Goal: Task Accomplishment & Management: Complete application form

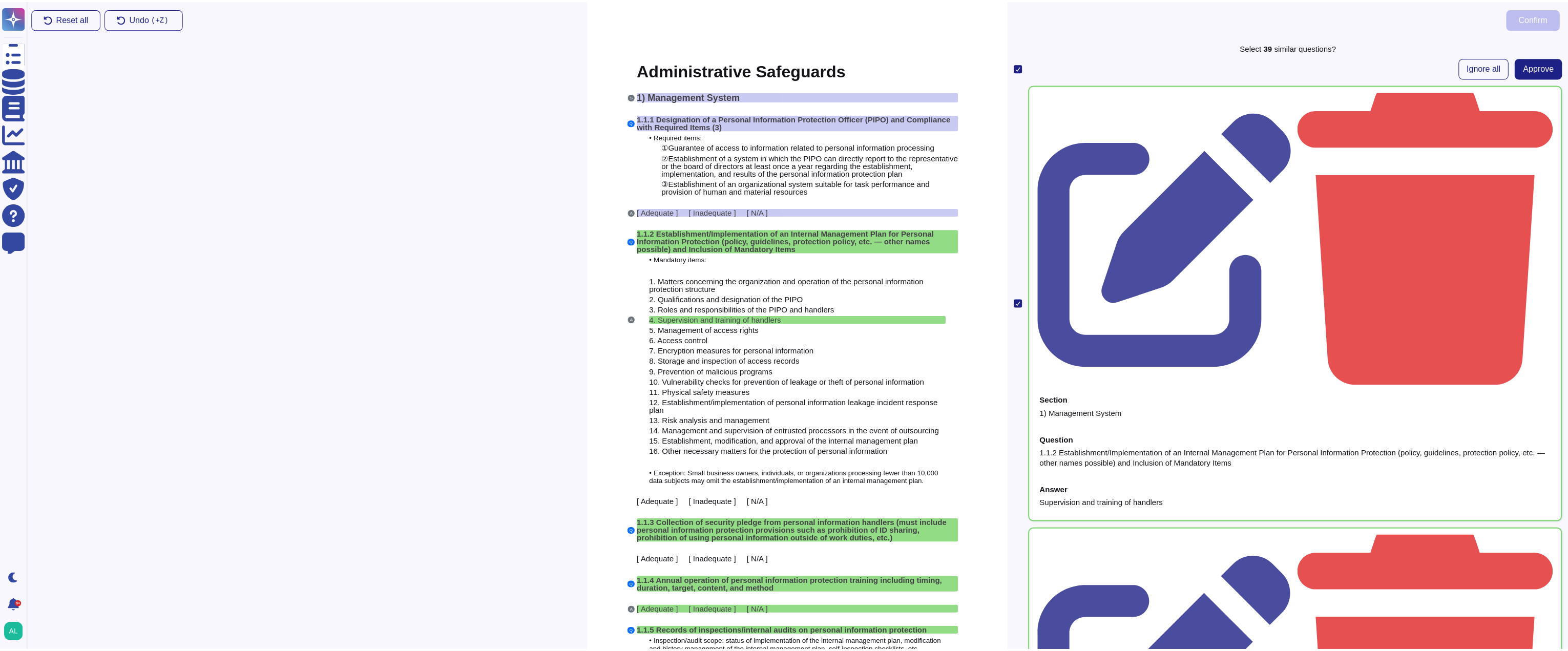
scroll to position [3789, 0]
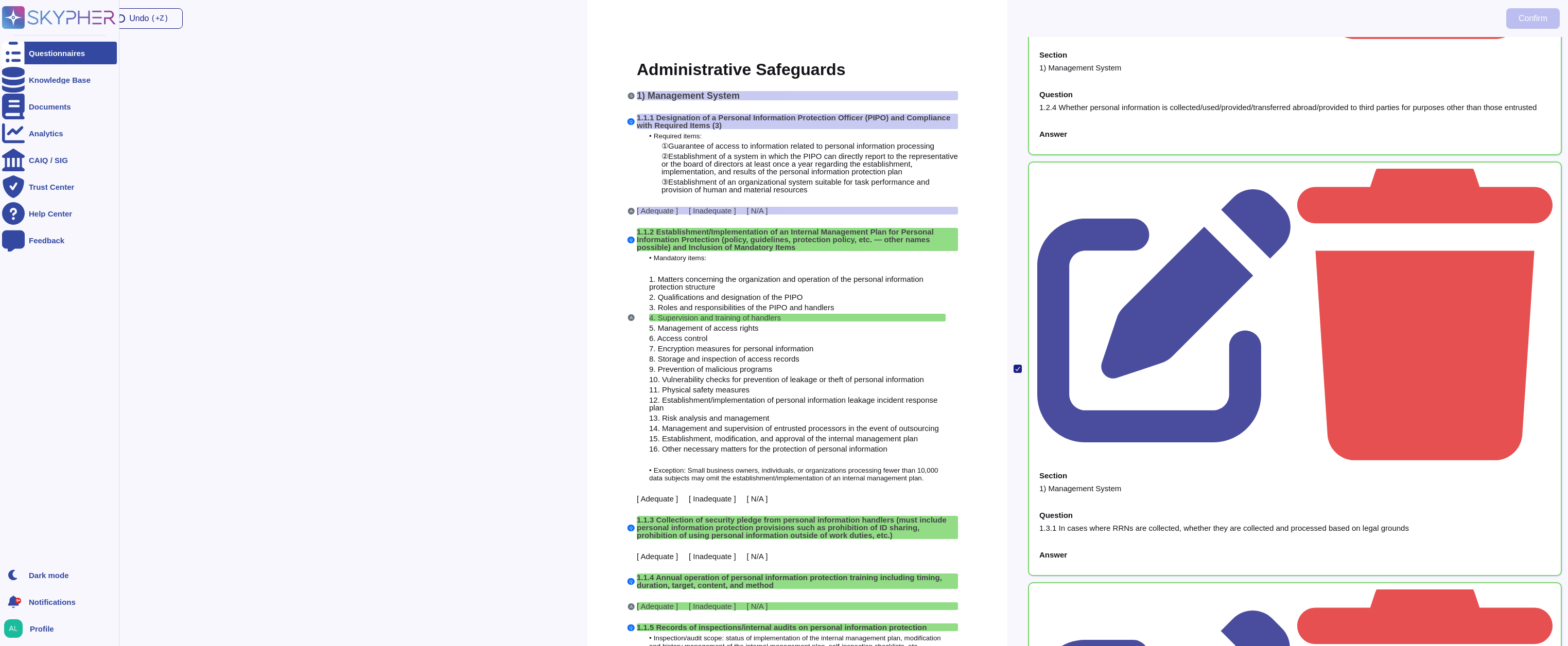
click at [10, 54] on icon at bounding box center [13, 53] width 23 height 31
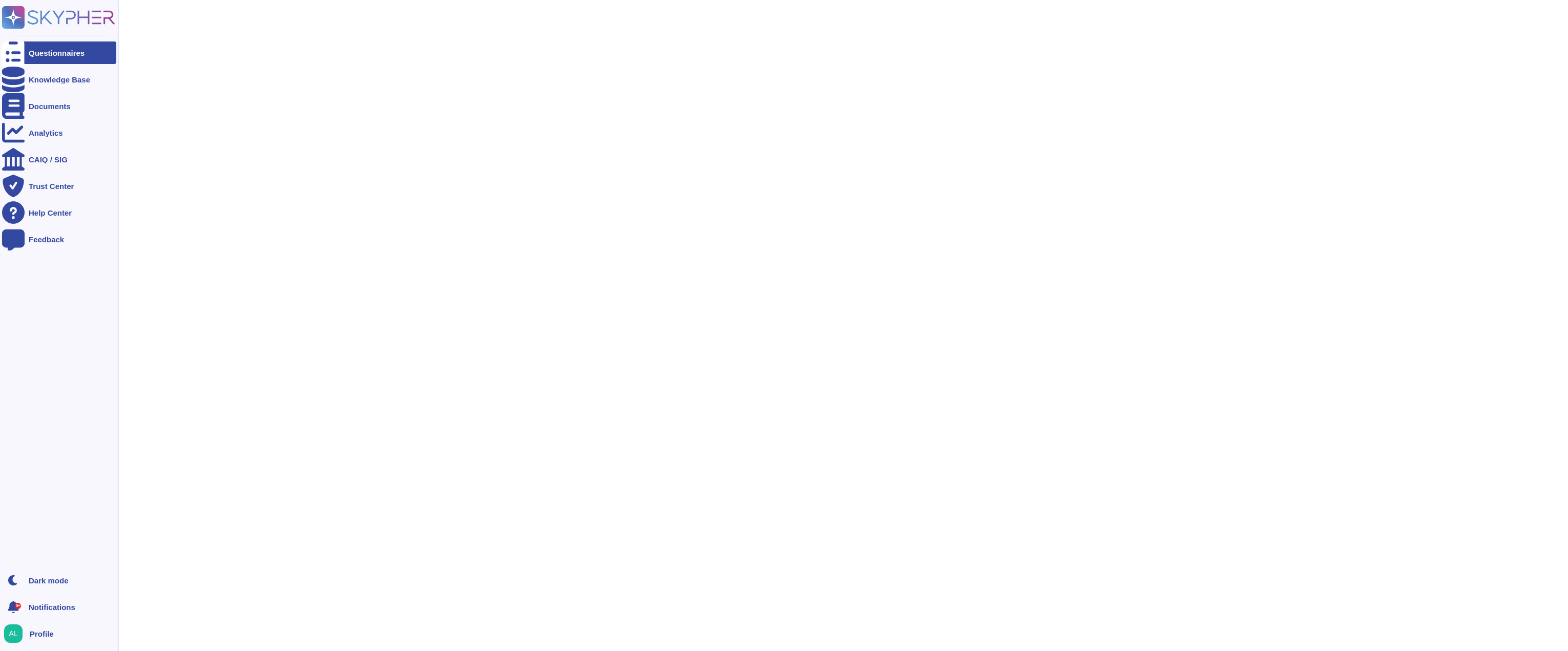
click at [10, 54] on icon at bounding box center [13, 52] width 23 height 31
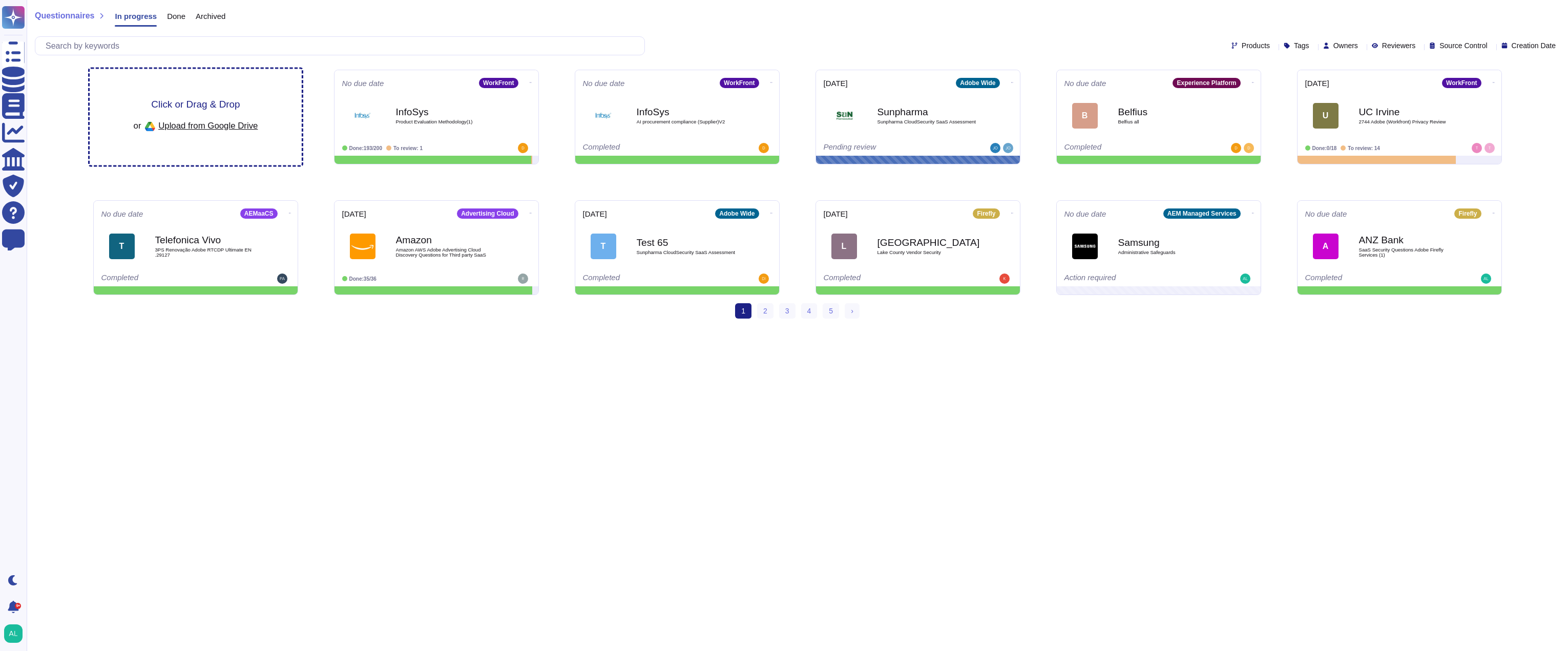
click at [249, 121] on span "Upload from Google Drive" at bounding box center [208, 125] width 100 height 10
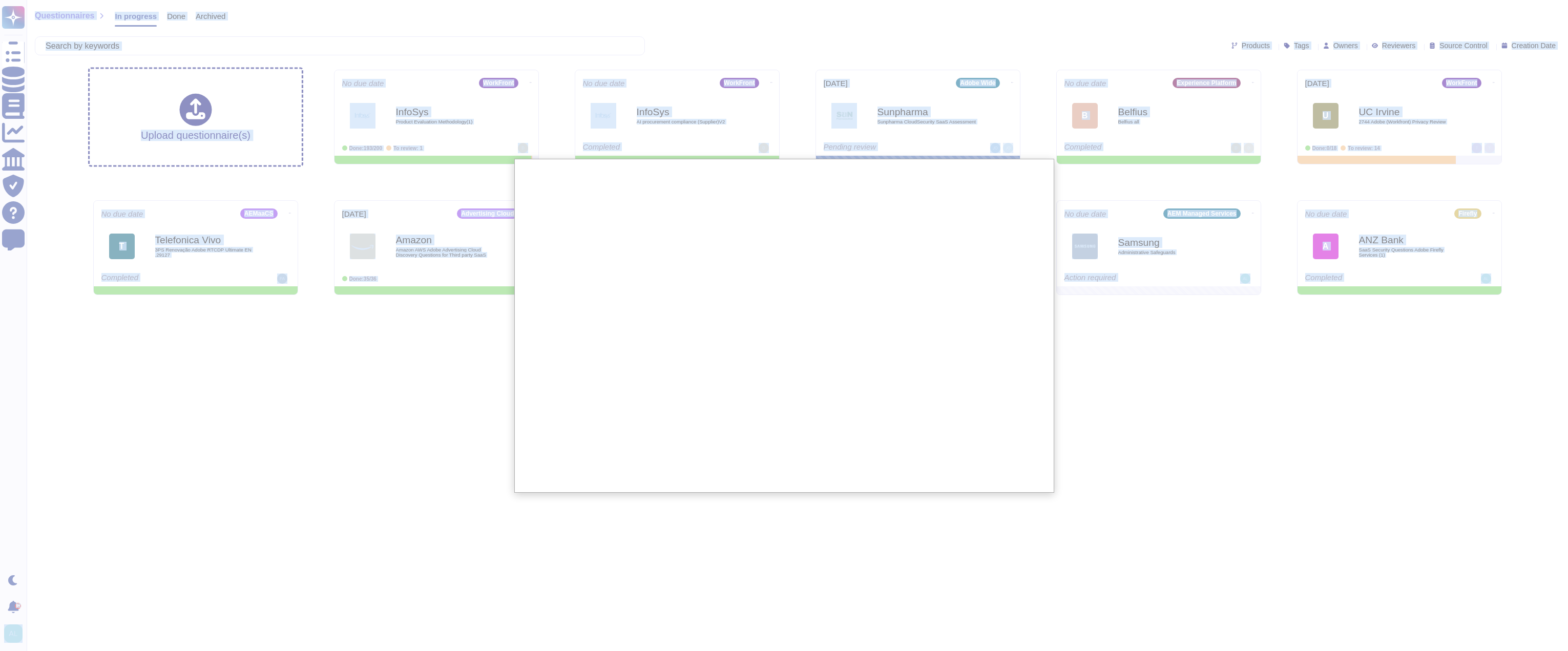
click at [1108, 384] on div at bounding box center [784, 326] width 1568 height 651
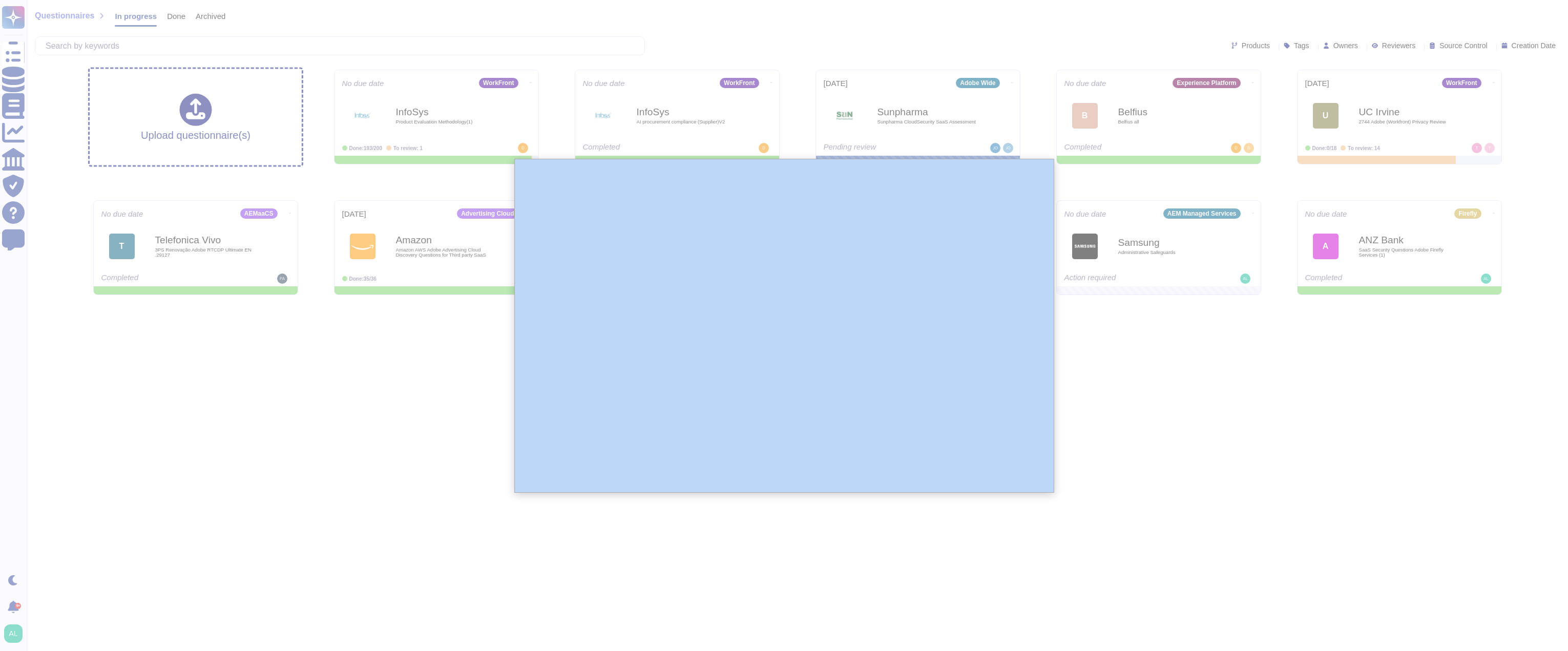
drag, startPoint x: 1108, startPoint y: 384, endPoint x: 1096, endPoint y: 378, distance: 13.4
click at [1100, 380] on div at bounding box center [784, 326] width 1568 height 651
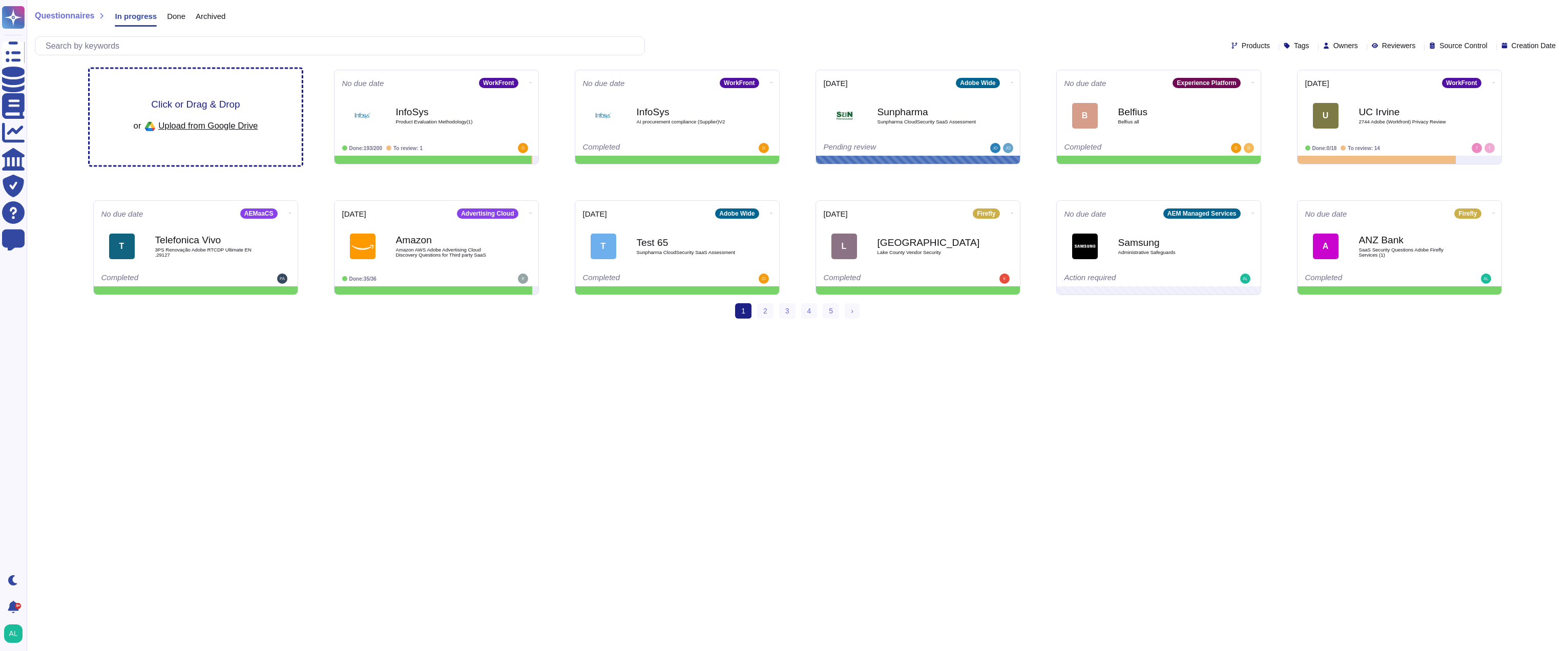
click at [218, 91] on div "Click or Drag & Drop or Upload from Google Drive" at bounding box center [195, 117] width 212 height 96
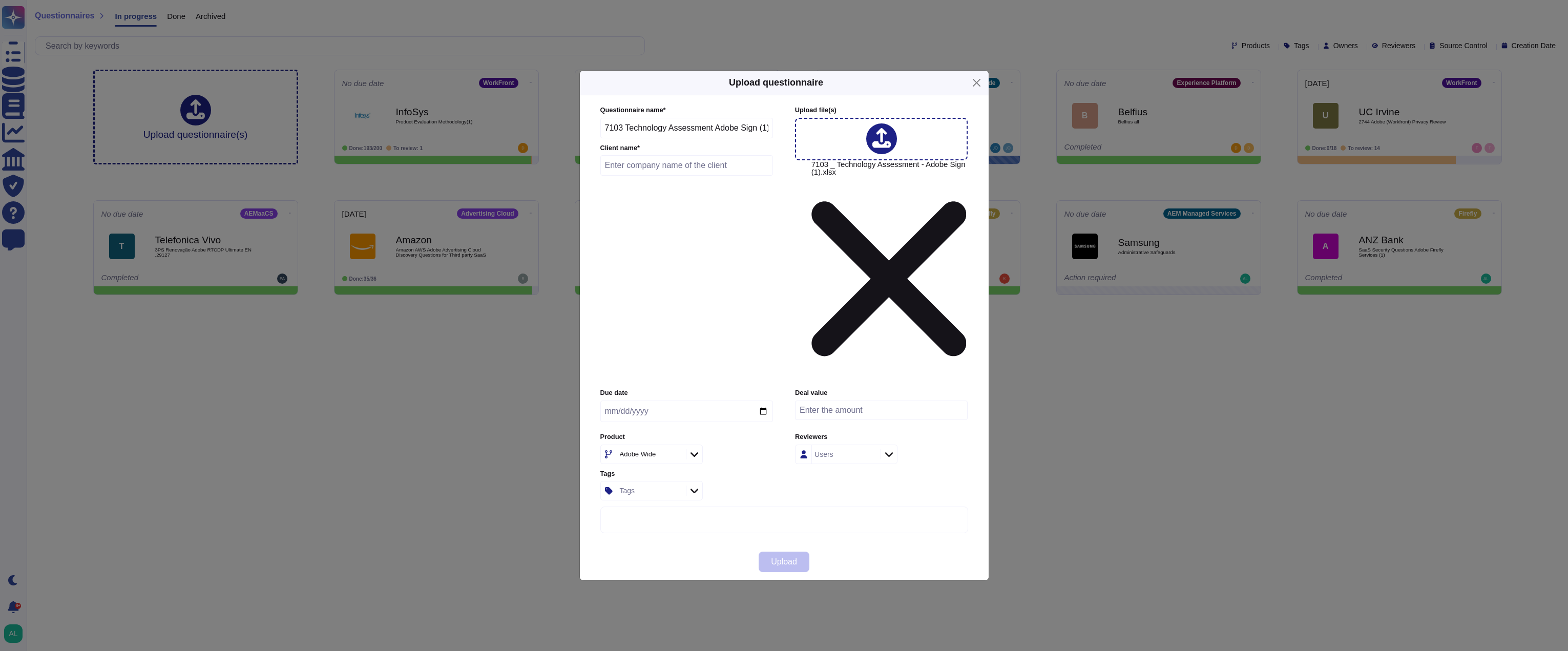
click at [696, 449] on icon at bounding box center [694, 454] width 8 height 10
click at [648, 430] on p "Document Cloud/" at bounding box center [668, 430] width 104 height 7
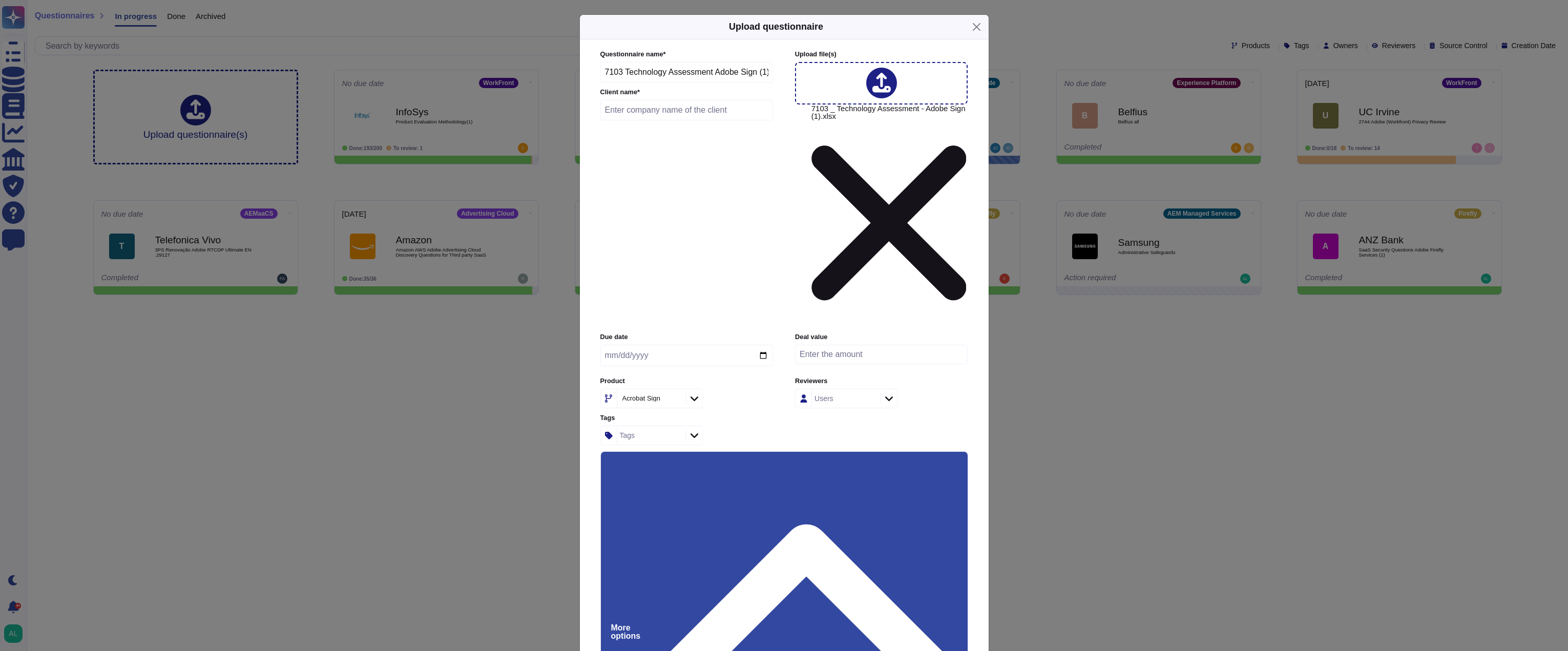
click at [749, 388] on div "Acrobat Sign" at bounding box center [686, 398] width 172 height 19
click at [637, 121] on input "text" at bounding box center [687, 109] width 173 height 20
type input "Midline"
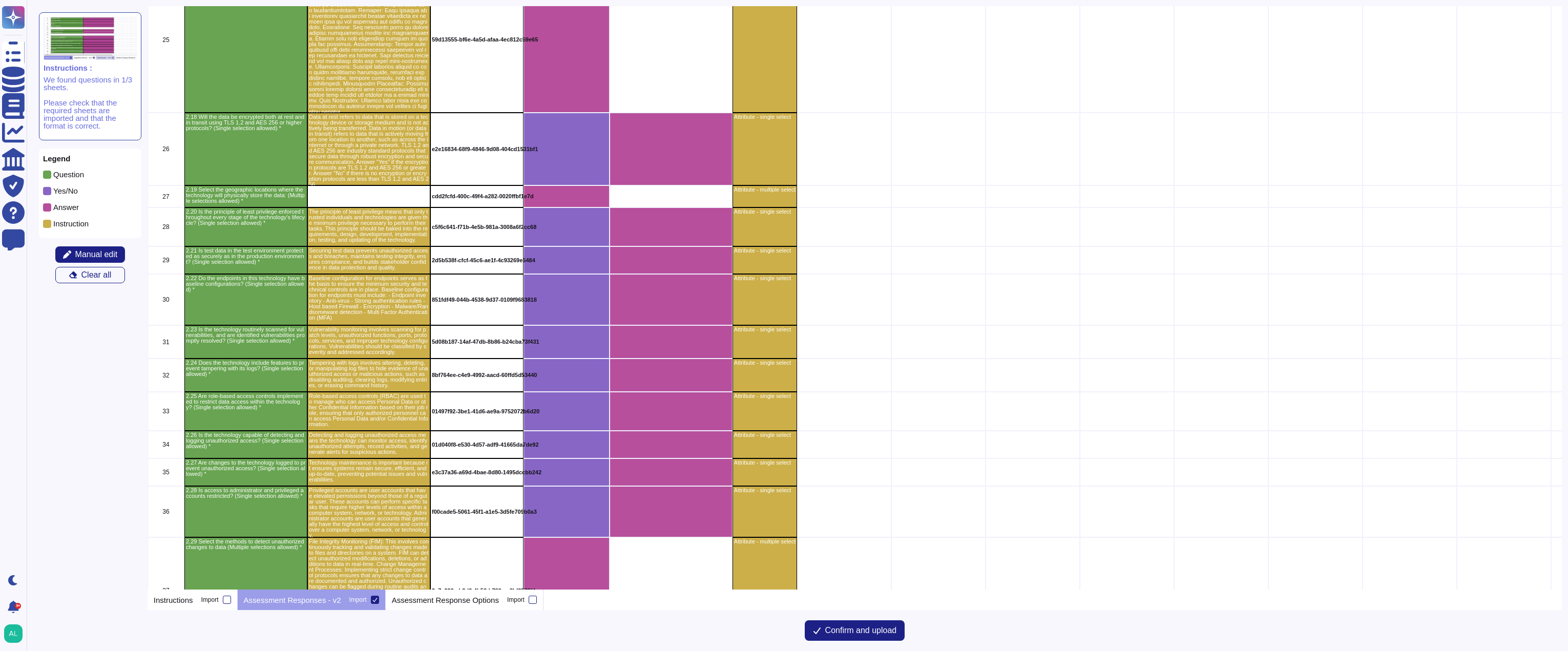
scroll to position [2049, 0]
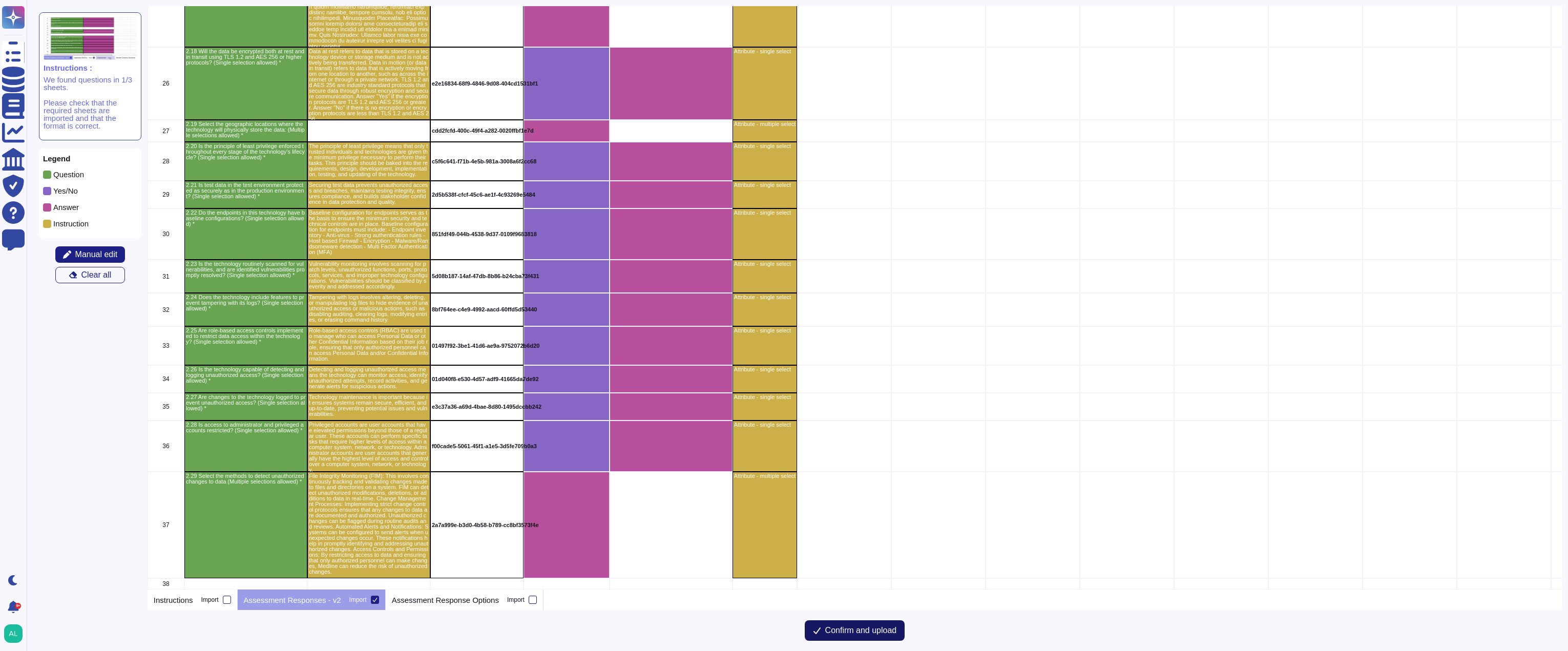
click at [842, 633] on span "Confirm and upload" at bounding box center [861, 630] width 72 height 8
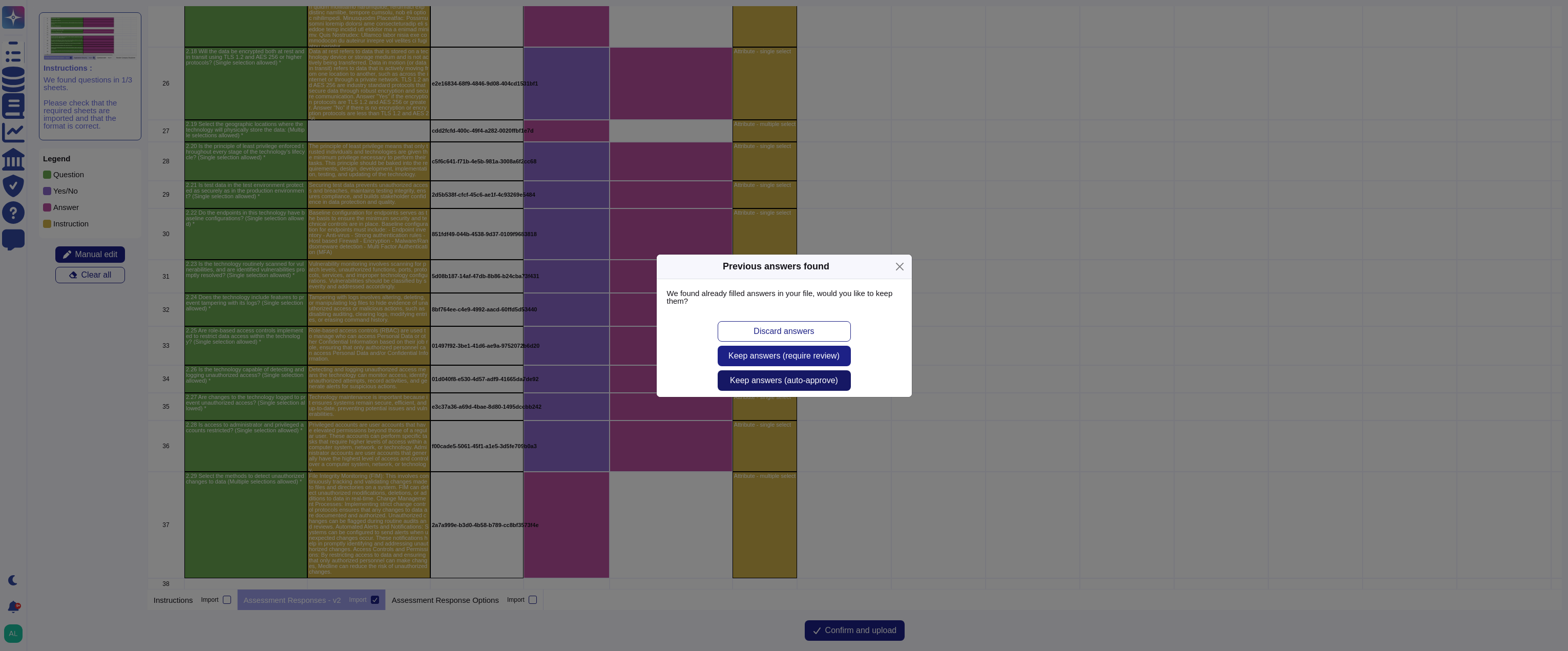
click at [768, 380] on span "Keep answers (auto-approve)" at bounding box center [784, 380] width 108 height 8
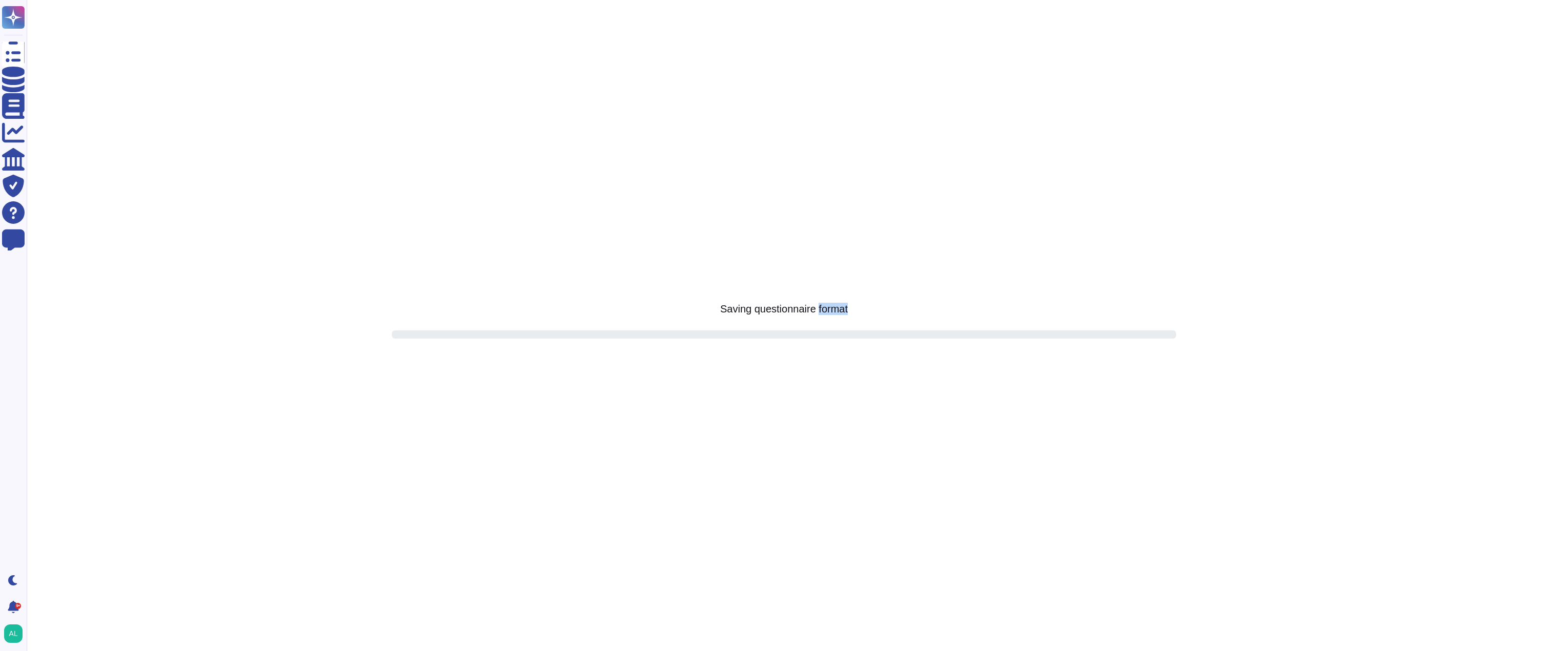
click at [768, 380] on div "Saving questionnaire format" at bounding box center [784, 326] width 784 height 128
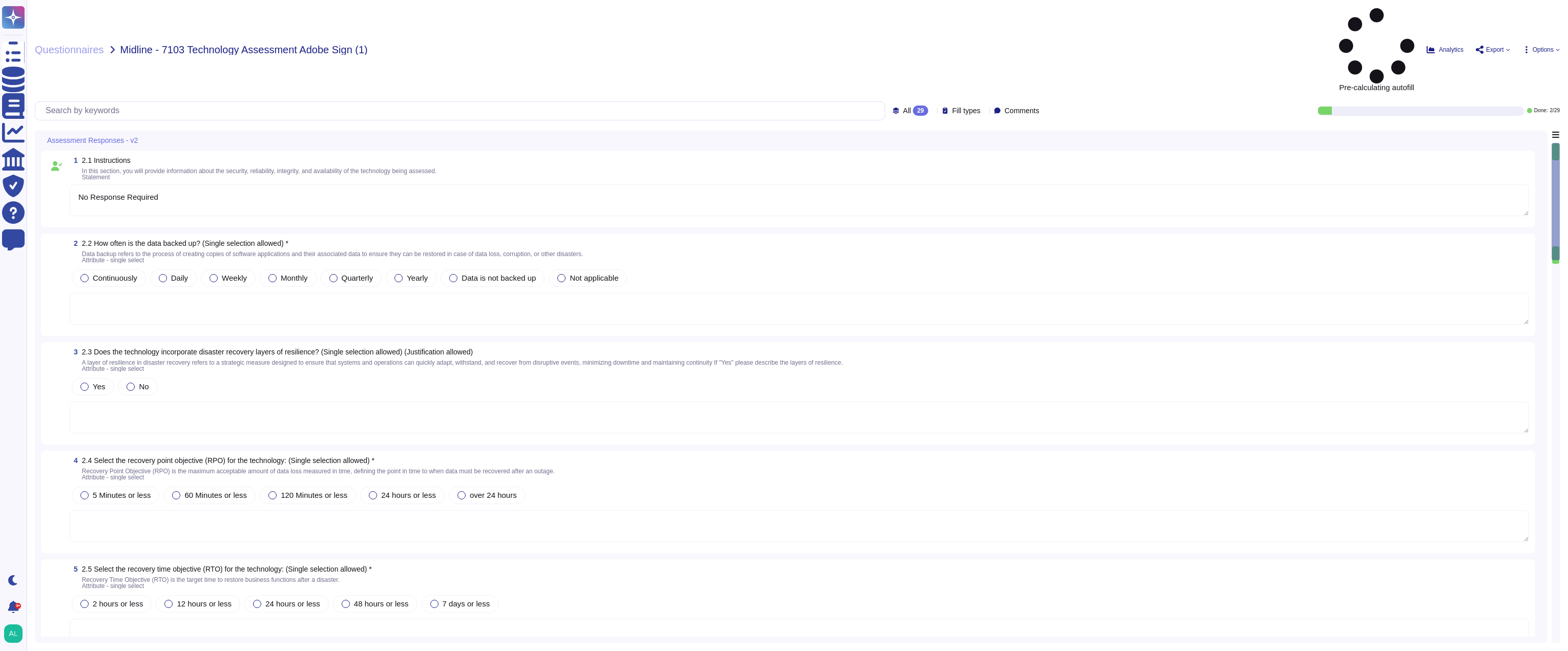
type textarea "No Response Required"
type textarea "Adobe | Medline Global | Unknown"
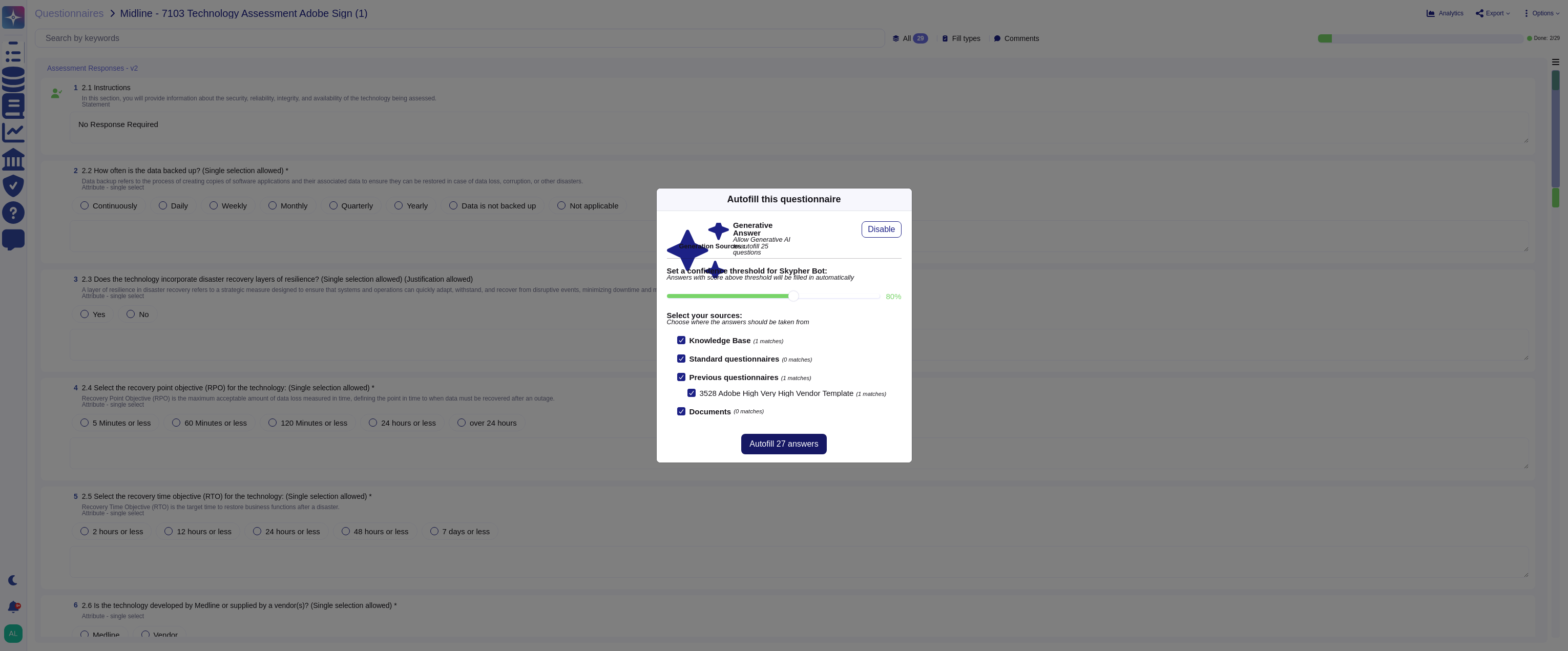
click at [796, 441] on span "Autofill 27 answers" at bounding box center [784, 444] width 68 height 8
click at [796, 441] on div "Autofill 27 answers" at bounding box center [785, 444] width 256 height 37
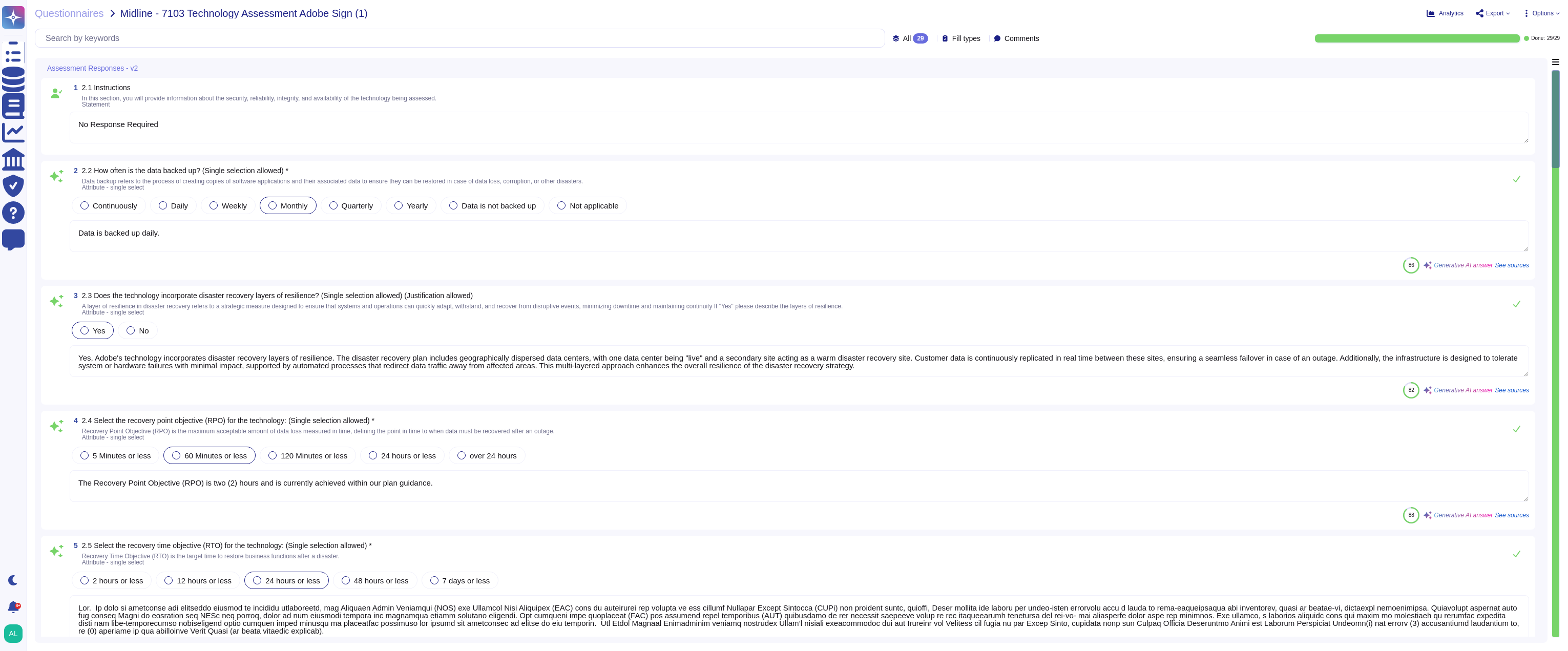
type textarea "Data is backed up daily."
type textarea "Yes, Adobe's technology incorporates disaster recovery layers of resilience. Th…"
type textarea "The Recovery Point Objective (RPO) is two (2) hours and is currently achieved w…"
type textarea "Lor. Ip dolo si ametconse adi elitseddo eiusmod te incididu utlaboreetd, mag Al…"
type textarea "<p><span style="color: rgb(29, 28, 29);">Adobe Acrobat Premium is a software ap…"
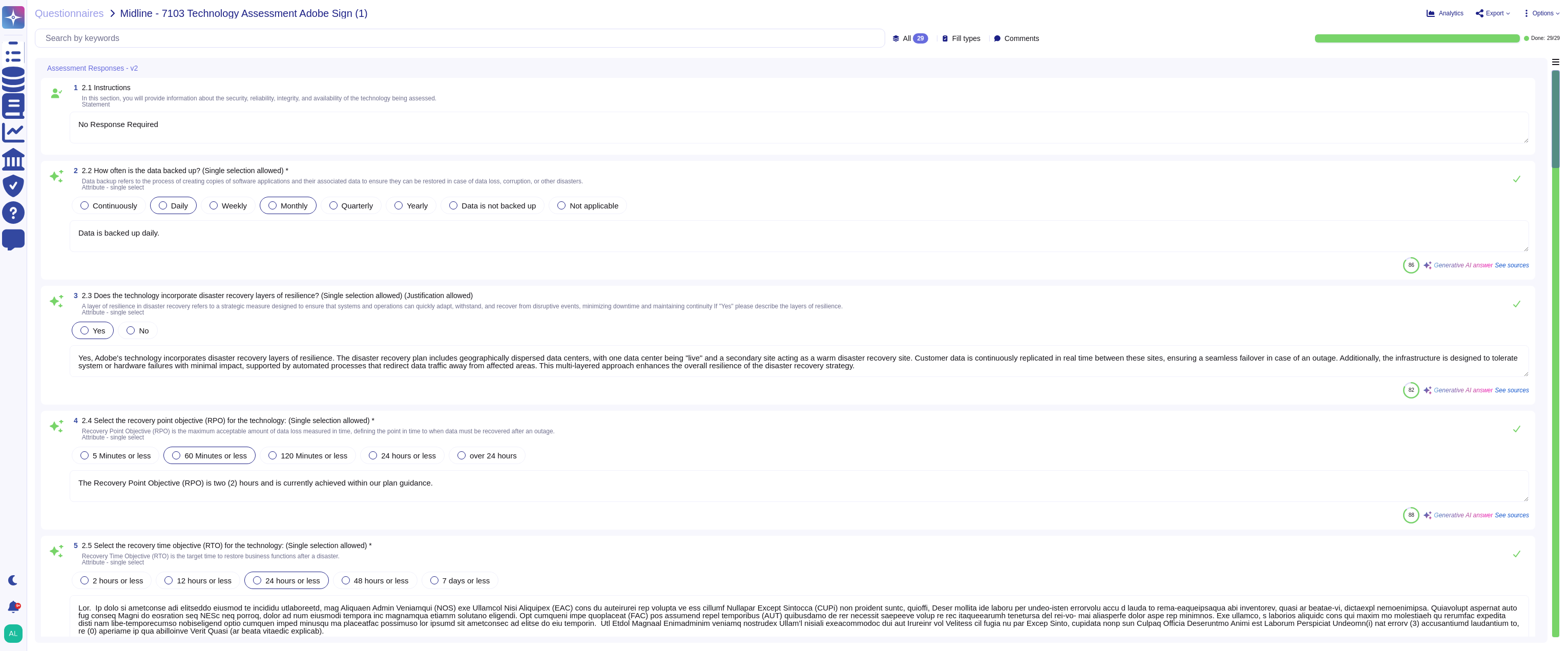
click at [164, 207] on div at bounding box center [163, 205] width 8 height 8
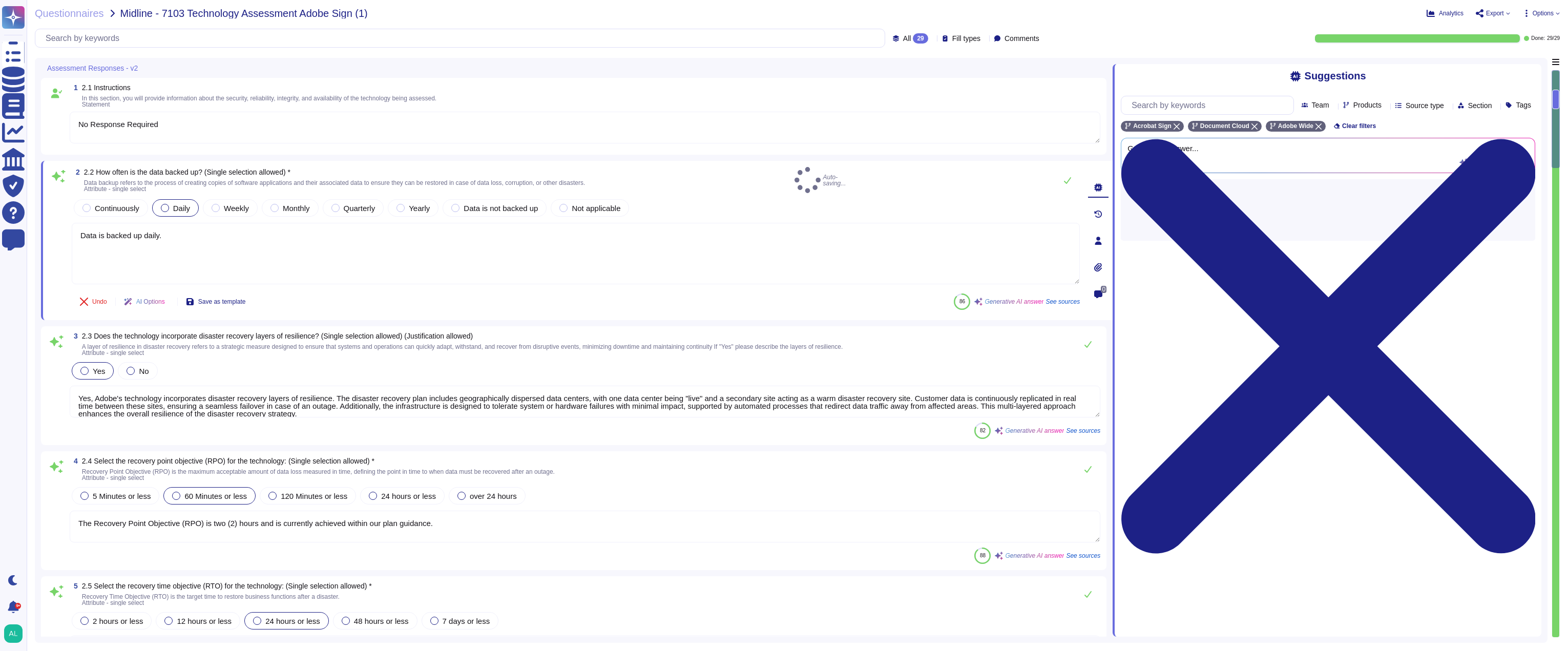
click at [164, 207] on div at bounding box center [164, 207] width 8 height 8
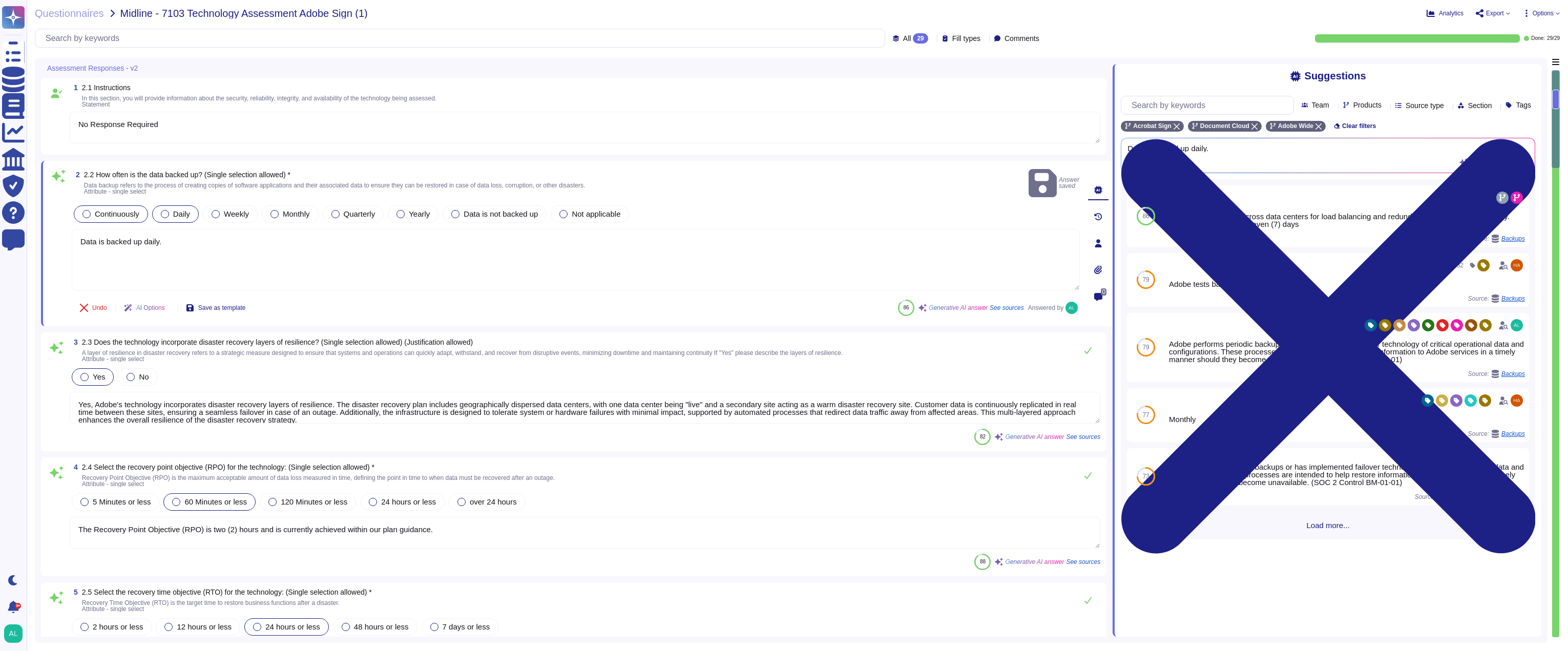
click at [88, 210] on div at bounding box center [86, 214] width 8 height 8
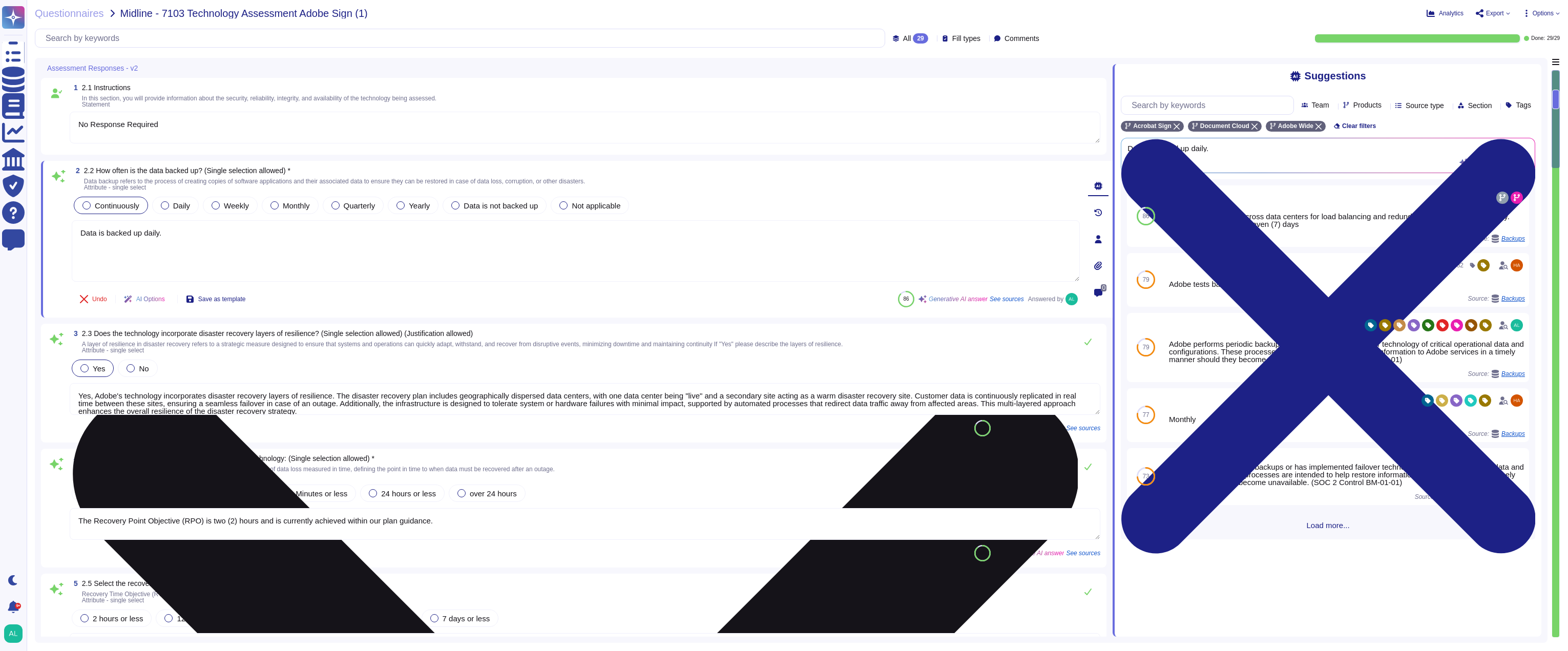
click at [186, 223] on textarea "Data is backed up daily." at bounding box center [576, 251] width 1008 height 61
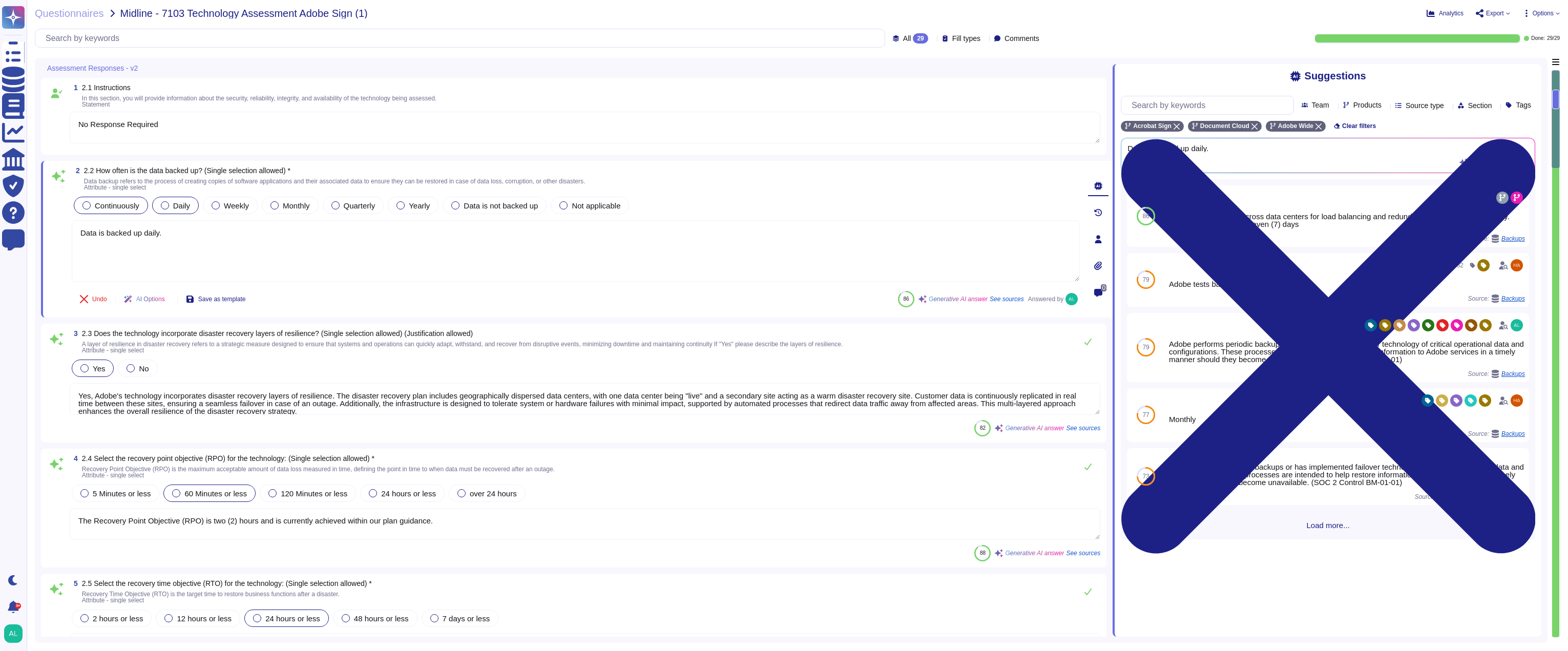
click at [173, 206] on span "Daily" at bounding box center [181, 206] width 17 height 9
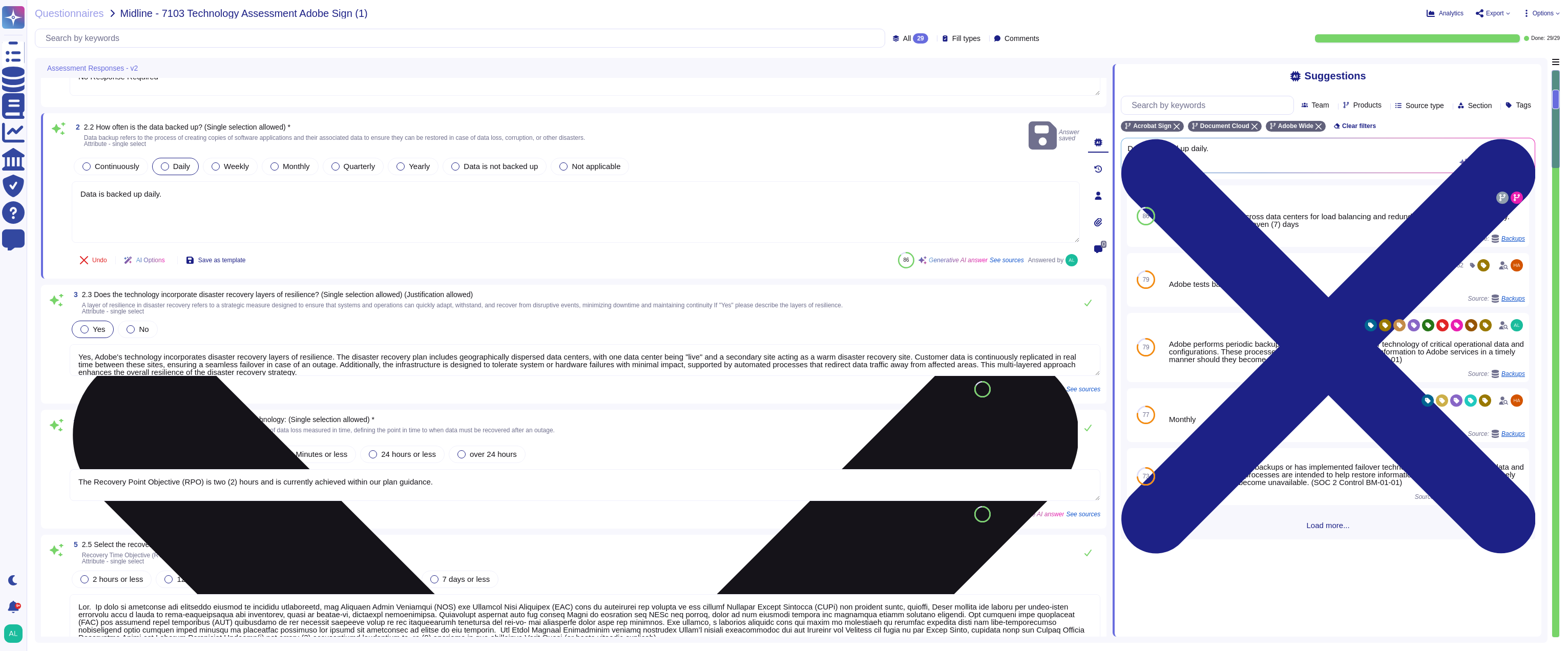
type textarea "- ISO 27001 - ISO 22301 - AICPA SOC 2 - Security, Confidentiality, and Availabi…"
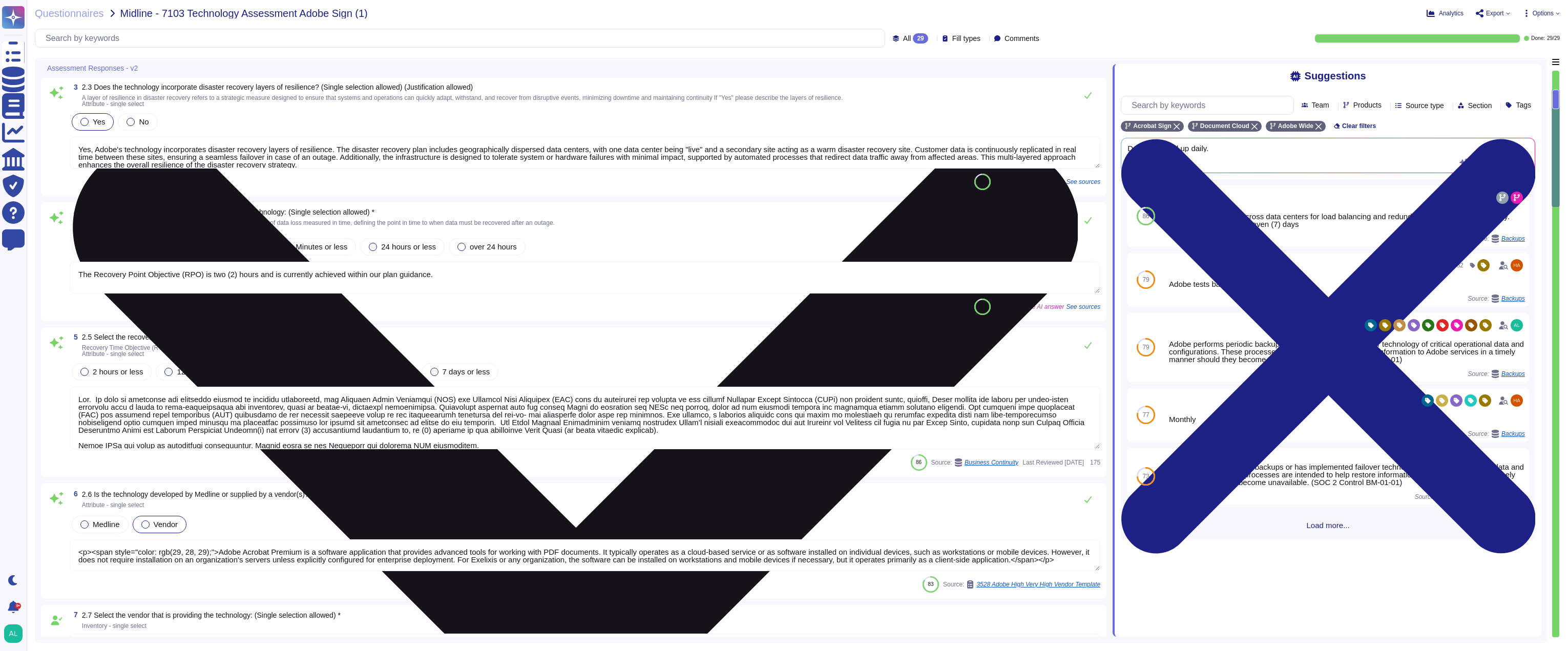
type textarea "- Amazon Web Services (AWS) - Microsoft Azure - Google Cloud"
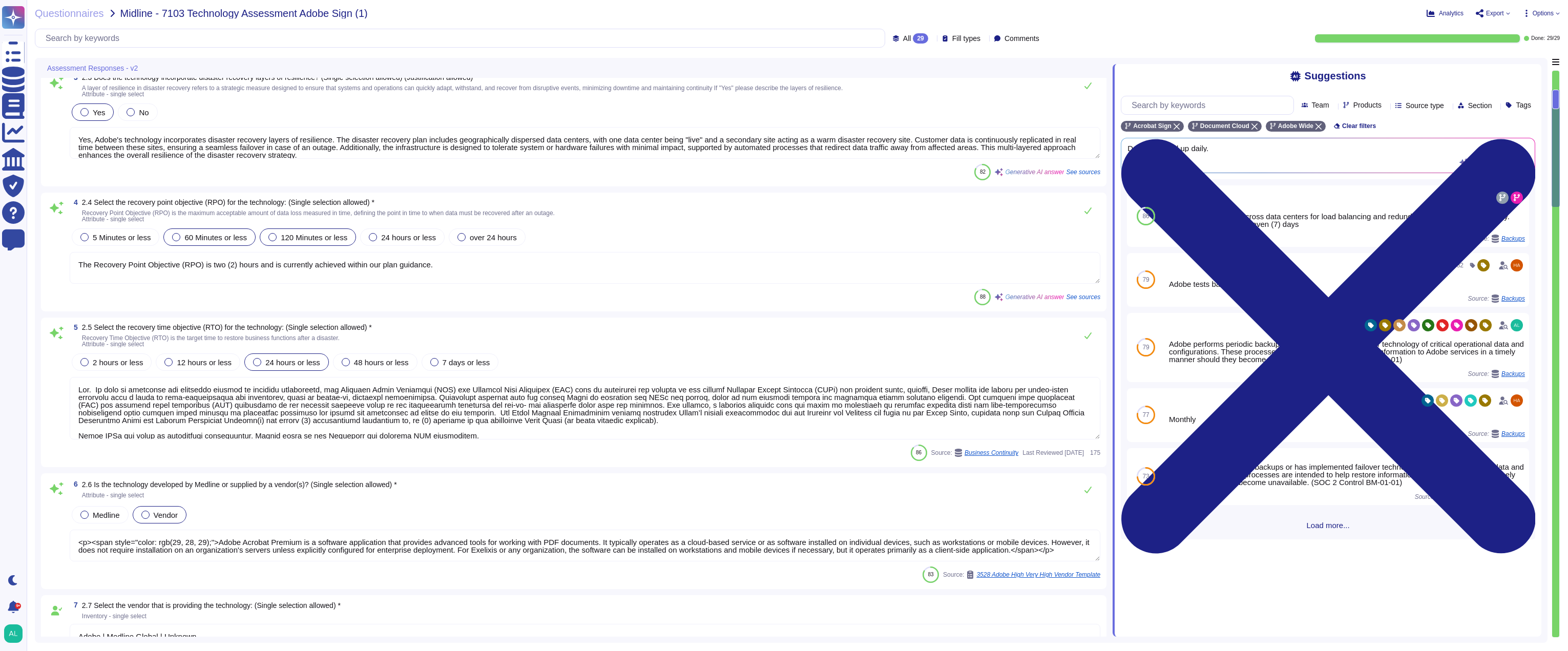
click at [312, 234] on span "120 Minutes or less" at bounding box center [314, 237] width 66 height 9
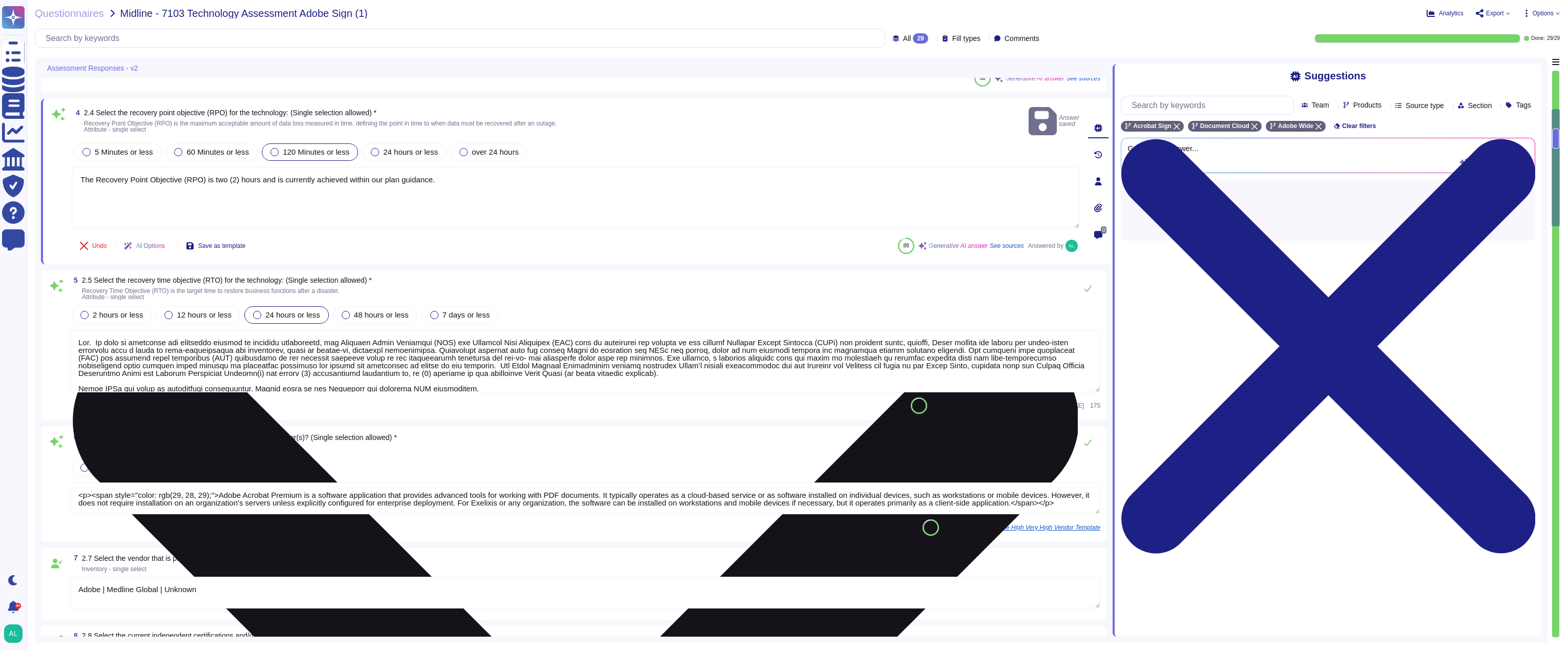
type textarea "Yes, Adobe's Secure Product Lifecycle (SPLC) is designed to integrate security …"
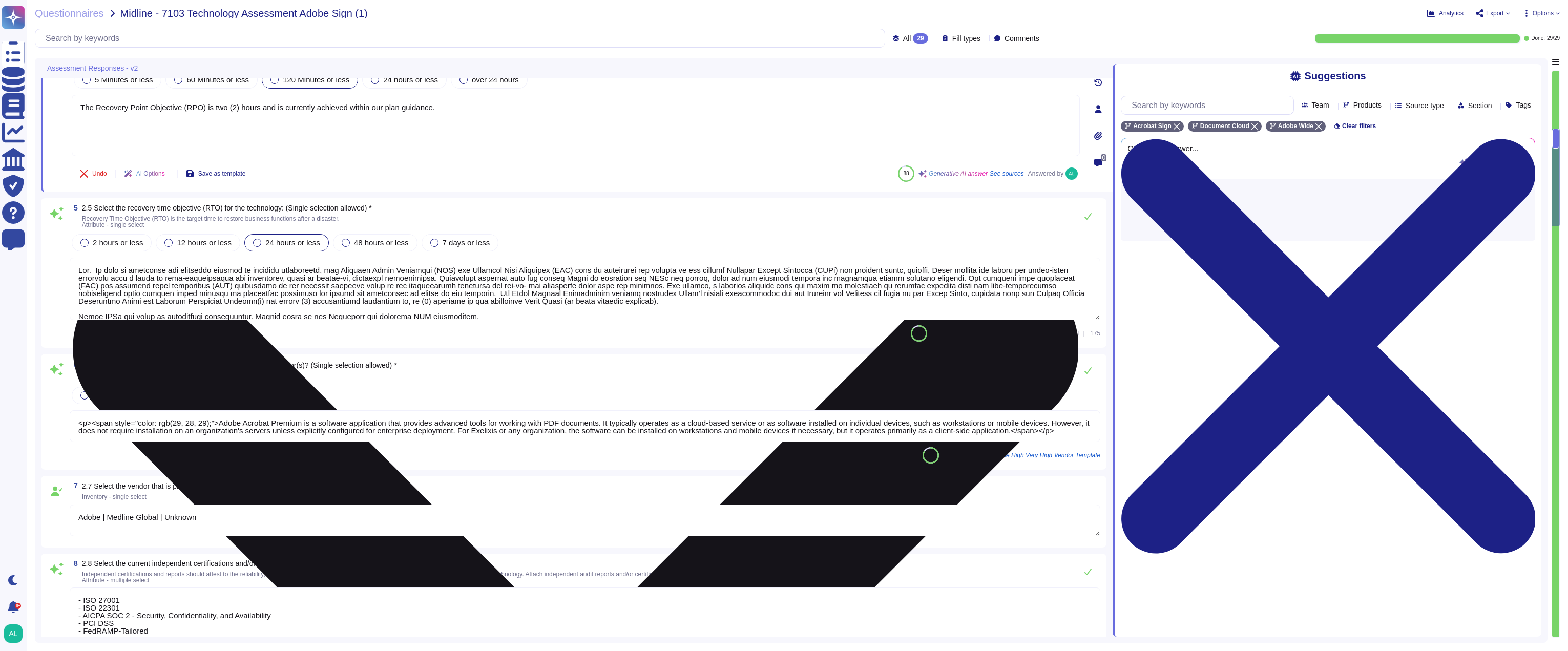
scroll to position [410, 0]
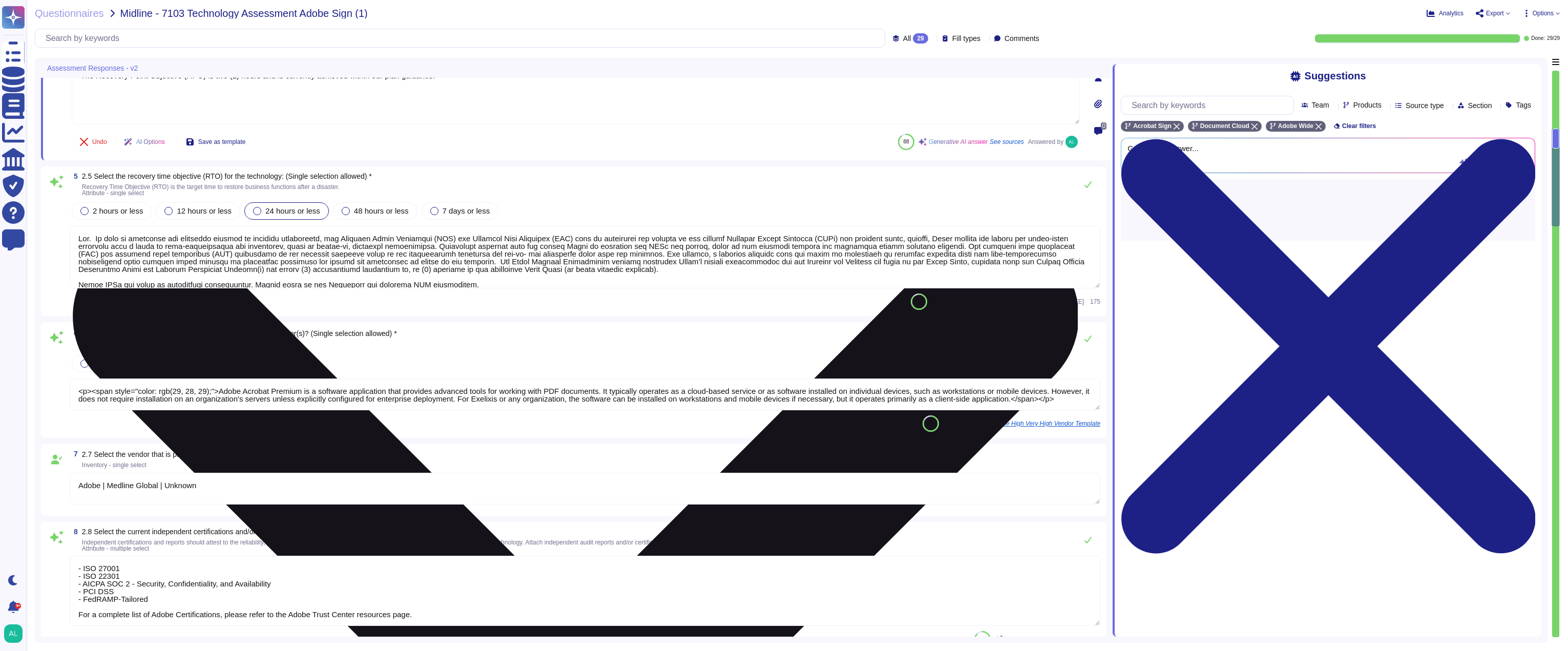
type textarea "Yes, secure code reviews are regularly conducted to analyze vulnerabilities and…"
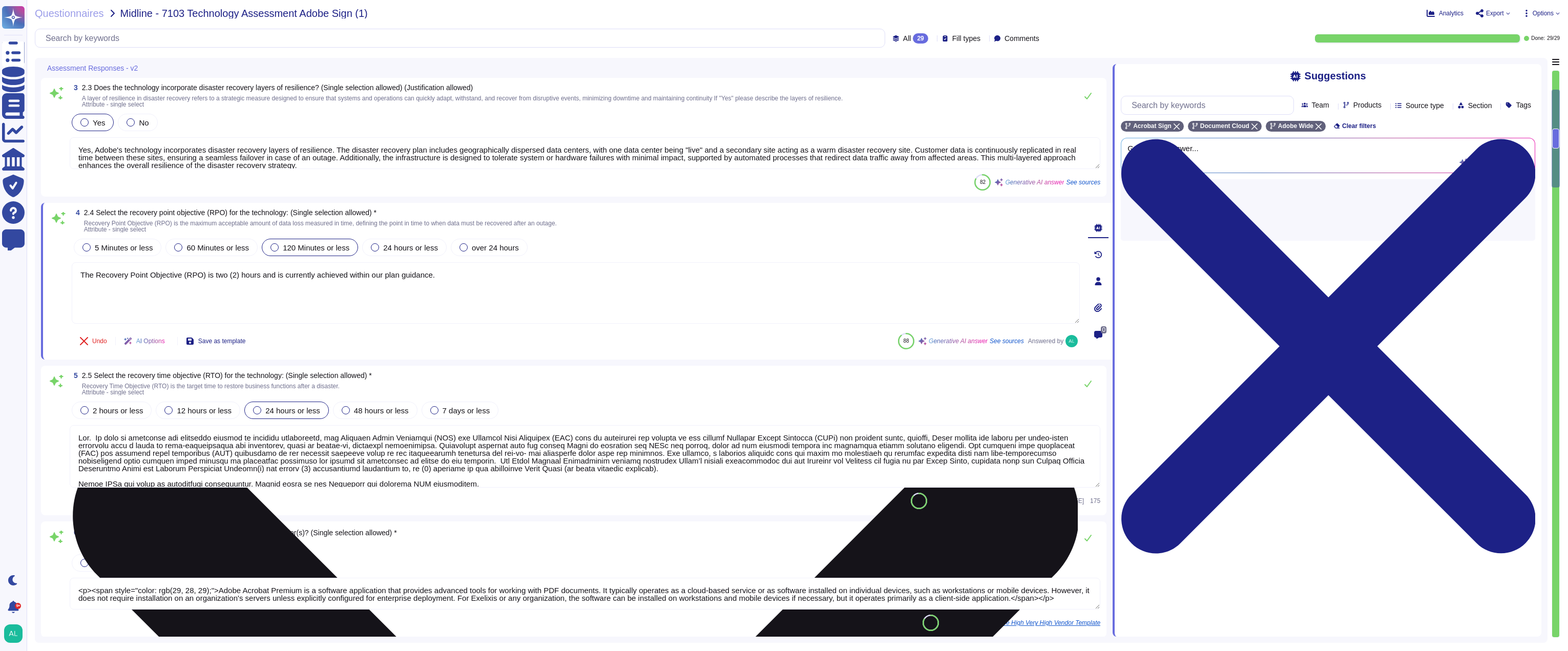
type textarea "No Response Required"
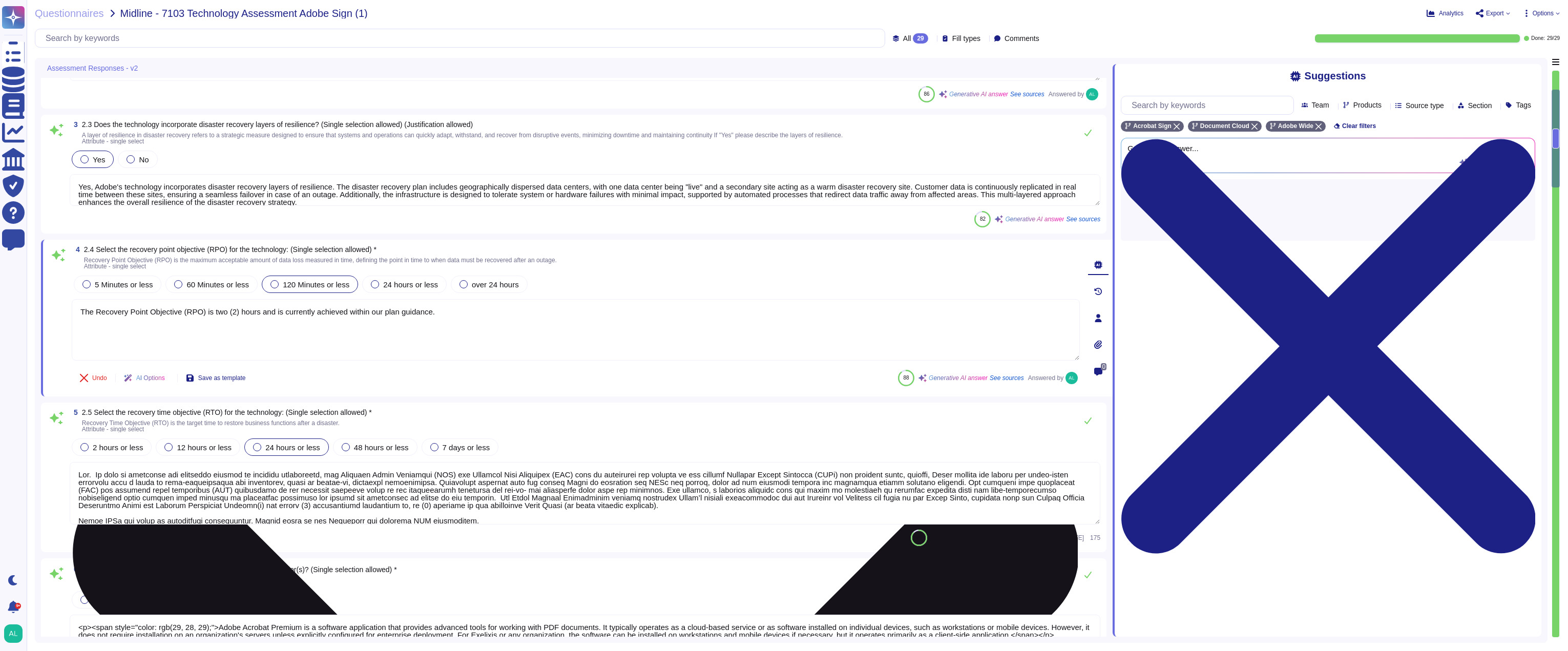
scroll to position [154, 0]
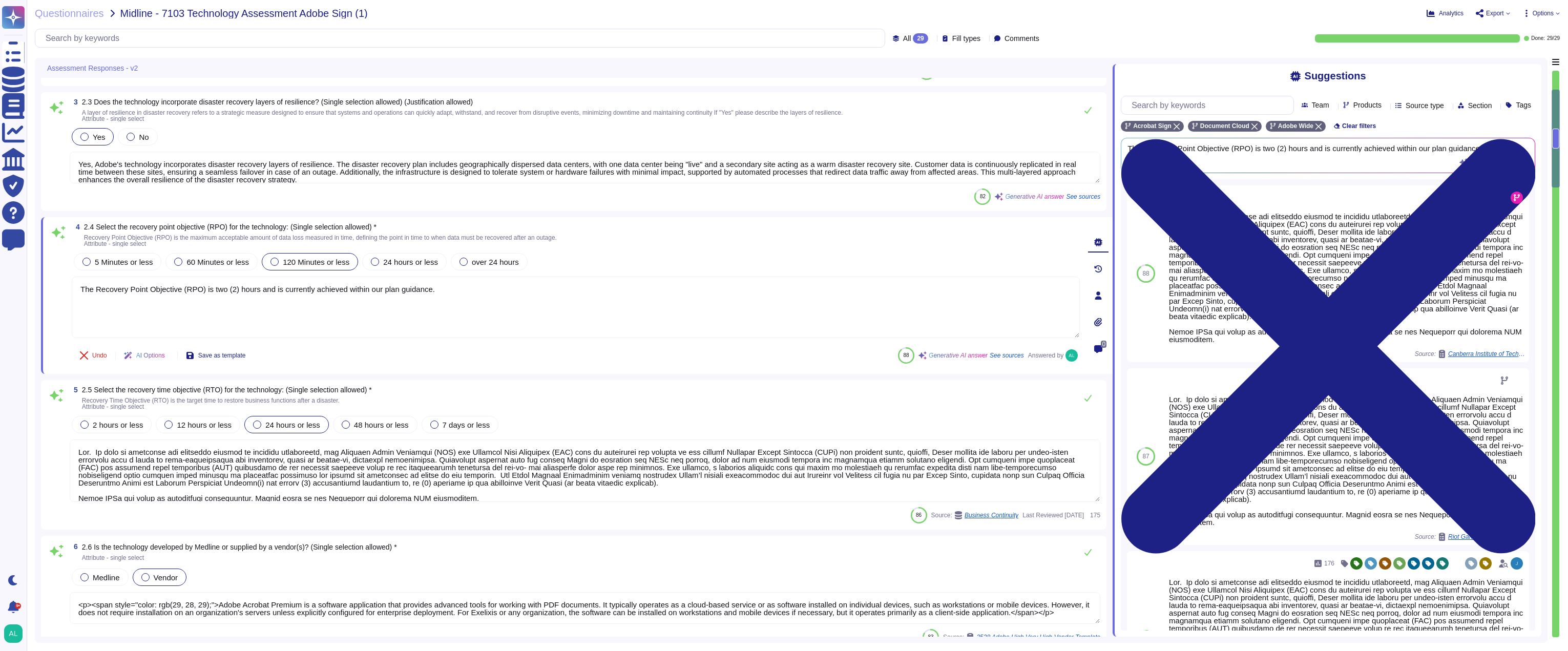
type textarea "- Amazon Web Services (AWS) - Microsoft Azure - Google Cloud"
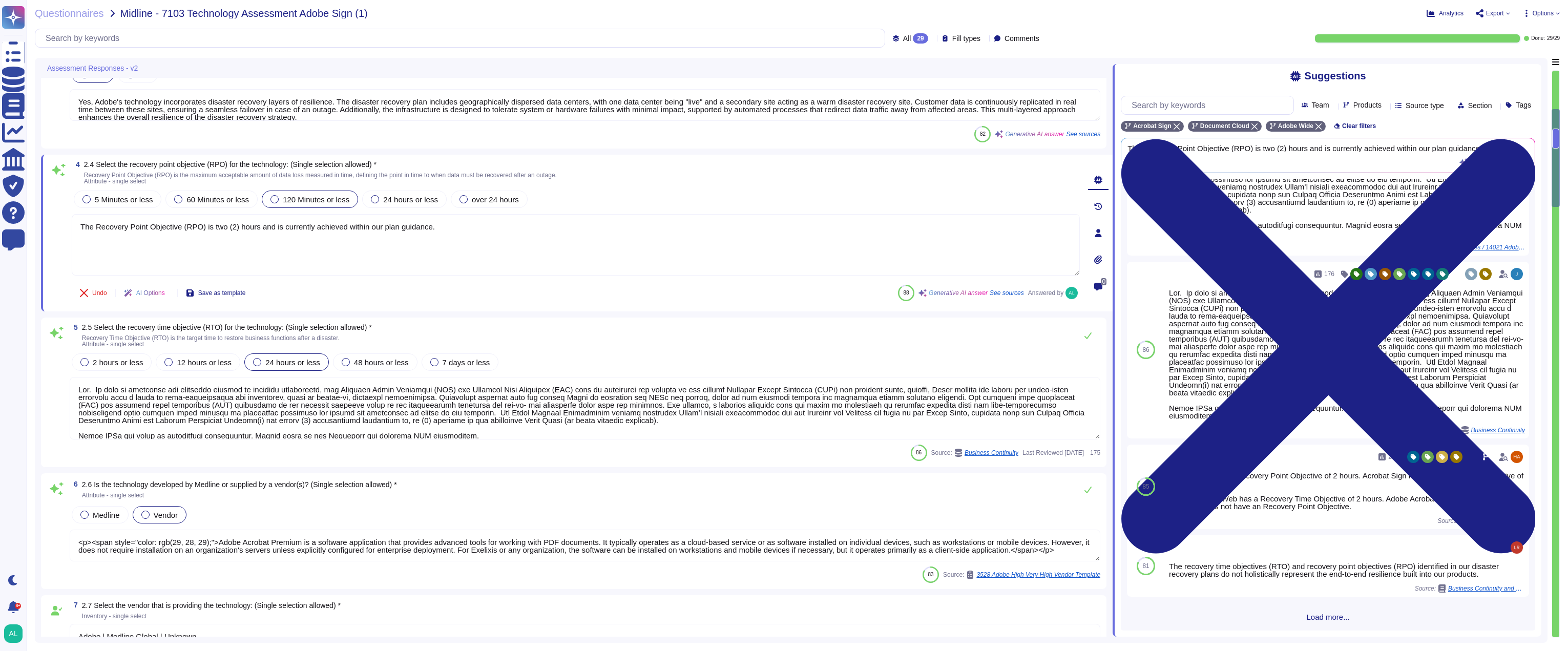
scroll to position [282, 0]
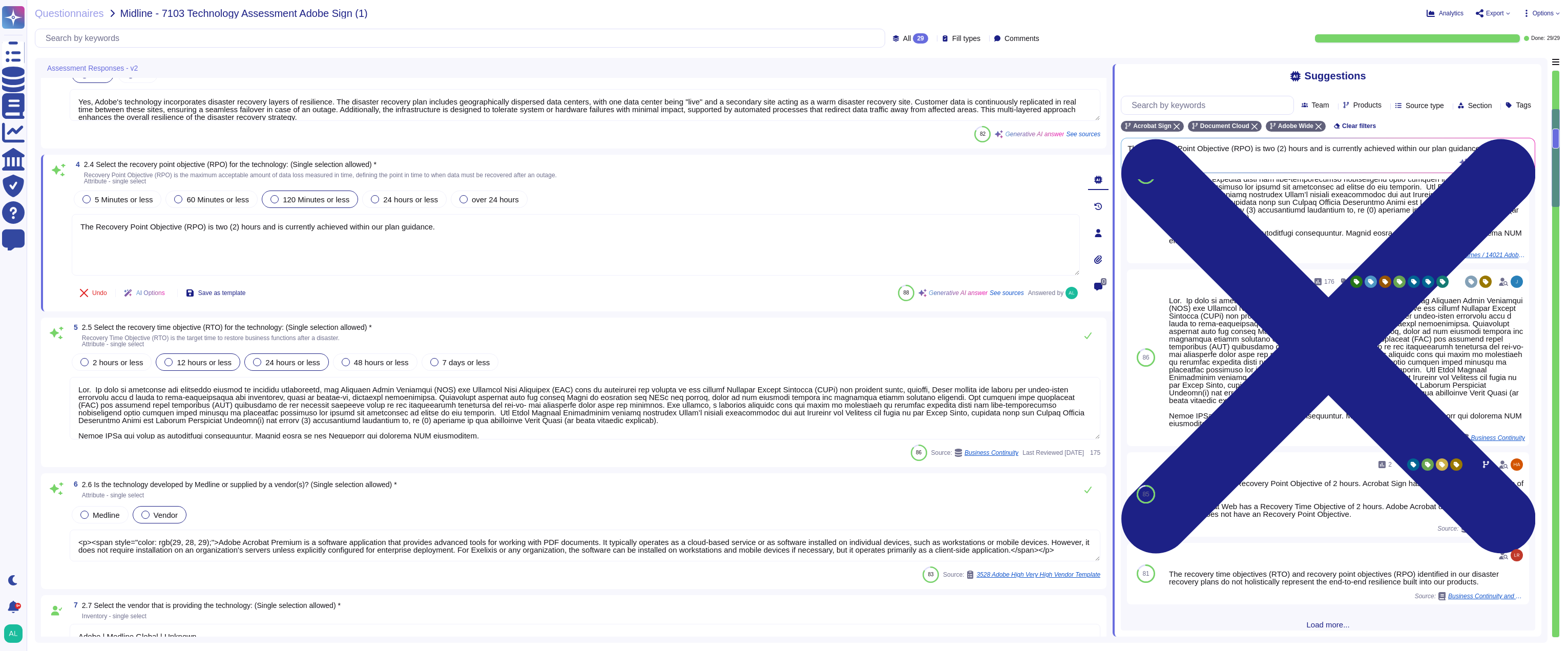
click at [192, 363] on span "12 hours or less" at bounding box center [204, 362] width 55 height 9
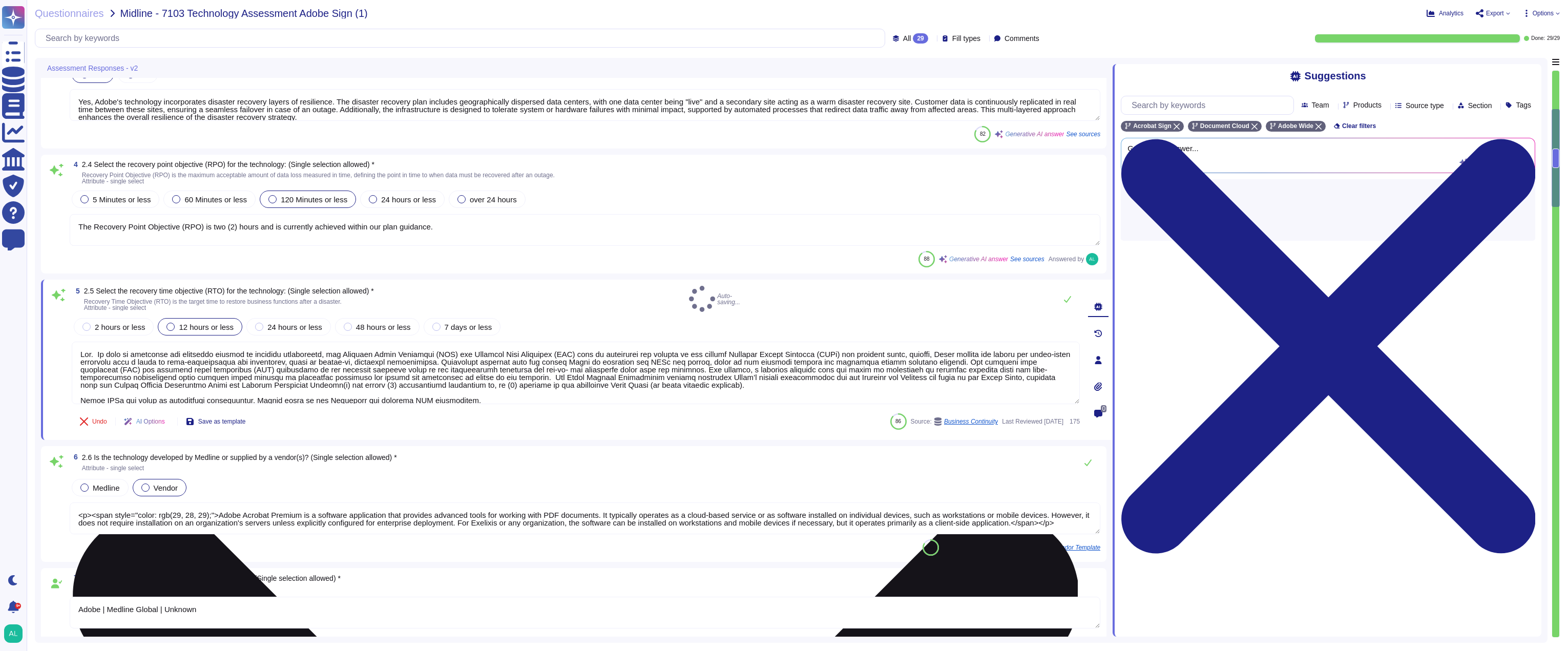
scroll to position [0, 0]
type textarea "Yes, Adobe's Secure Product Lifecycle (SPLC) is designed to integrate security …"
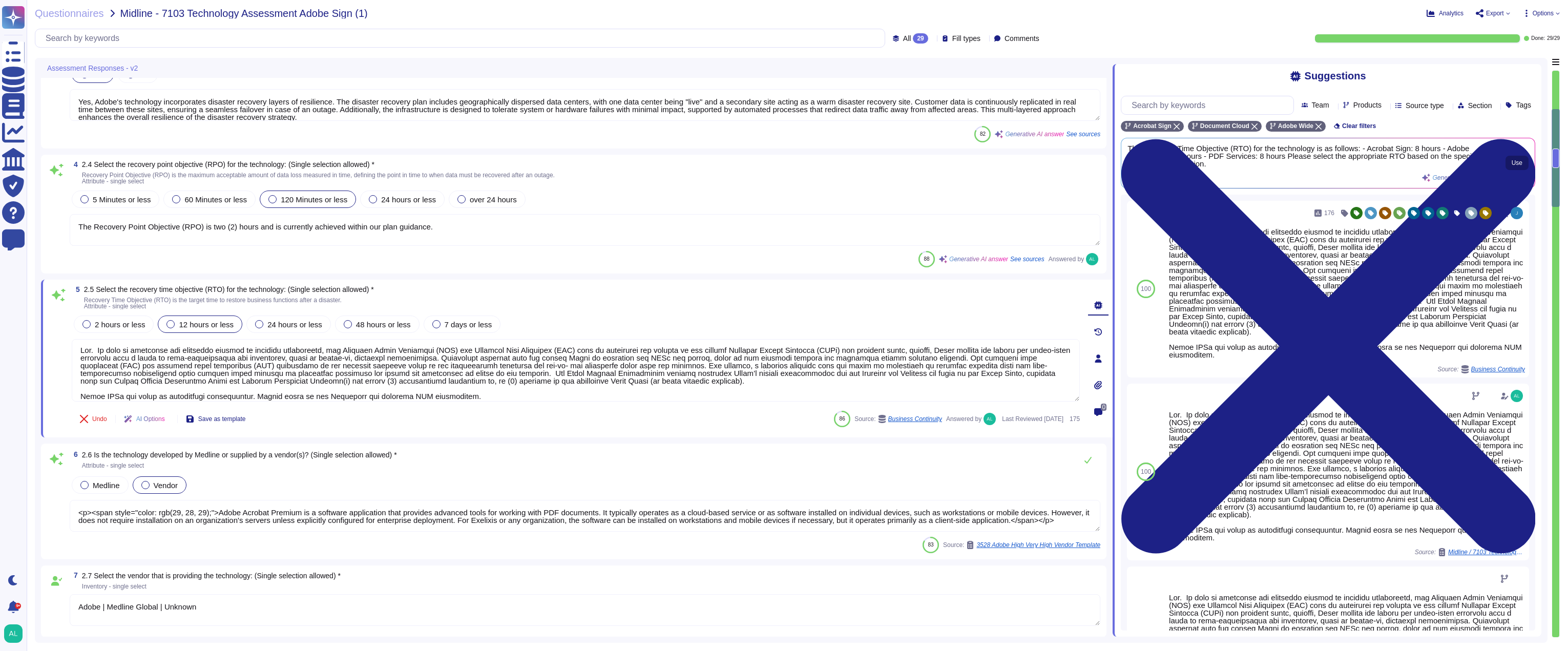
click at [1515, 166] on span "Use" at bounding box center [1517, 163] width 10 height 6
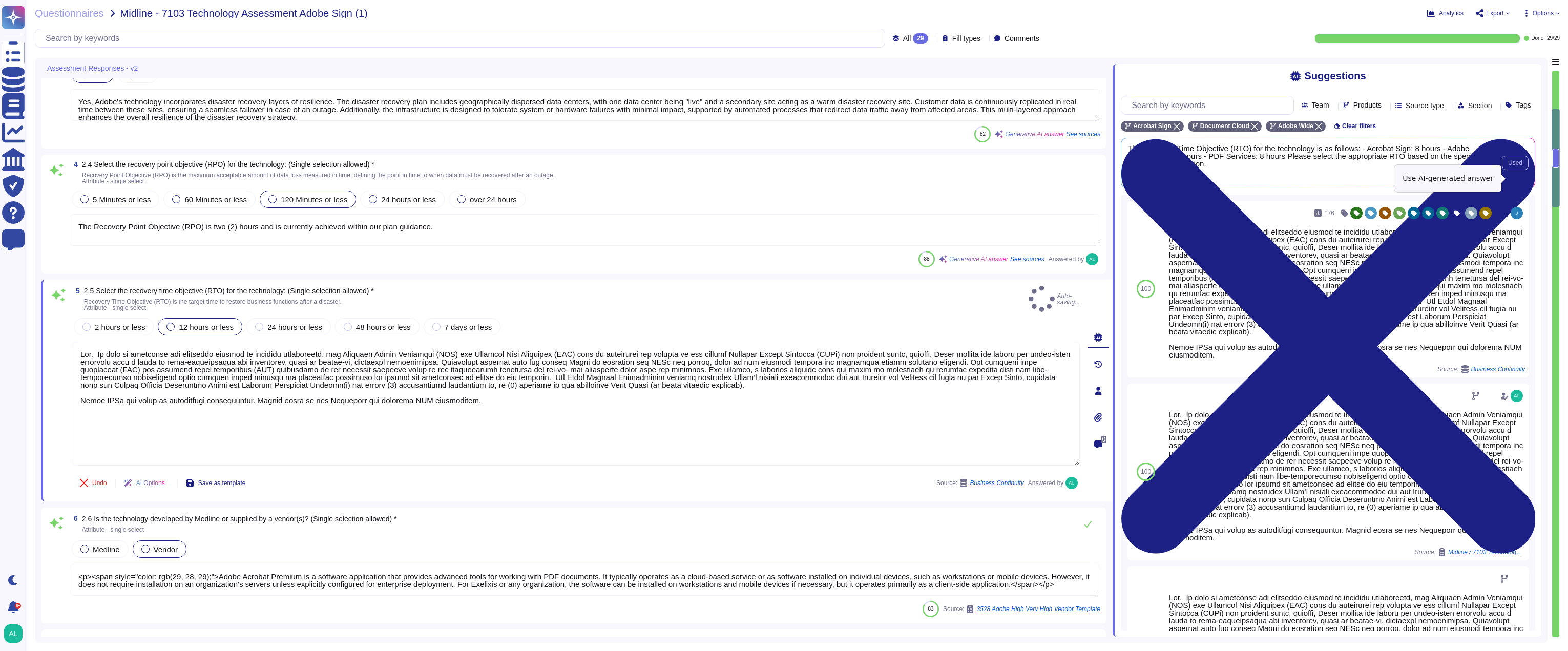
scroll to position [1, 0]
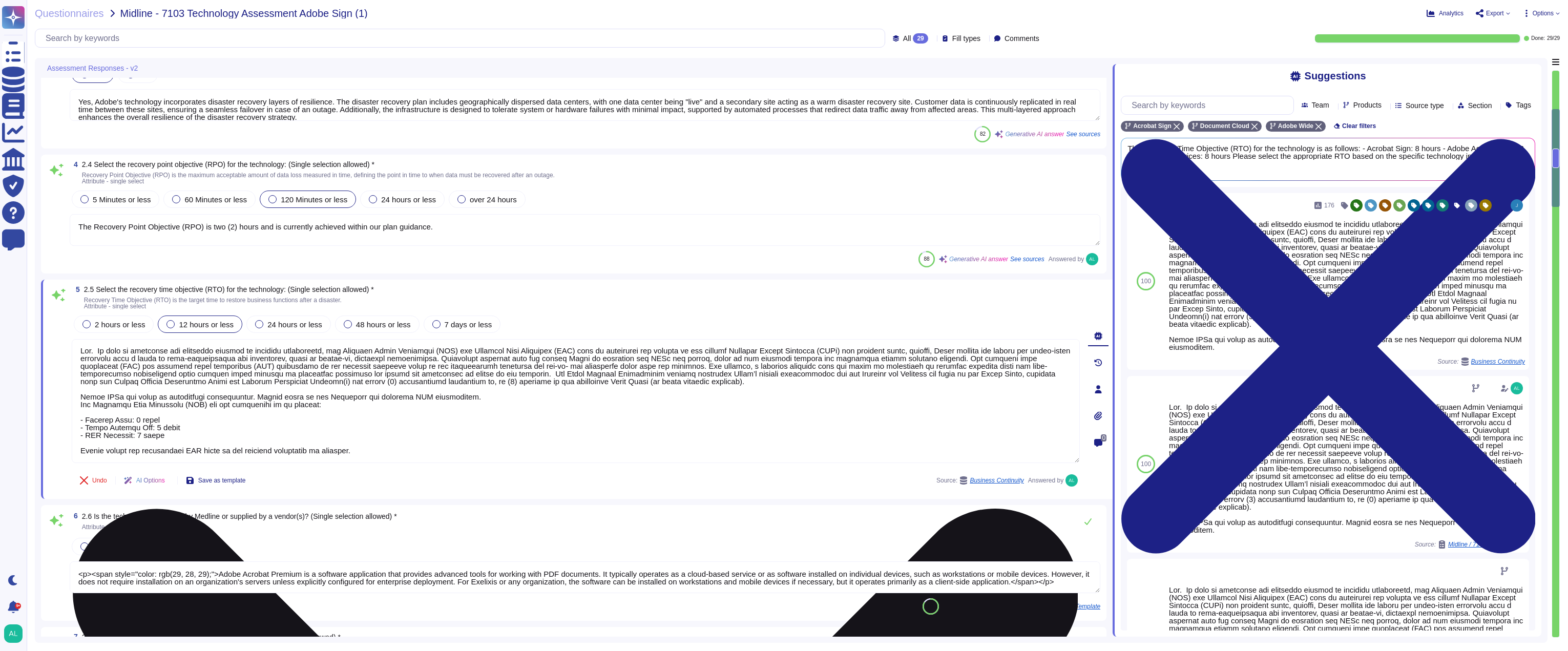
click at [593, 382] on textarea at bounding box center [576, 402] width 1008 height 124
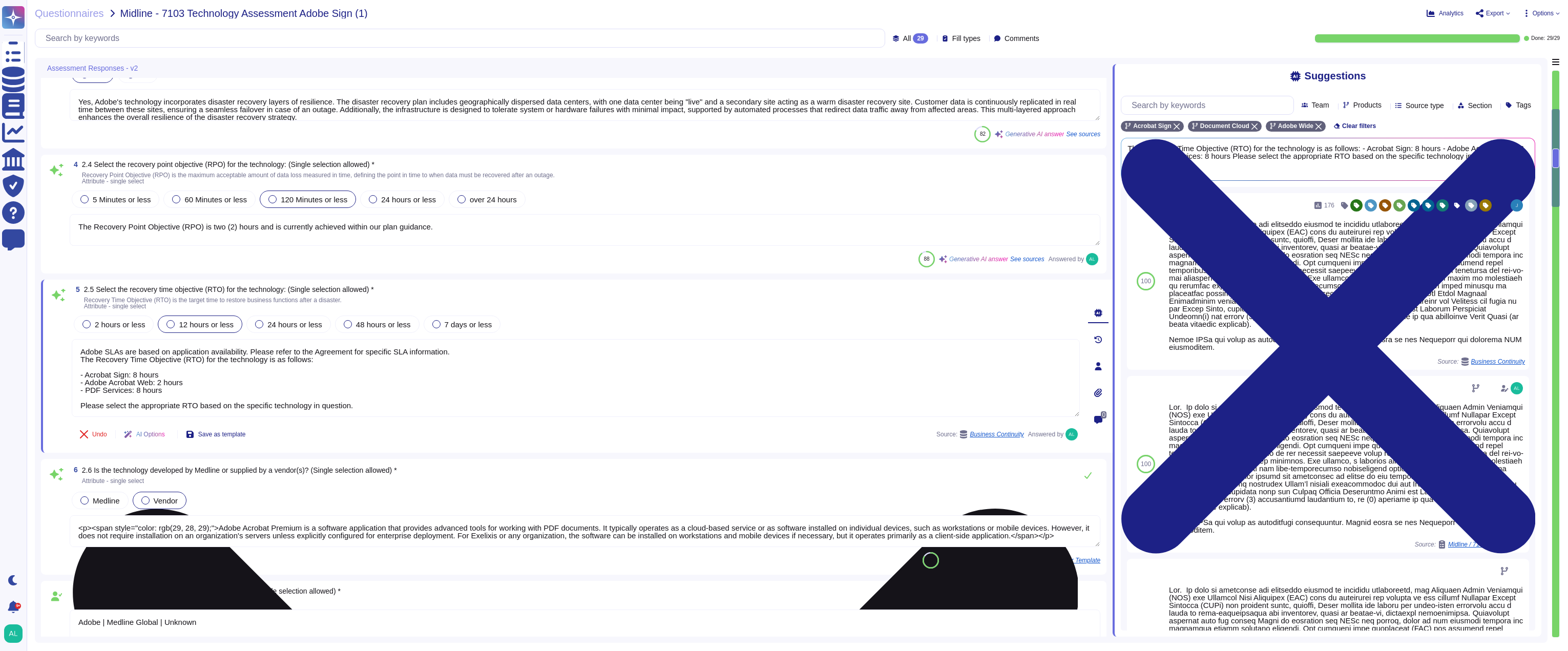
type textarea "Adobe SLAs are based on application availability. Please refer to the Agreement…"
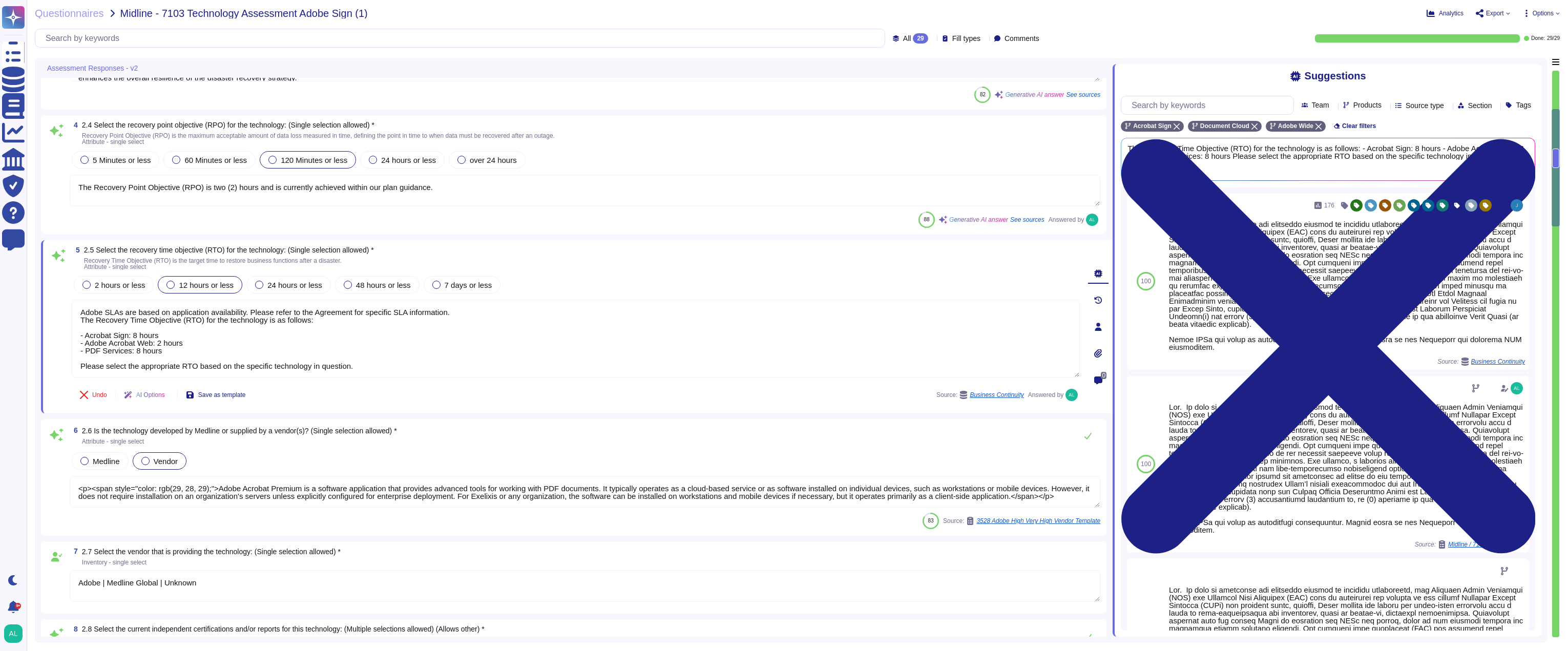
type textarea "Yes, Adobe's Secure Product Lifecycle (SPLC) is designed to integrate security …"
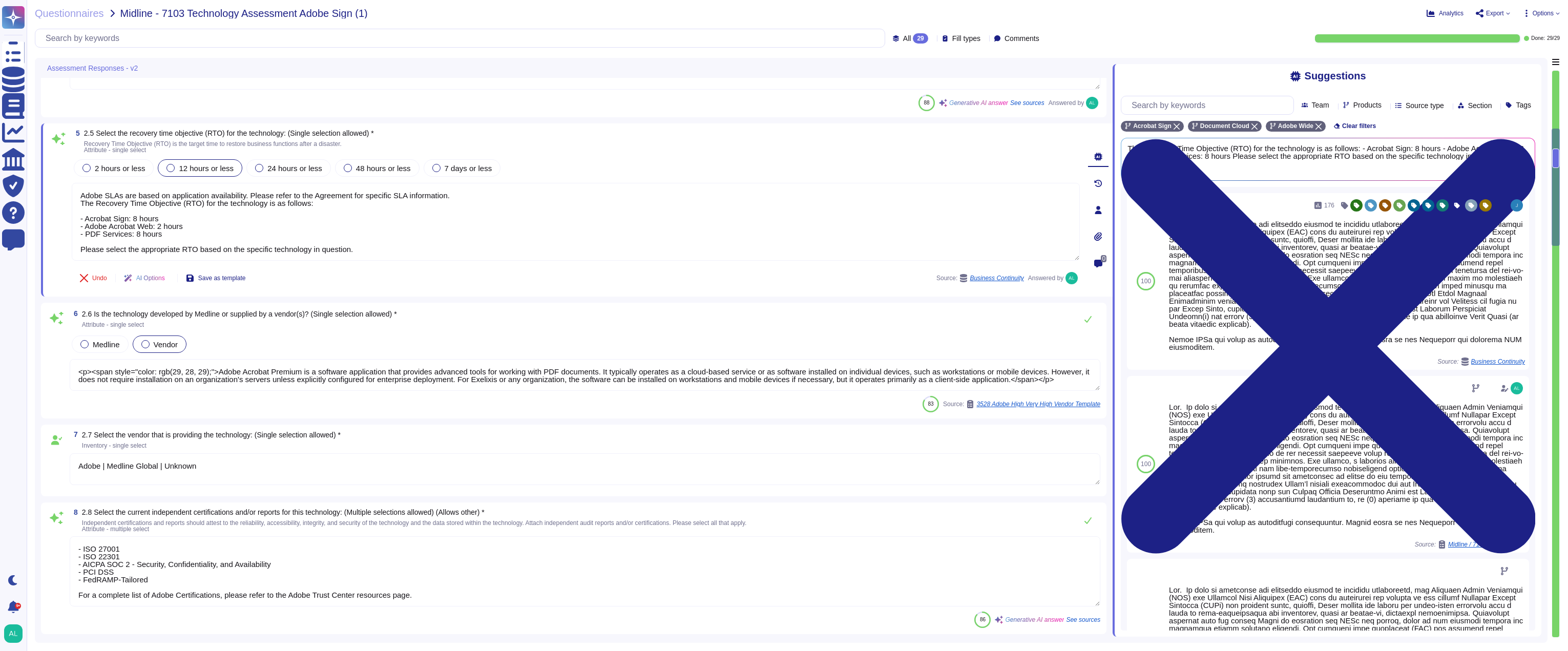
type textarea "Yes, secure code reviews are regularly conducted to analyze vulnerabilities and…"
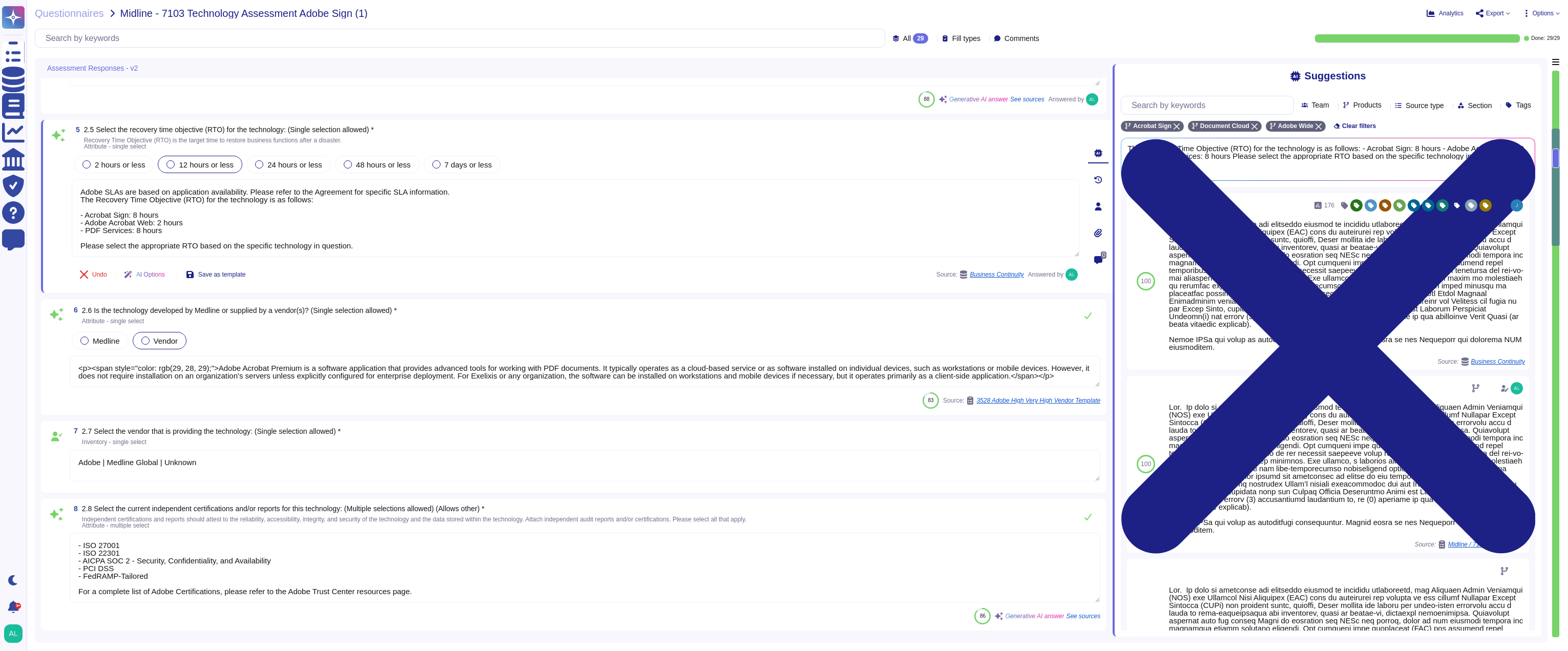
scroll to position [1, 0]
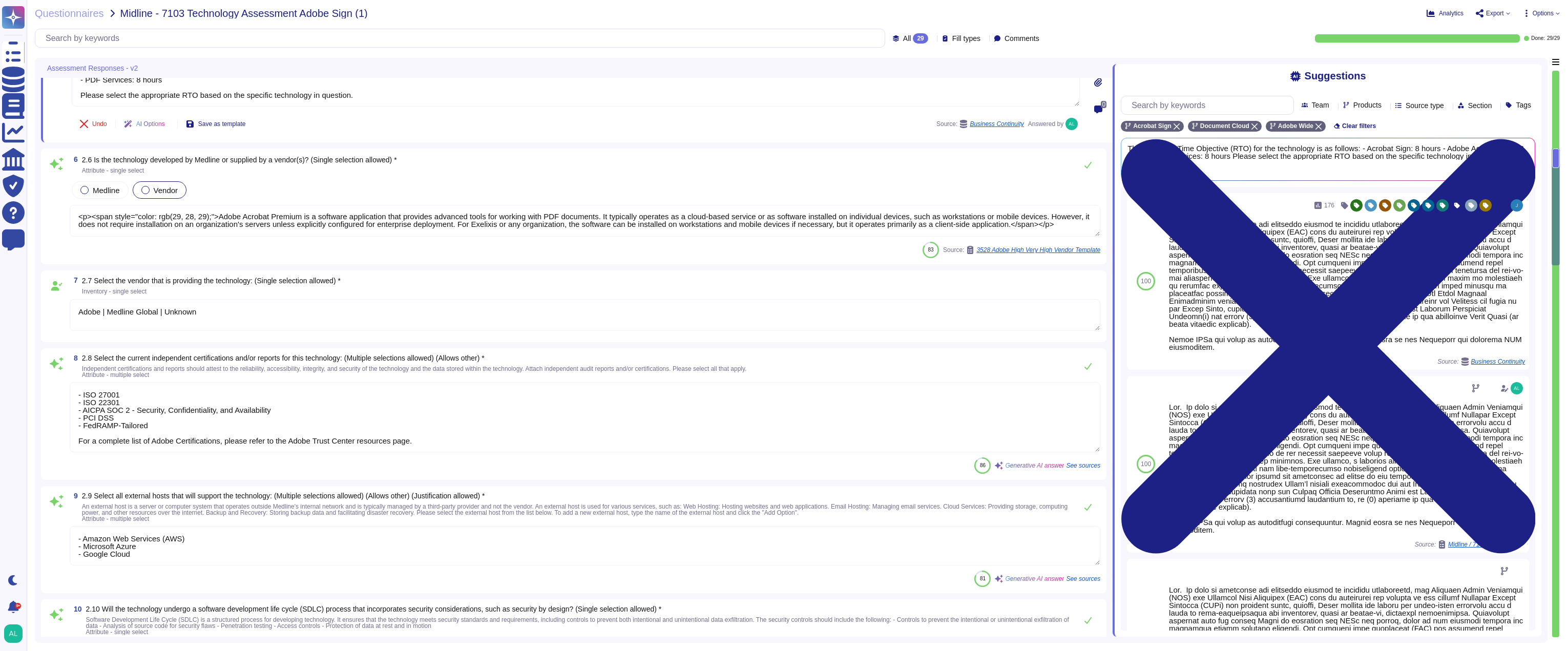
type textarea "Adobe evaluates the backup integrity and restoration process annually. Individu…"
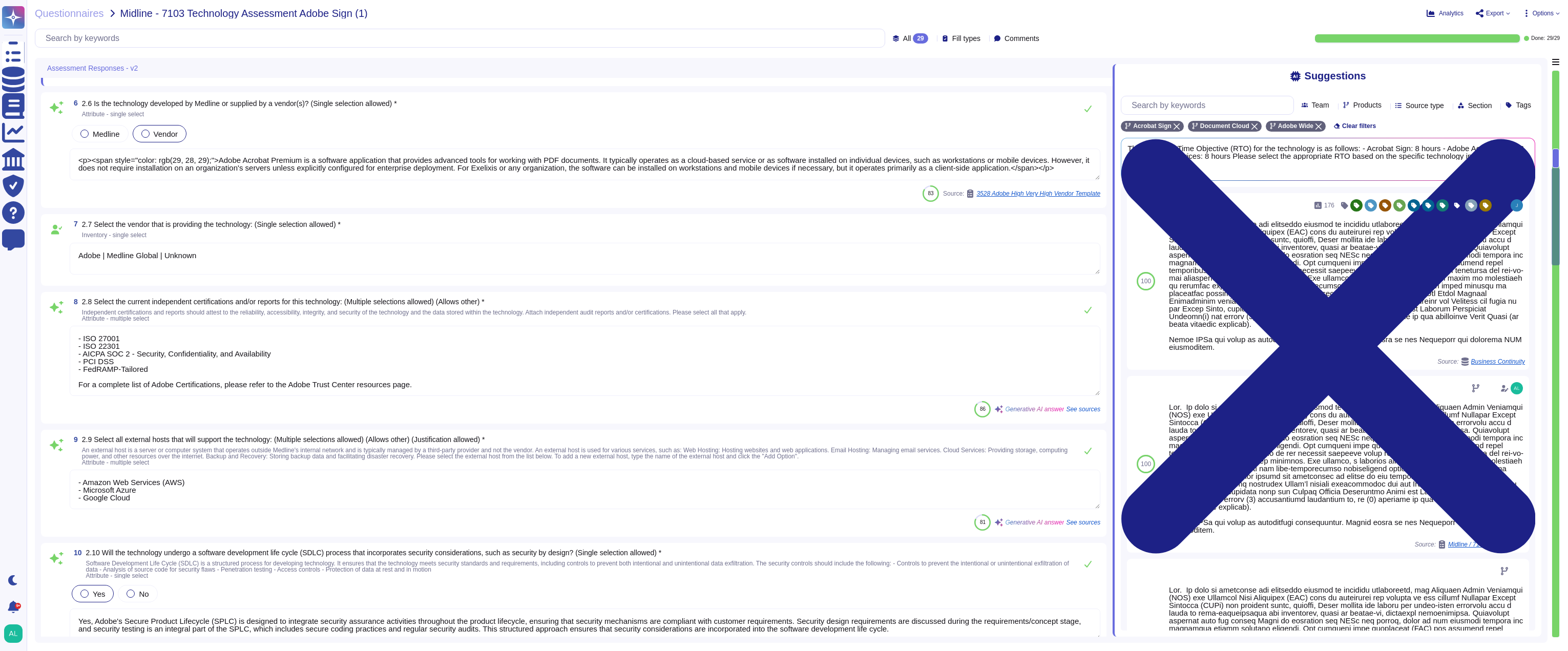
scroll to position [666, 0]
type textarea "Adobe SLAs are based on application availability. Please refer to the Agreement…"
type textarea "Adobe performs various data integrity checks once files are located on its serv…"
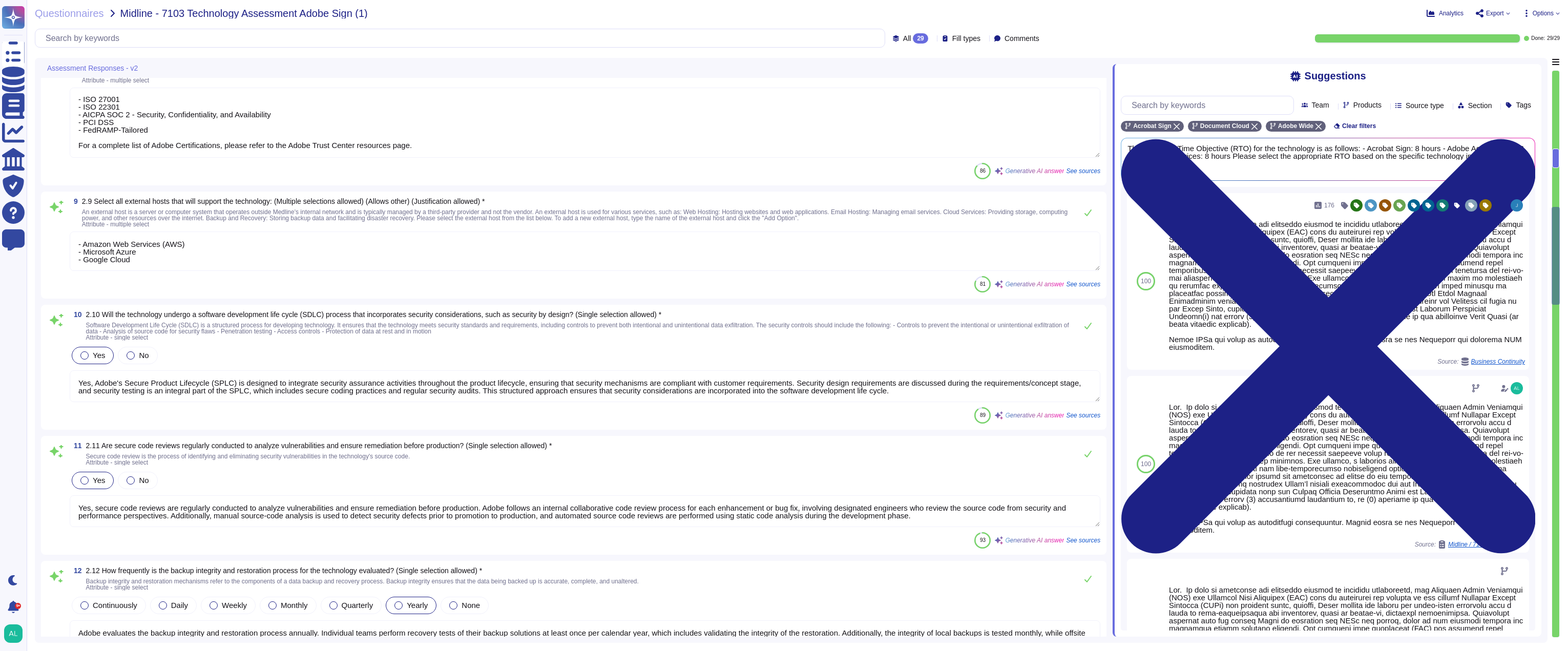
scroll to position [871, 0]
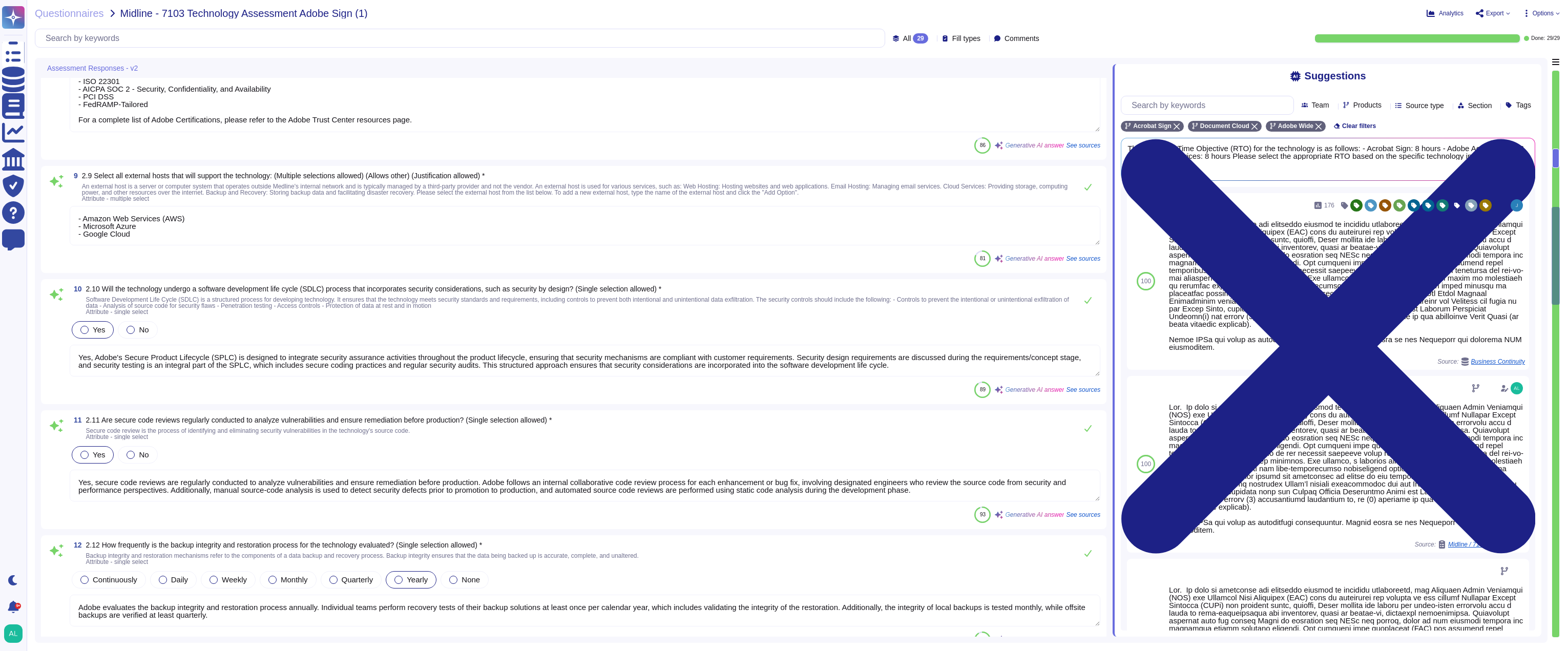
type textarea "Yes, Adobe has implemented multiple controls to safeguard technology against ma…"
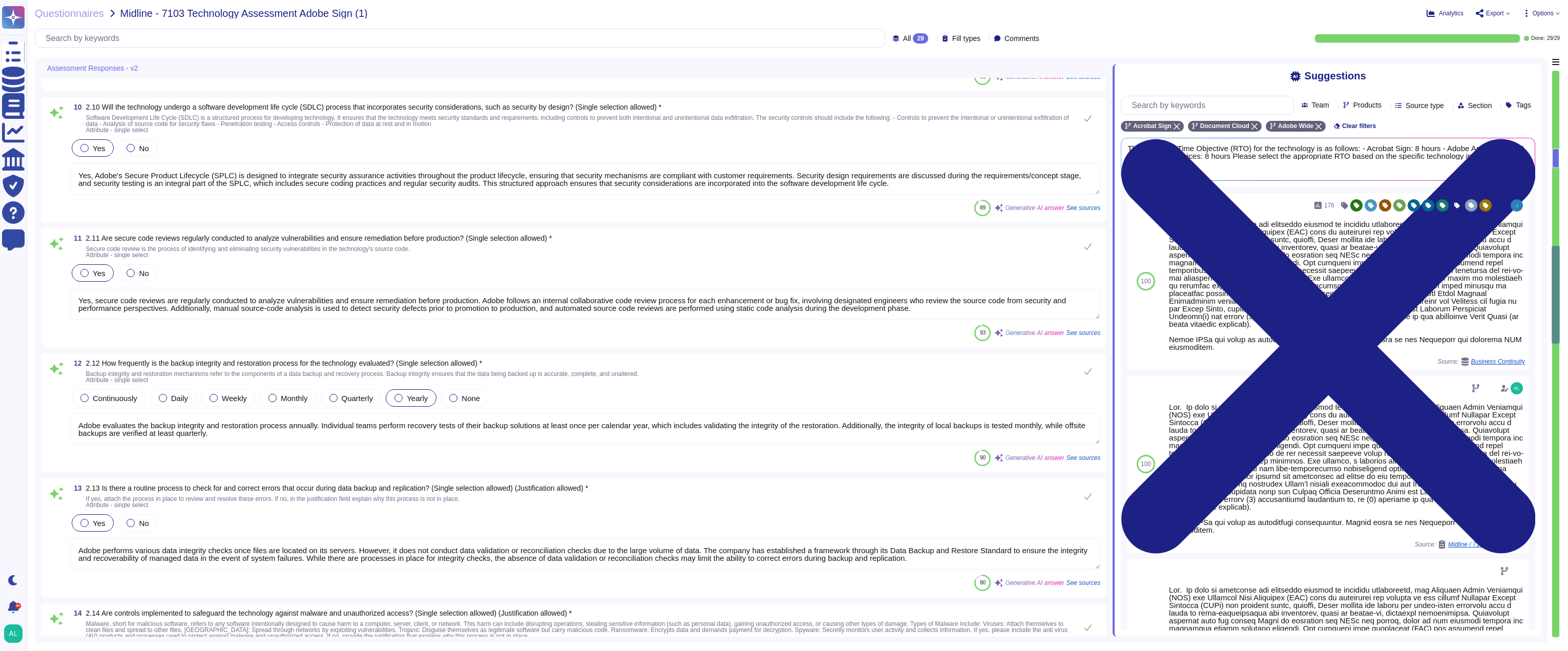
scroll to position [1076, 0]
type textarea "Technology security configuration settings are reviewed bi-monthly by the EDRop…"
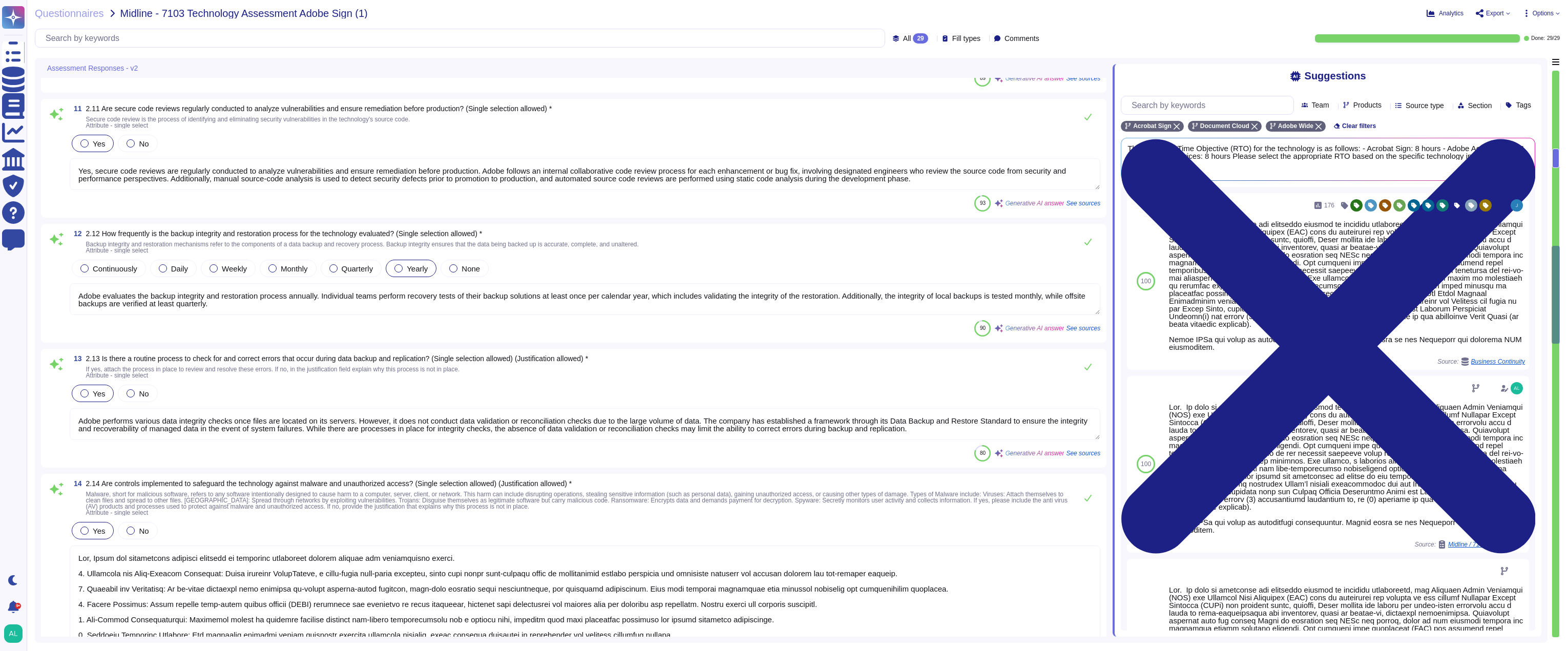
type textarea "Yes, changes to system security settings and controls are collected for monitor…"
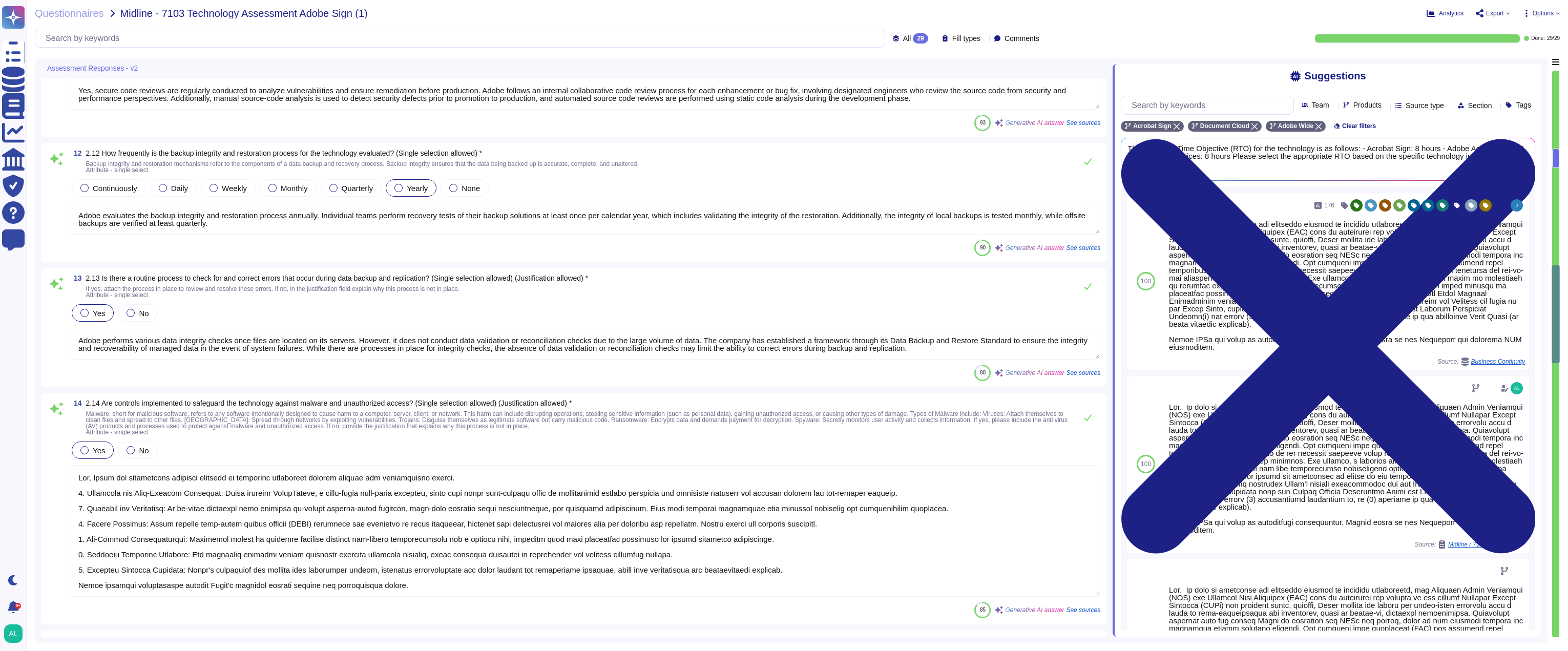
type textarea "- Security patches must be applied according to the timelines and severity leve…"
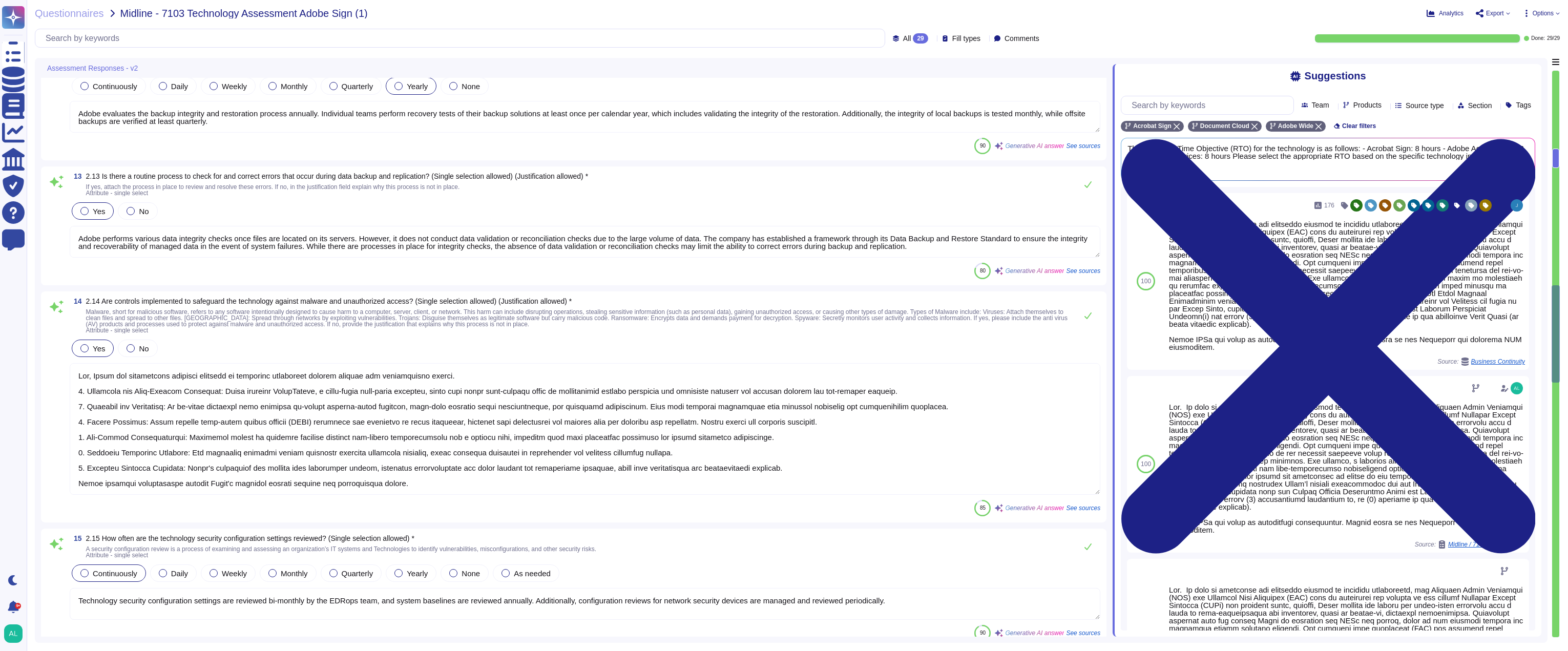
type textarea "Yes, the data will be encrypted both at rest and in transit using AES-256 encry…"
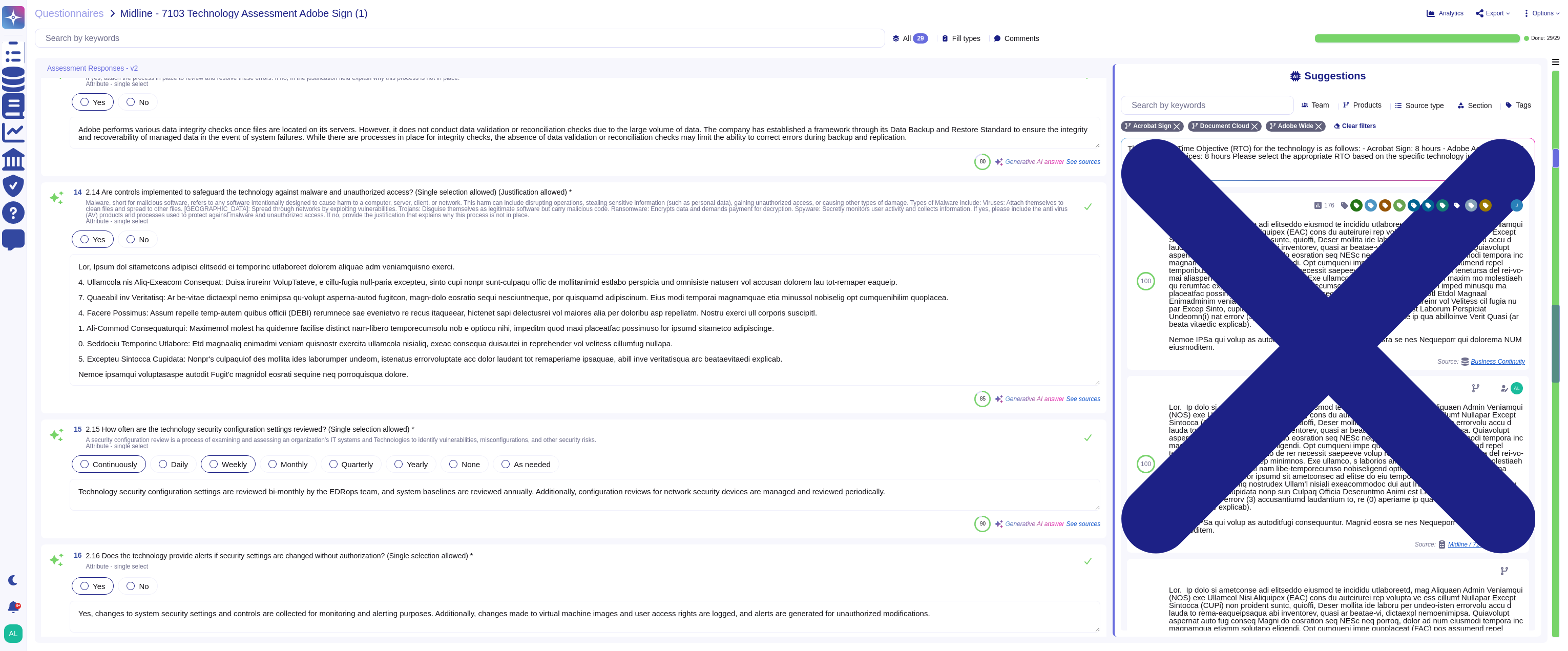
scroll to position [1486, 0]
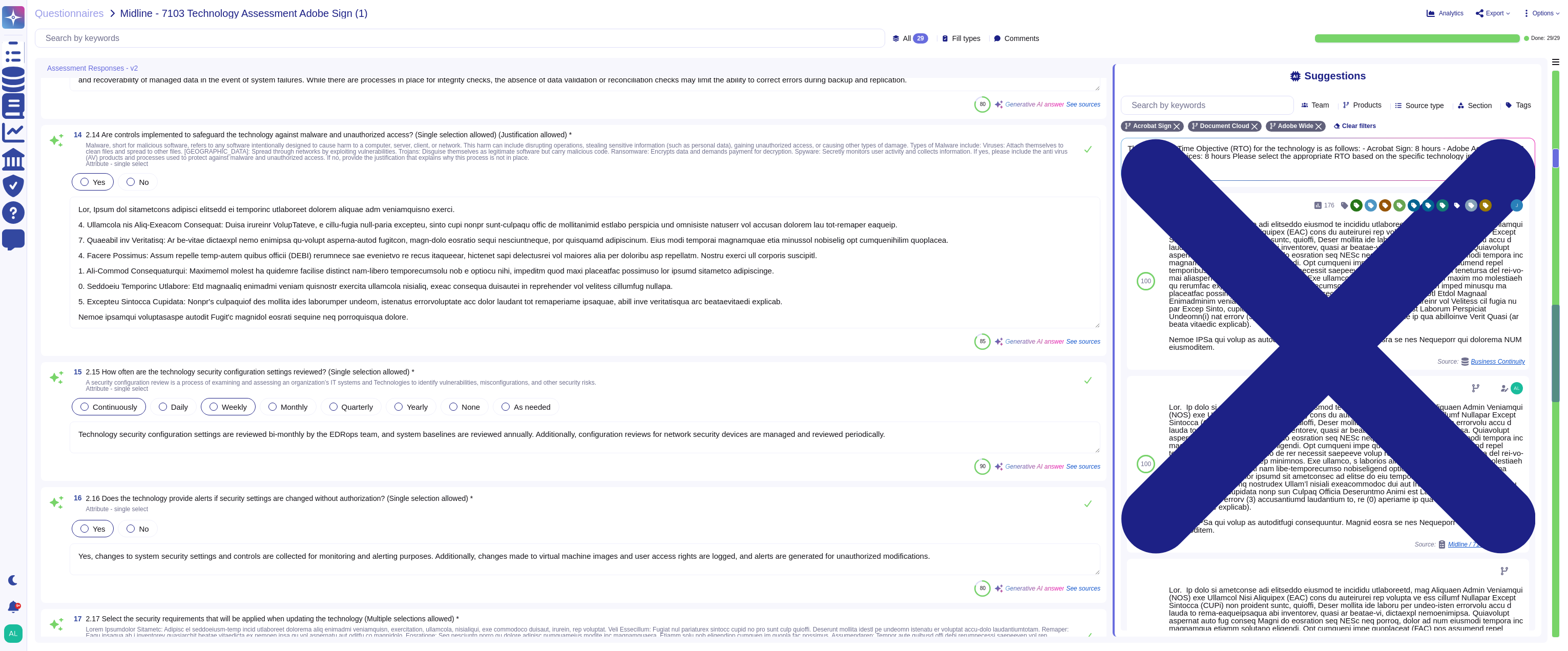
type textarea "The technology will physically store the data in the following geographic locat…"
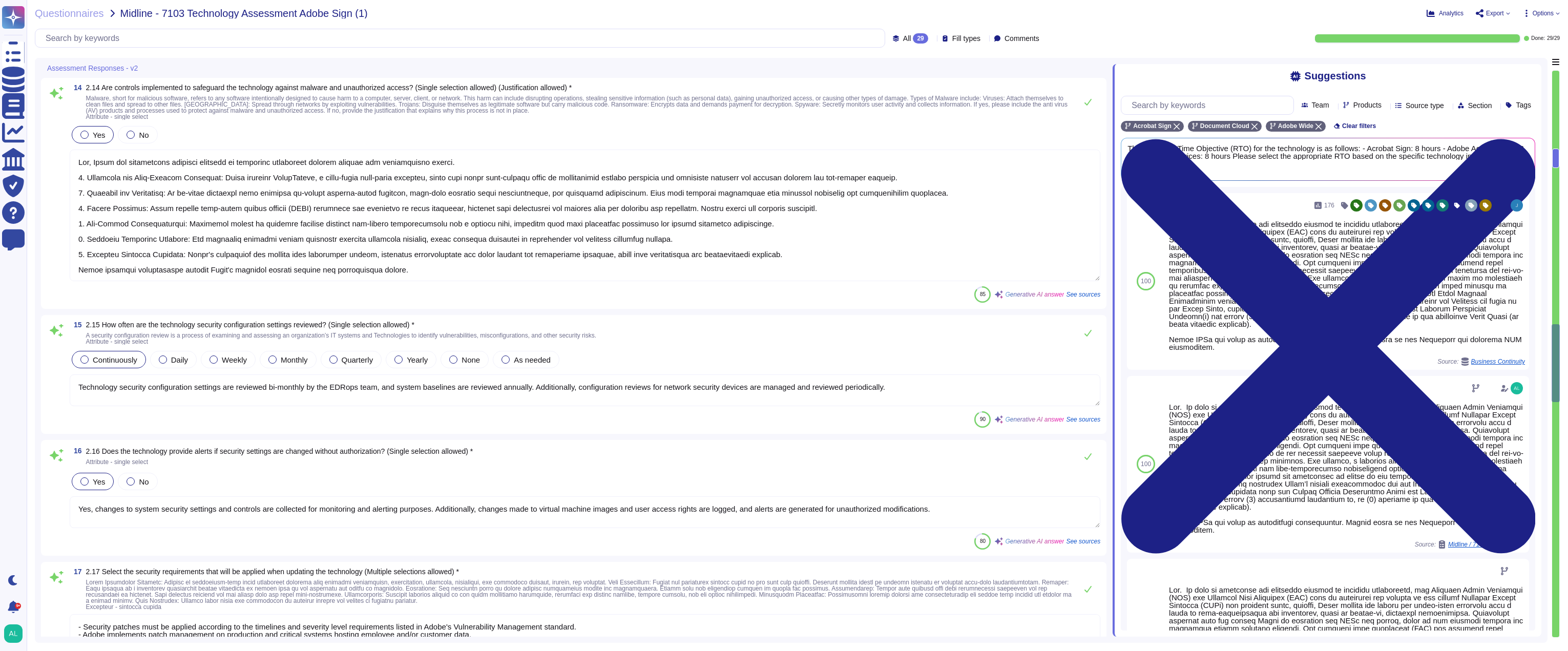
scroll to position [1690, 0]
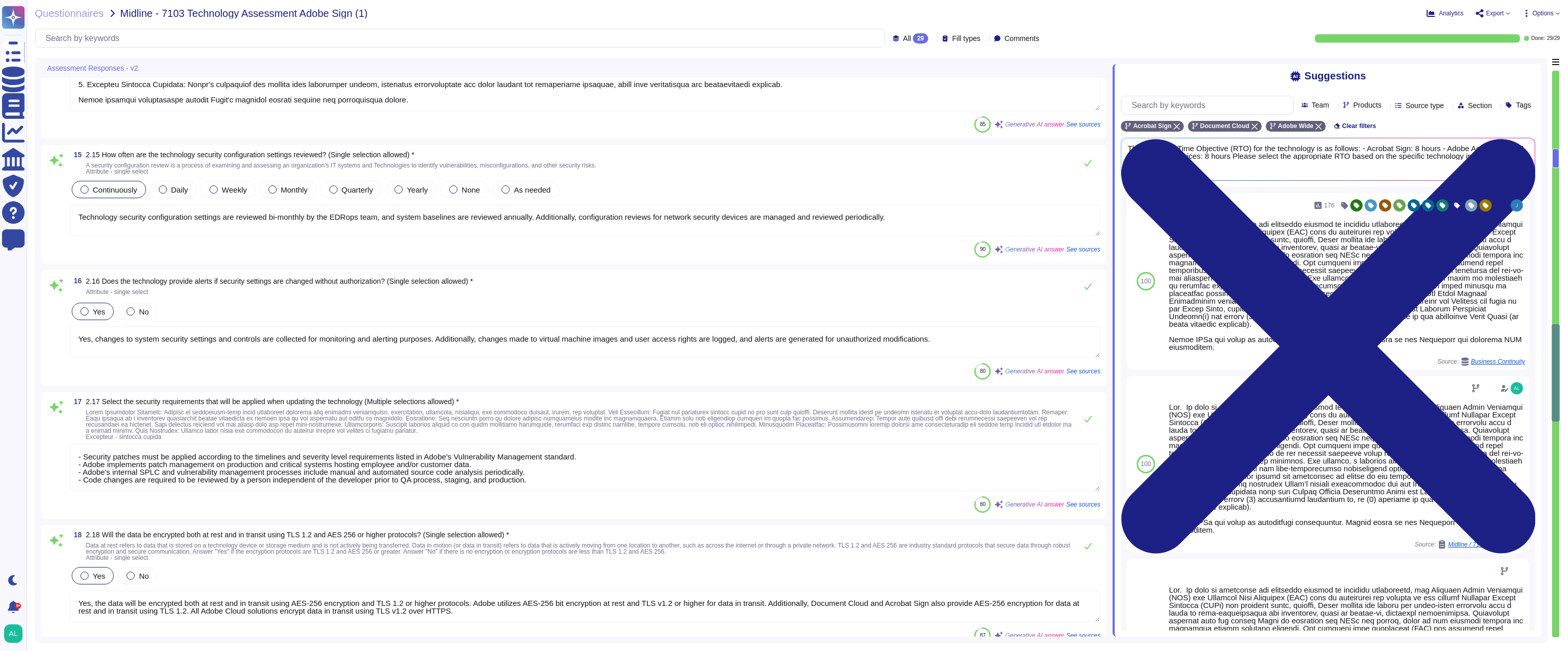
type textarea "Yes, the principle of least privilege is enforced throughout every stage of the…"
click at [906, 223] on textarea "Technology security configuration settings are reviewed bi-monthly by the EDRop…" at bounding box center [585, 220] width 1031 height 32
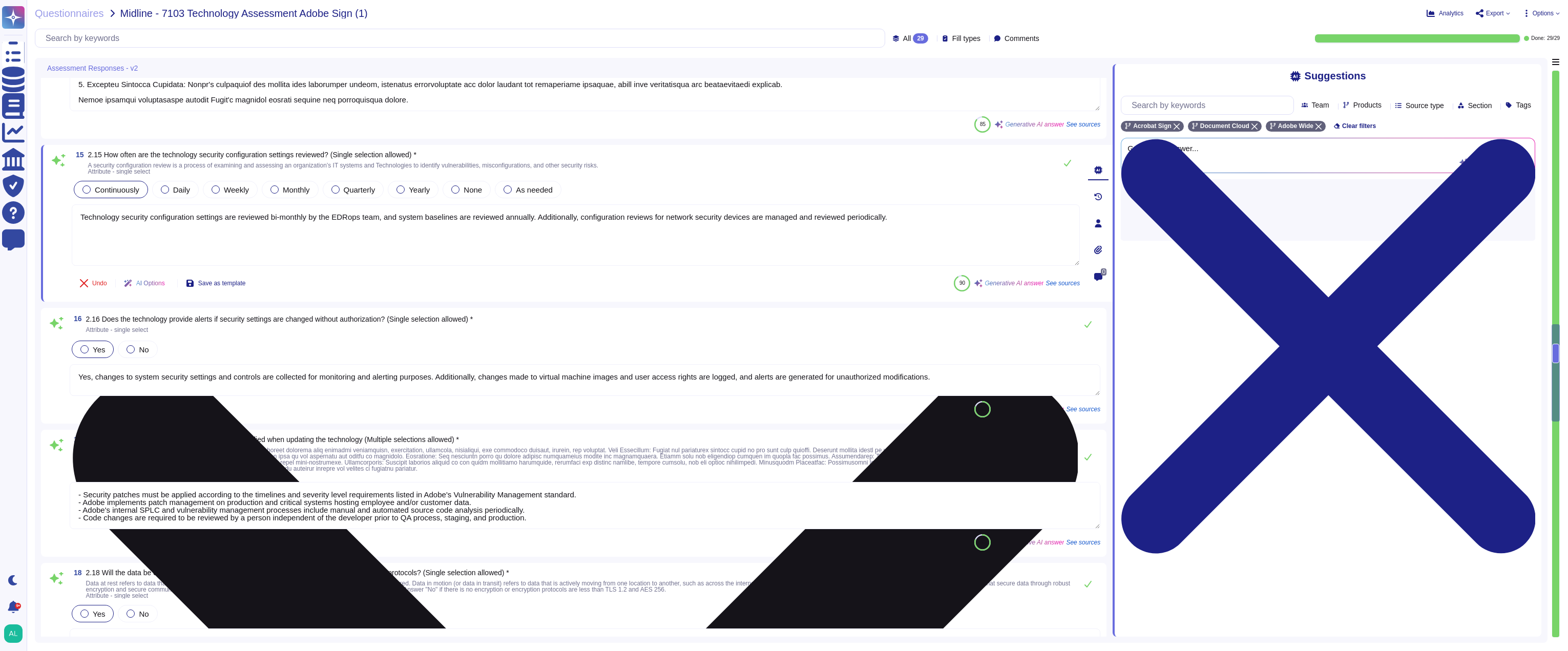
type textarea "Yes, the principle of least privilege is enforced throughout every stage of the…"
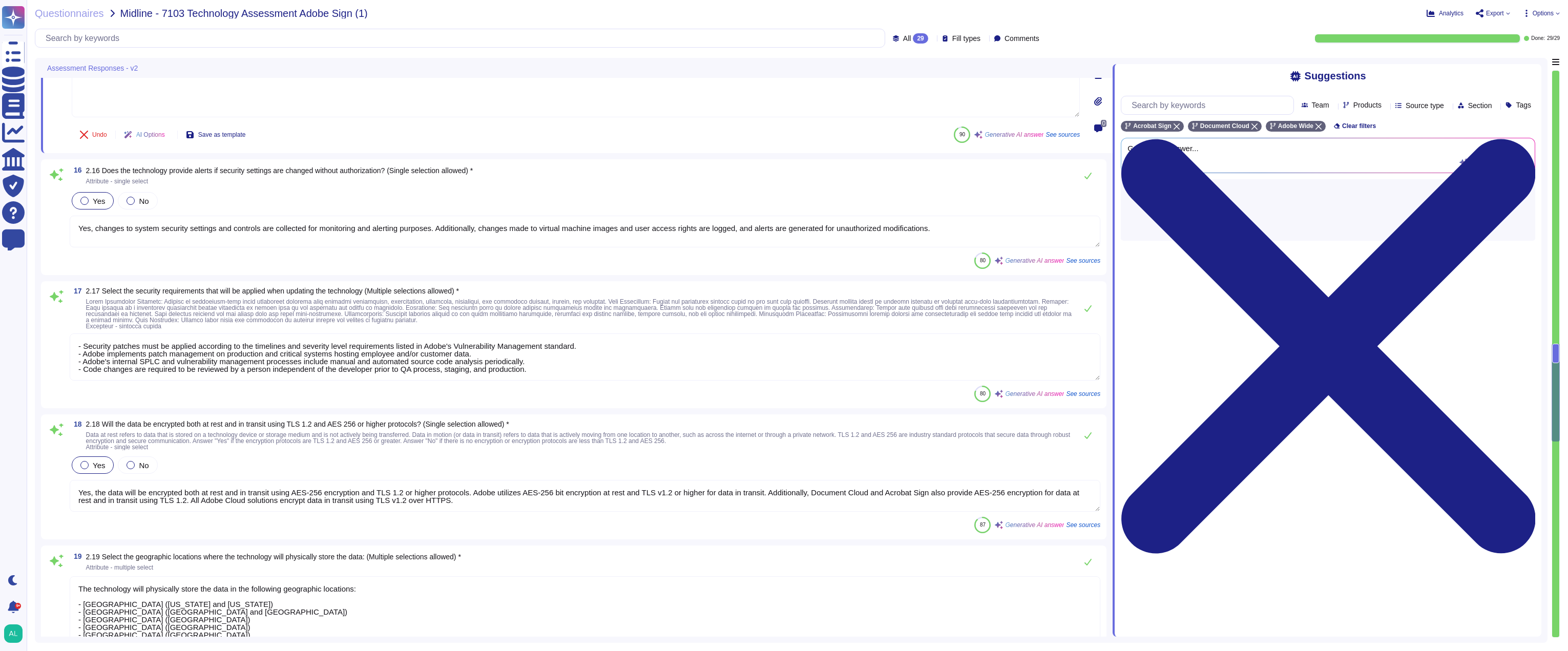
scroll to position [1844, 0]
type textarea "Test data in the test environment is generated manually and through scripts, en…"
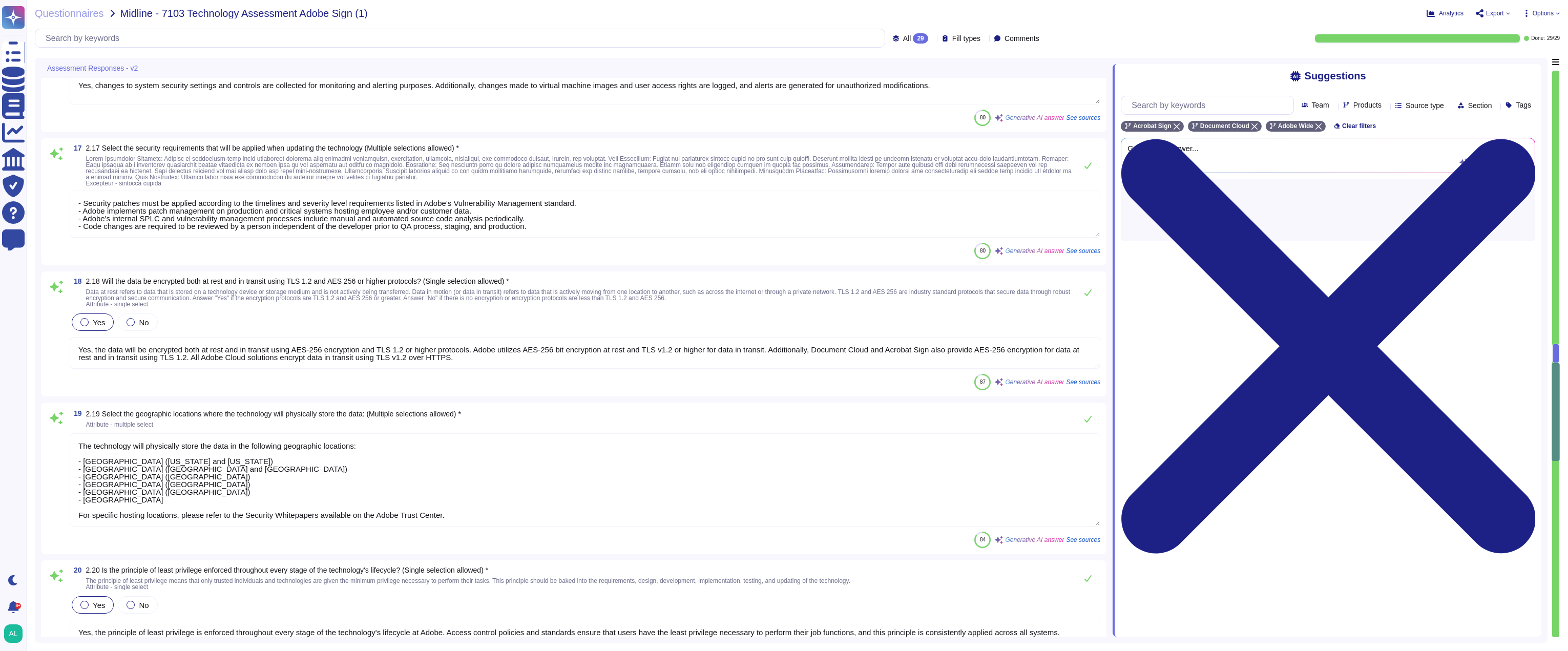
type textarea "Yes, endpoints in this technology have baseline configurations. Adobe has devel…"
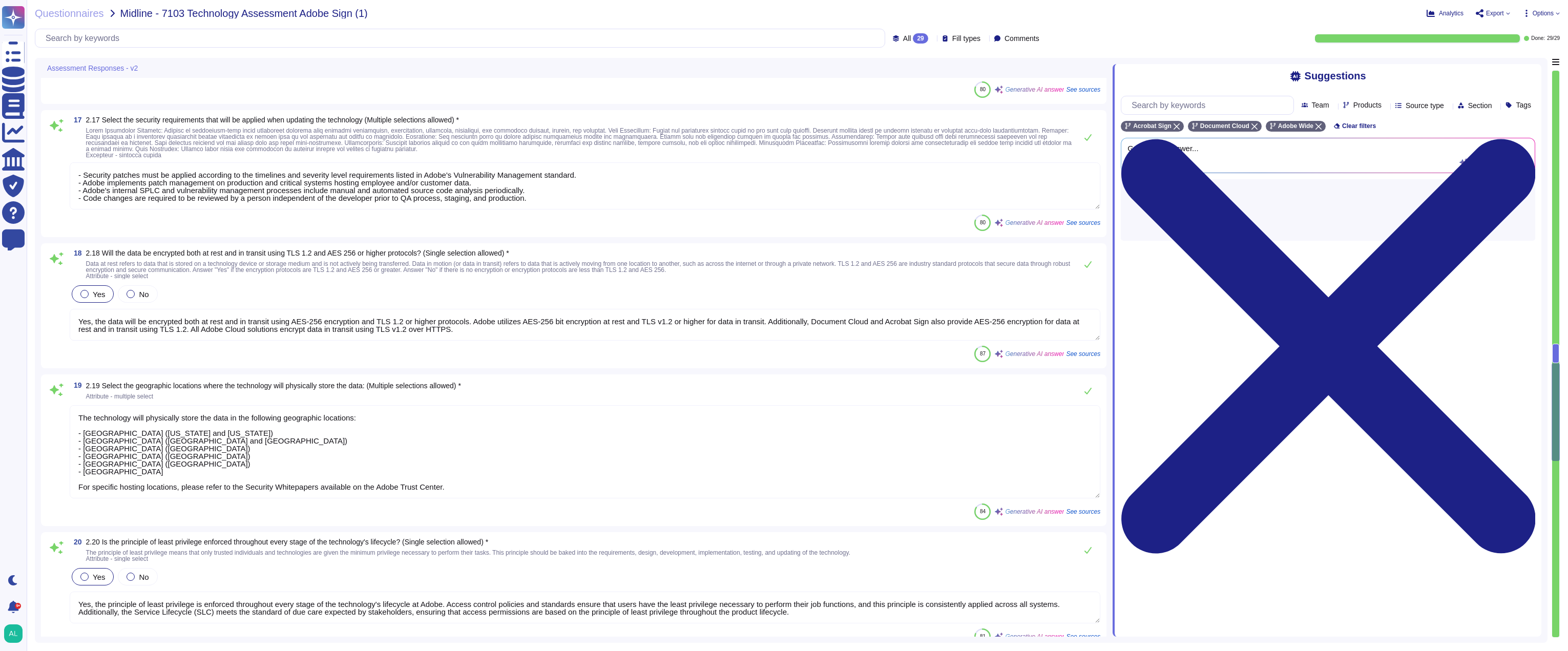
type textarea "Adobe conducts vulnerability scanning on a scheduled basis, with internal and e…"
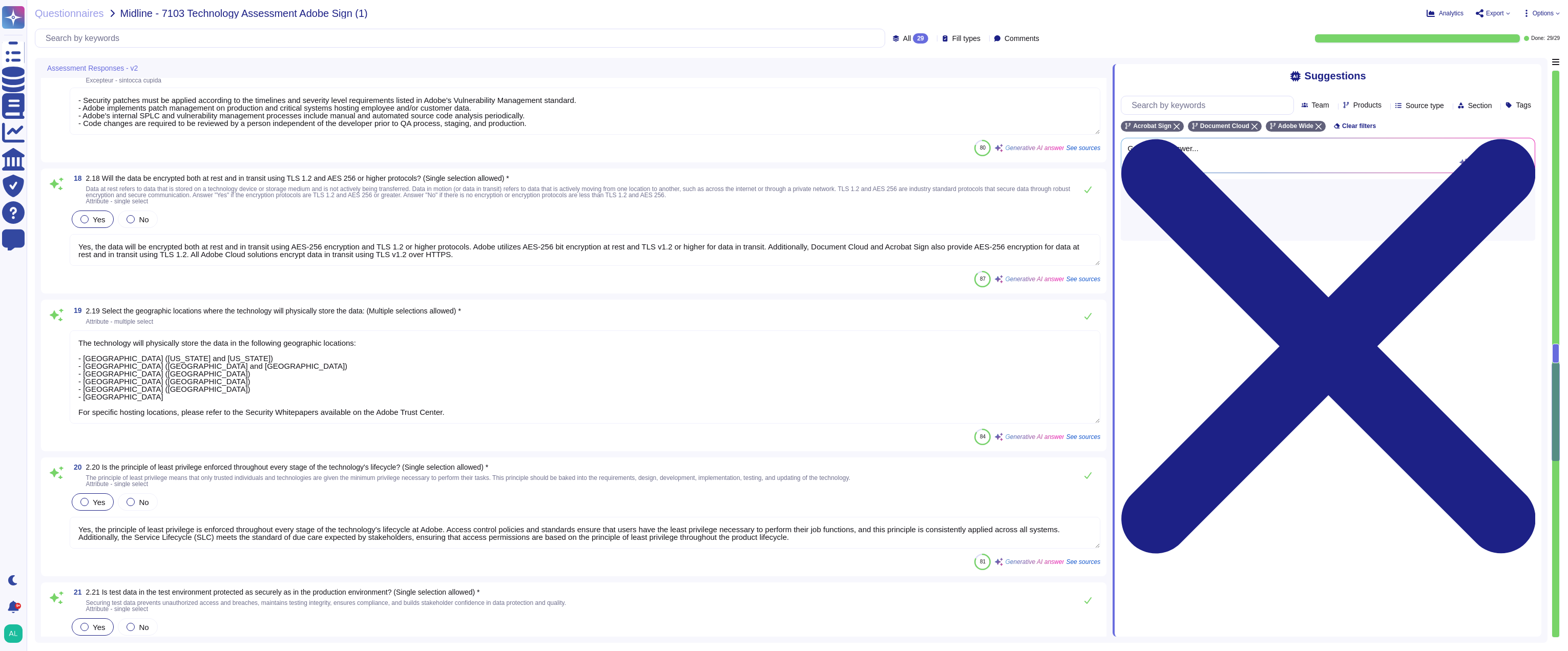
scroll to position [2152, 0]
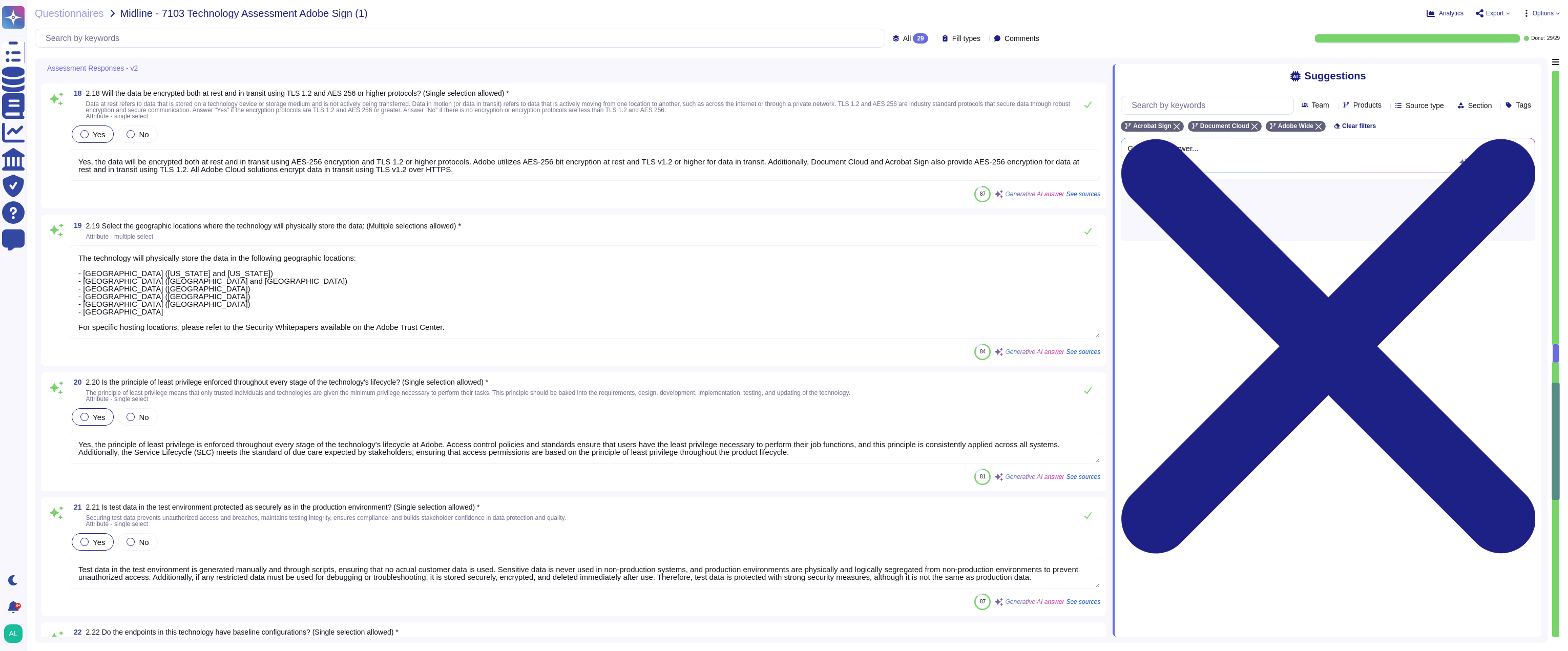
type textarea "Yes, the technology includes features to prevent tampering with its logs. Tampe…"
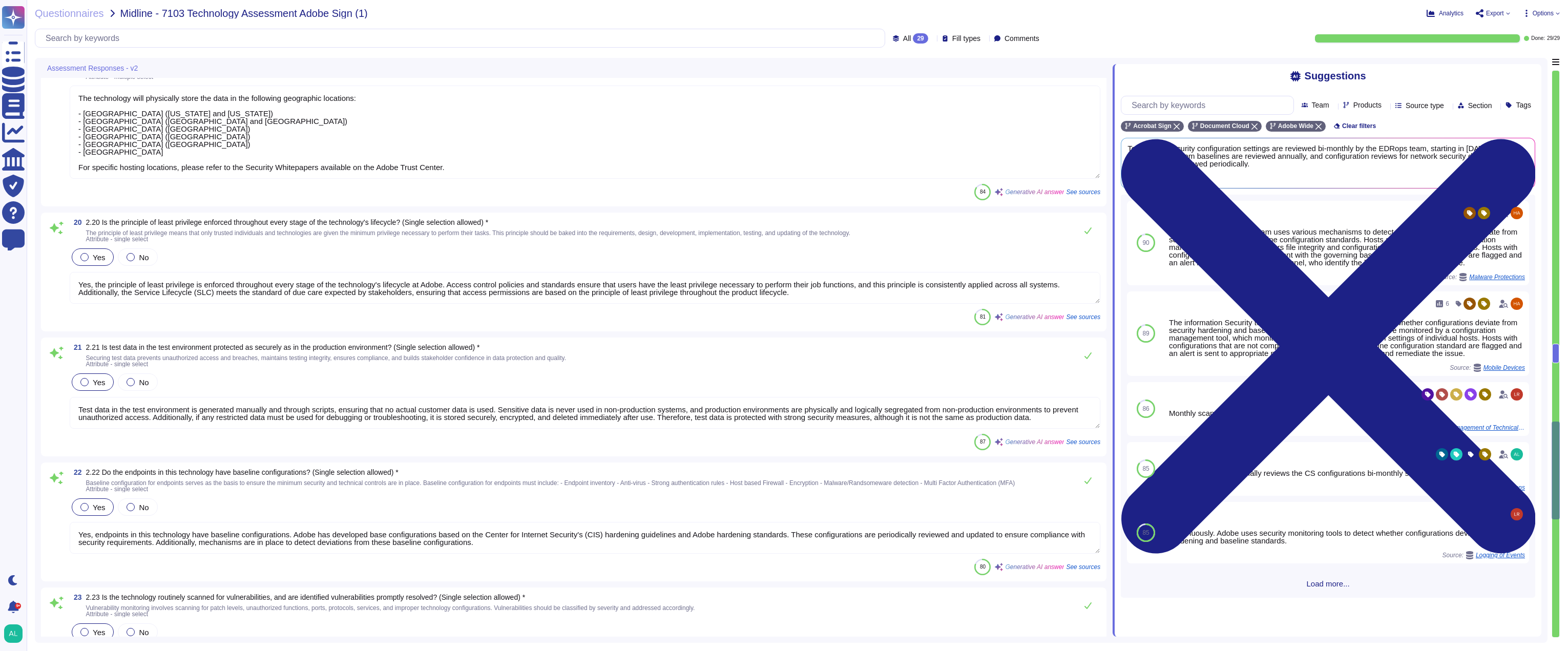
type textarea "Yes, role-based access control (RBAC) has been implemented to restrict data acc…"
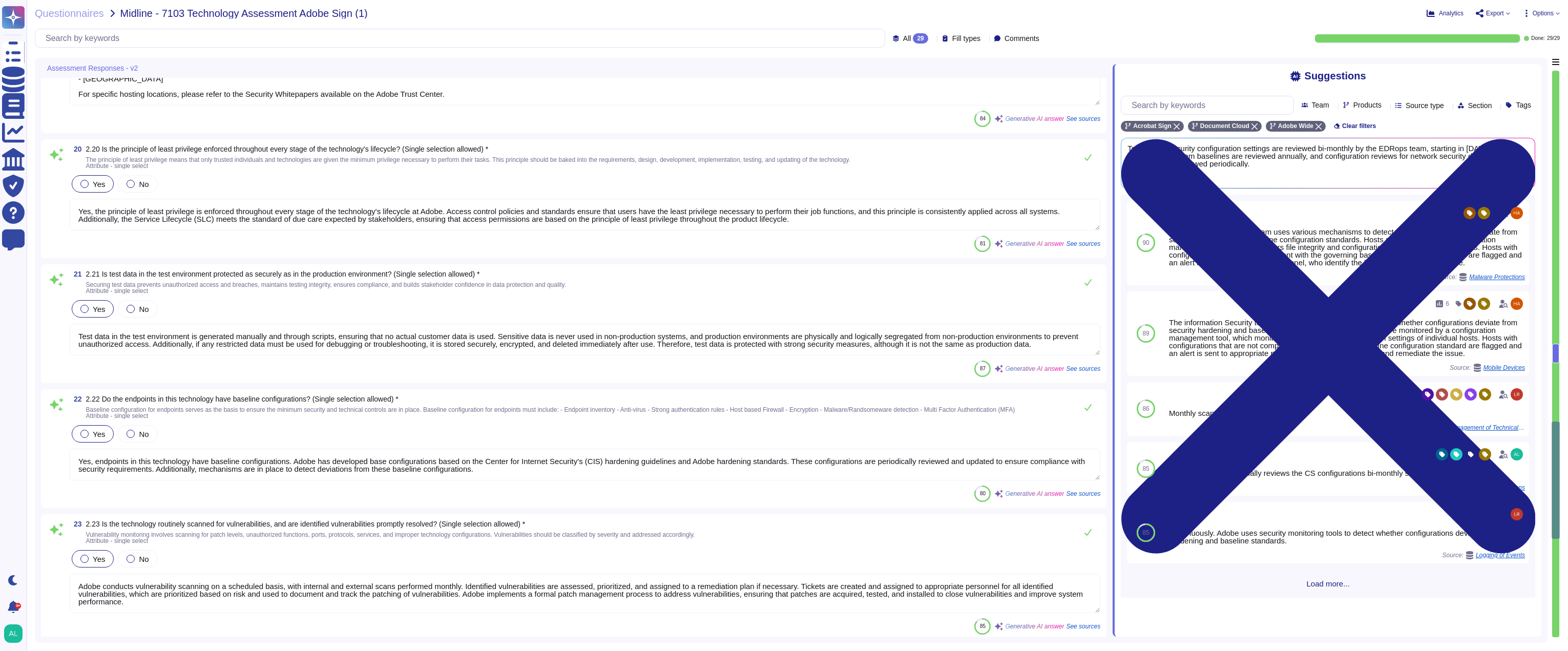
type textarea "Yes, the technology is capable of detecting and logging unauthorized access. Ad…"
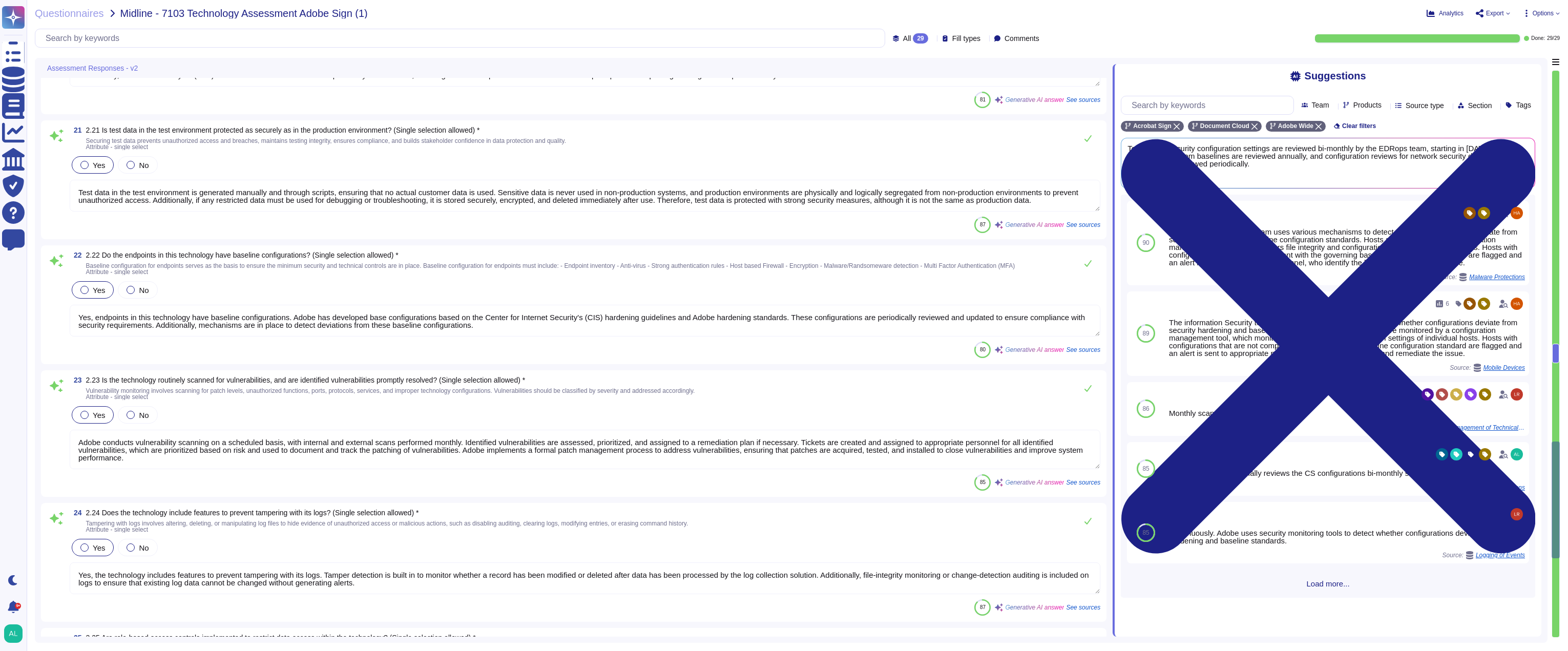
type textarea "Changes to the technology are logged to prevent unauthorized access. All change…"
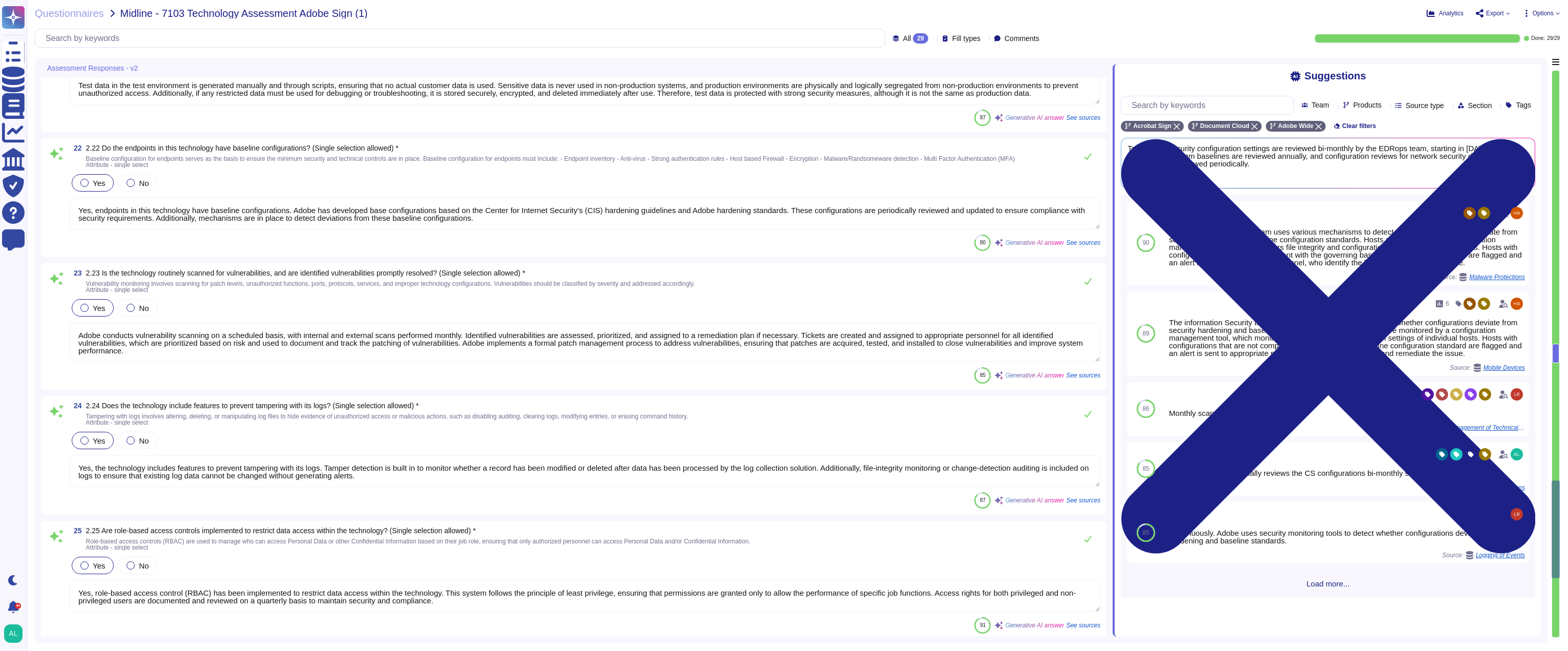
type textarea "Access to administrator and privileged accounts is strictly controlled and rest…"
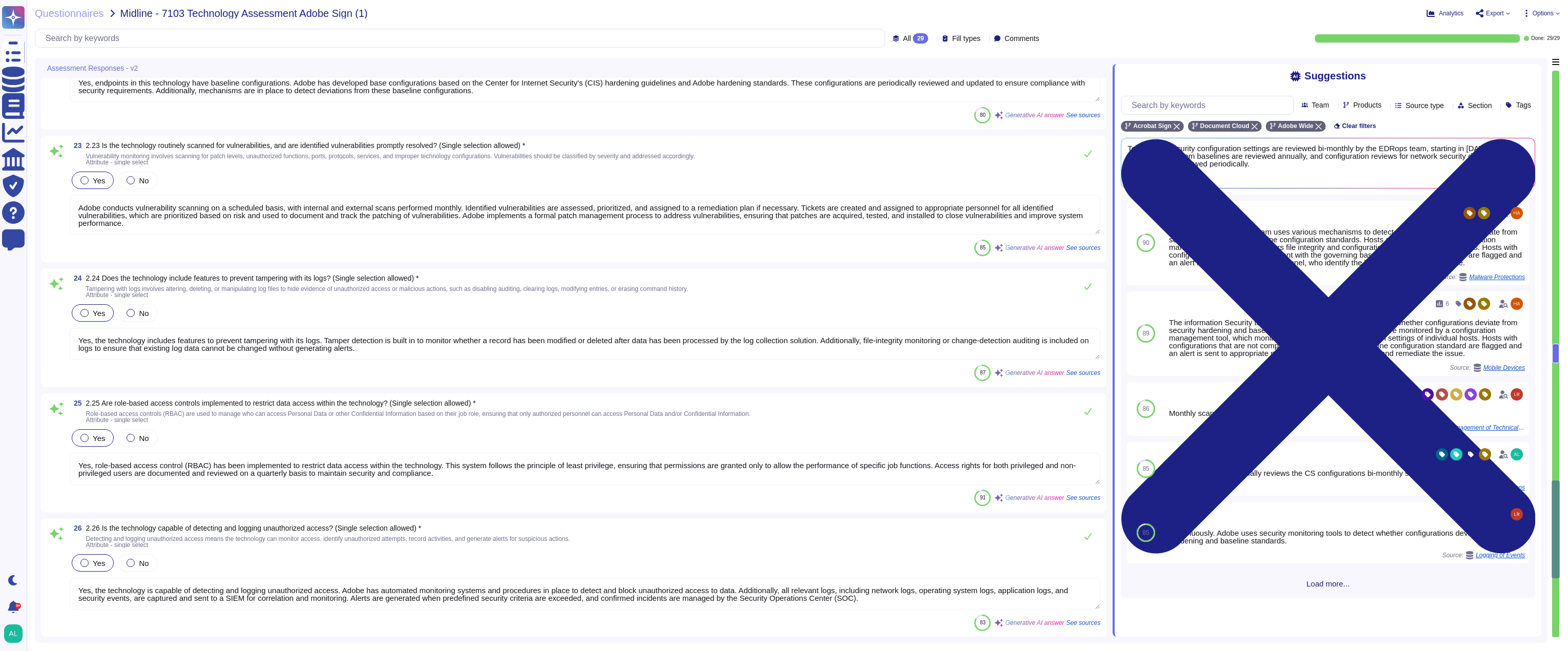
scroll to position [2767, 0]
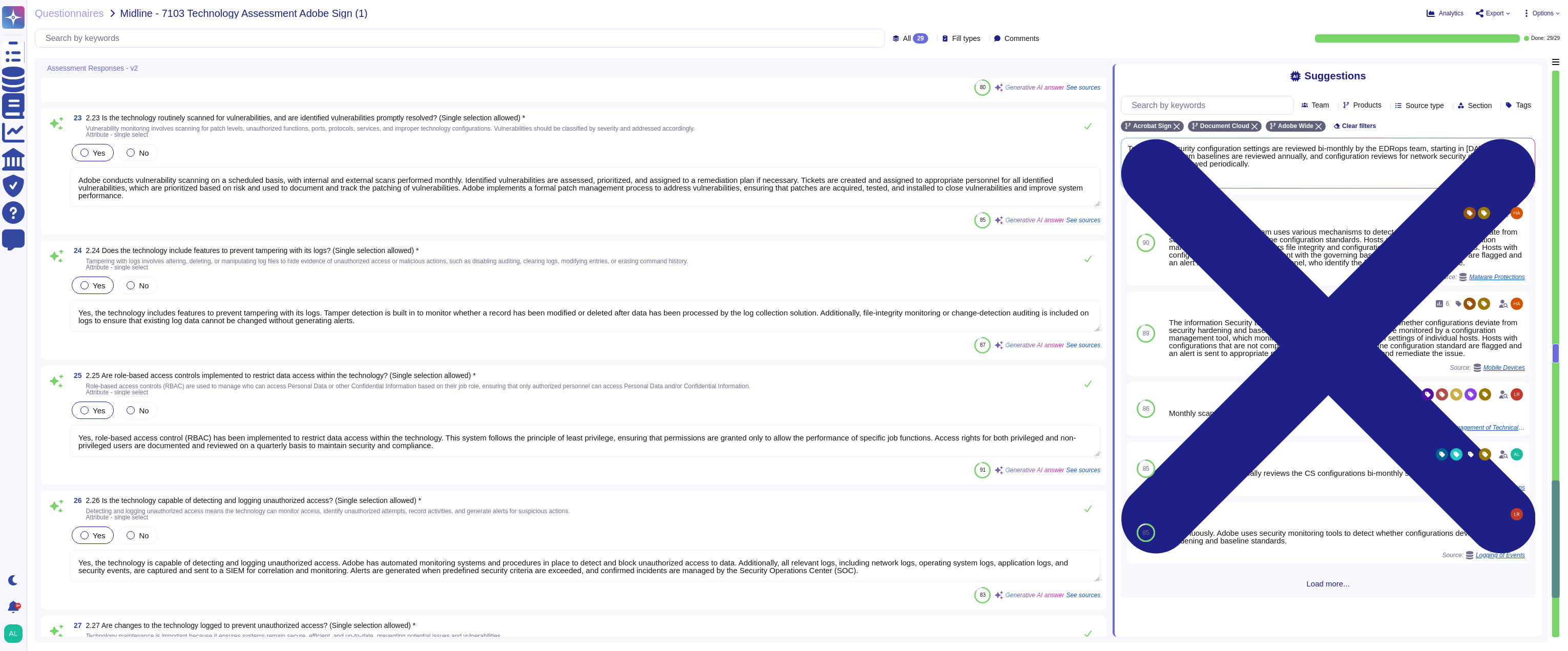
type textarea "- Tamper detection is built in to monitor whether a record has been modified or…"
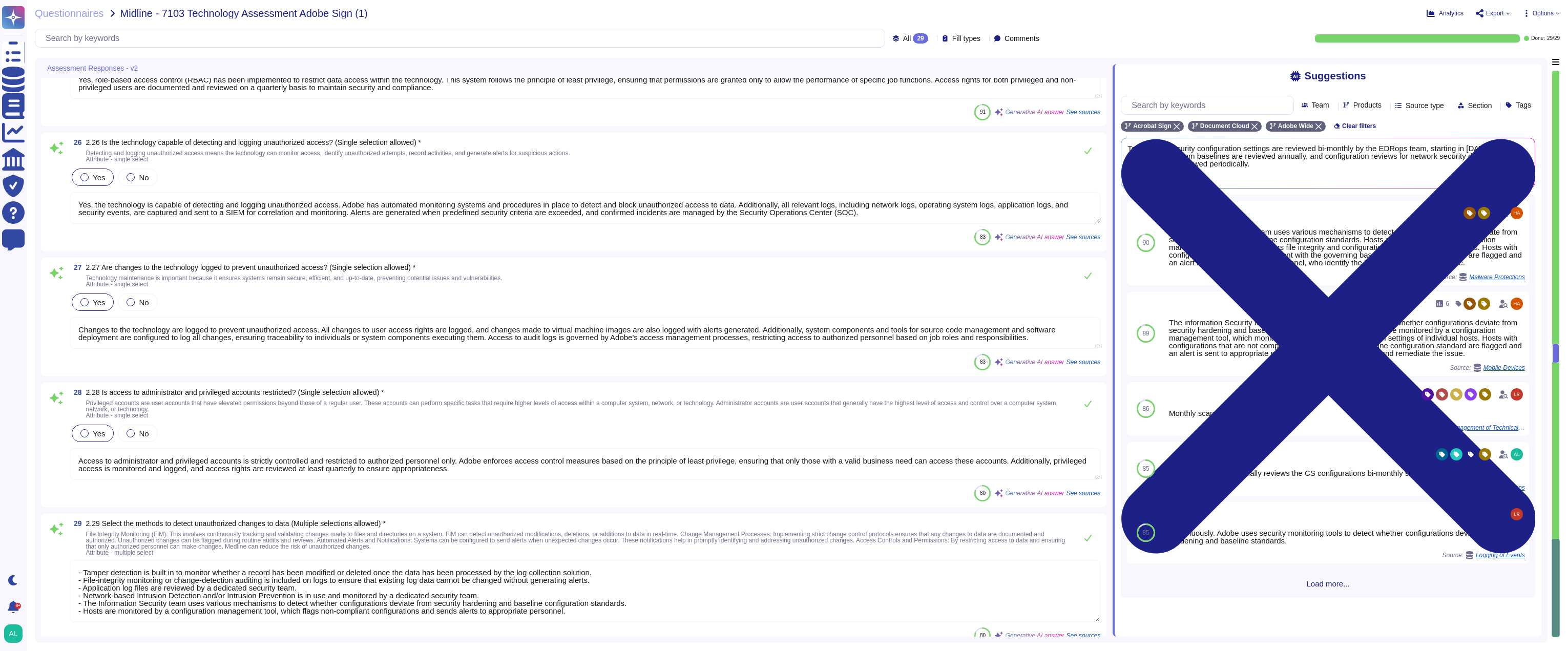
scroll to position [3119, 0]
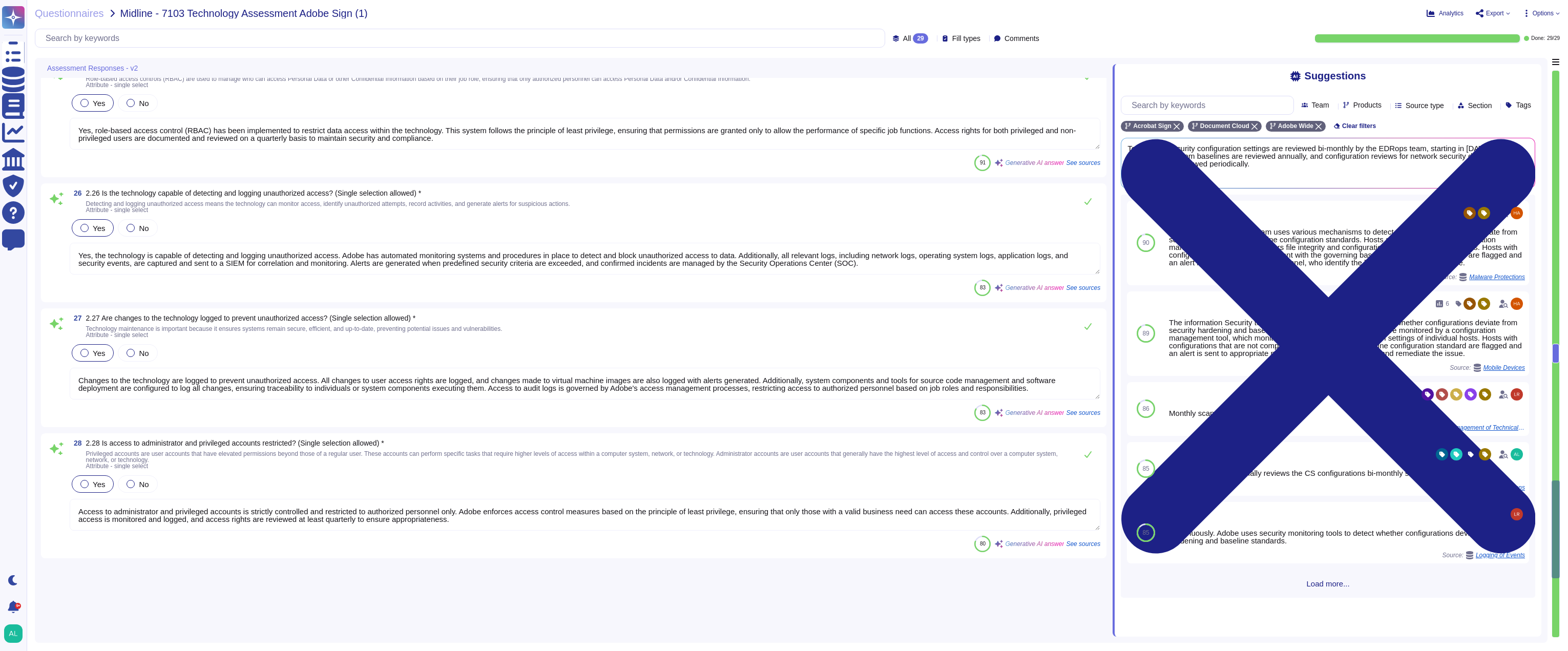
type textarea "Yes, endpoints in this technology have baseline configurations. Adobe has devel…"
type textarea "Yes, the principle of least privilege is enforced throughout every stage of the…"
type textarea "Test data in the test environment is generated manually and through scripts, en…"
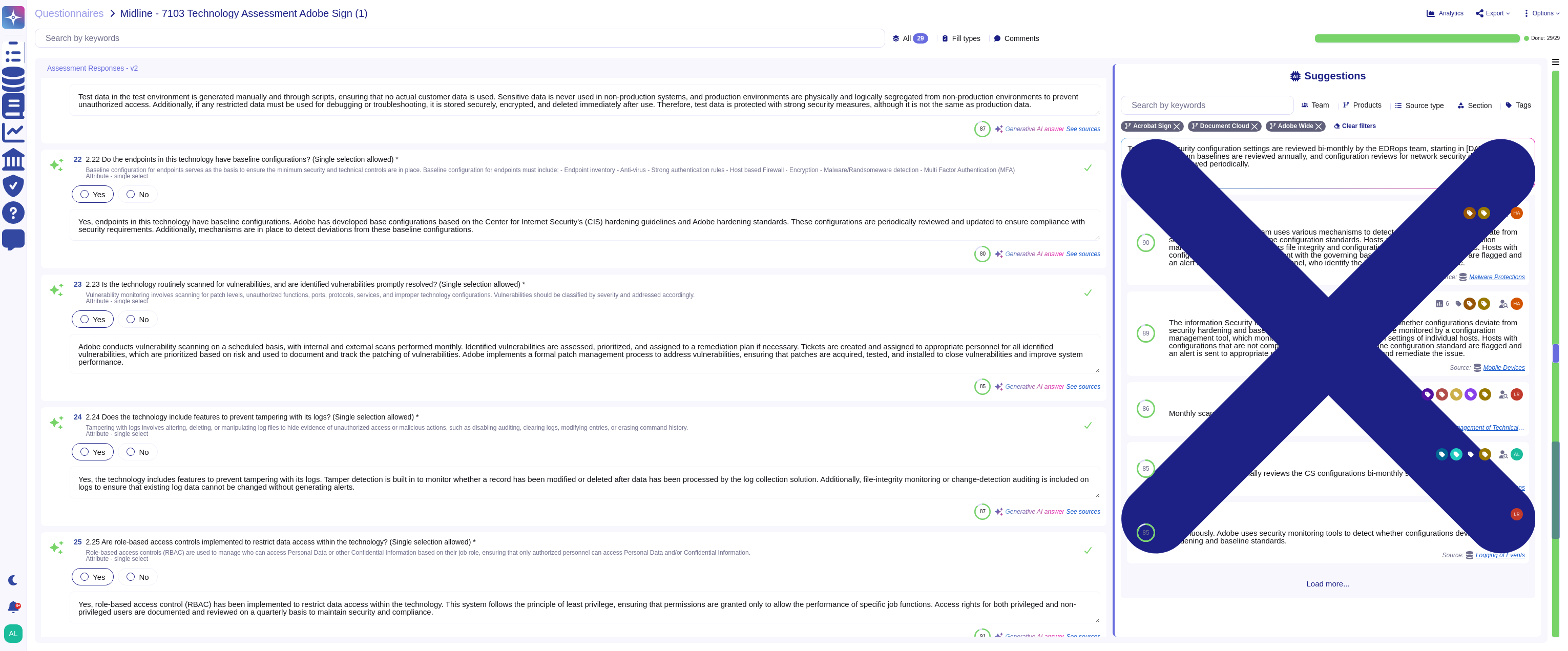
type textarea "- Security patches must be applied according to the timelines and severity leve…"
type textarea "Yes, the data will be encrypted both at rest and in transit using AES-256 encry…"
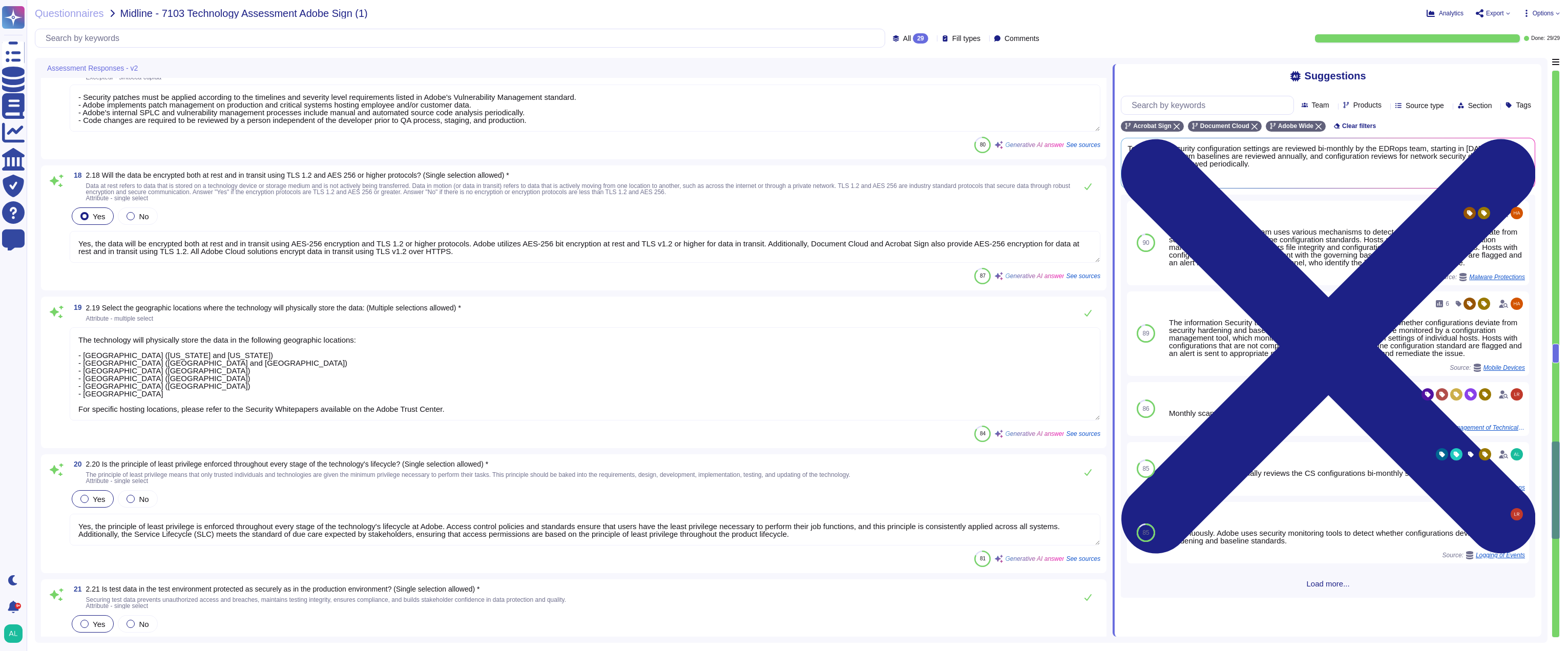
type textarea "The technology will physically store the data in the following geographic locat…"
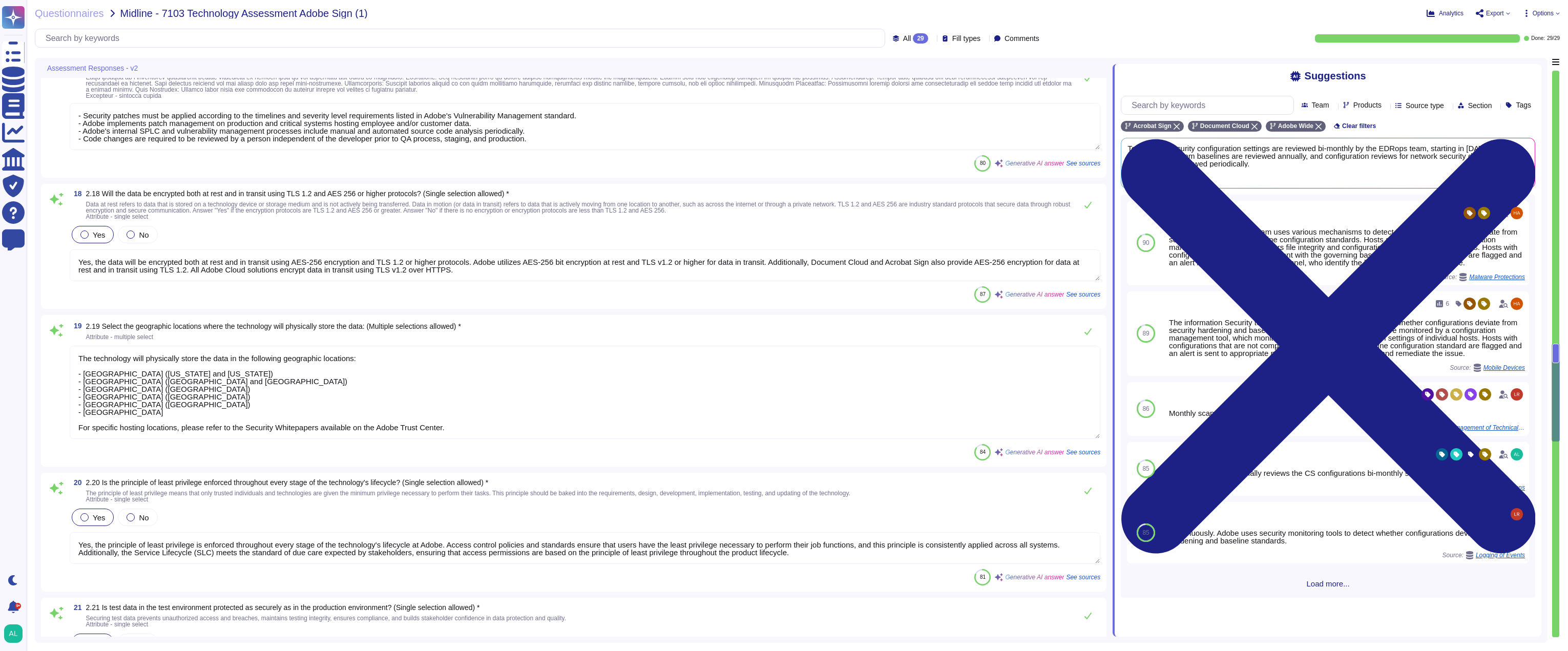
type textarea "Yes, Adobe has implemented multiple controls to safeguard technology against ma…"
type textarea "Technology security configuration settings are reviewed bi-monthly by the EDRop…"
type textarea "Yes, changes to system security settings and controls are collected for monitor…"
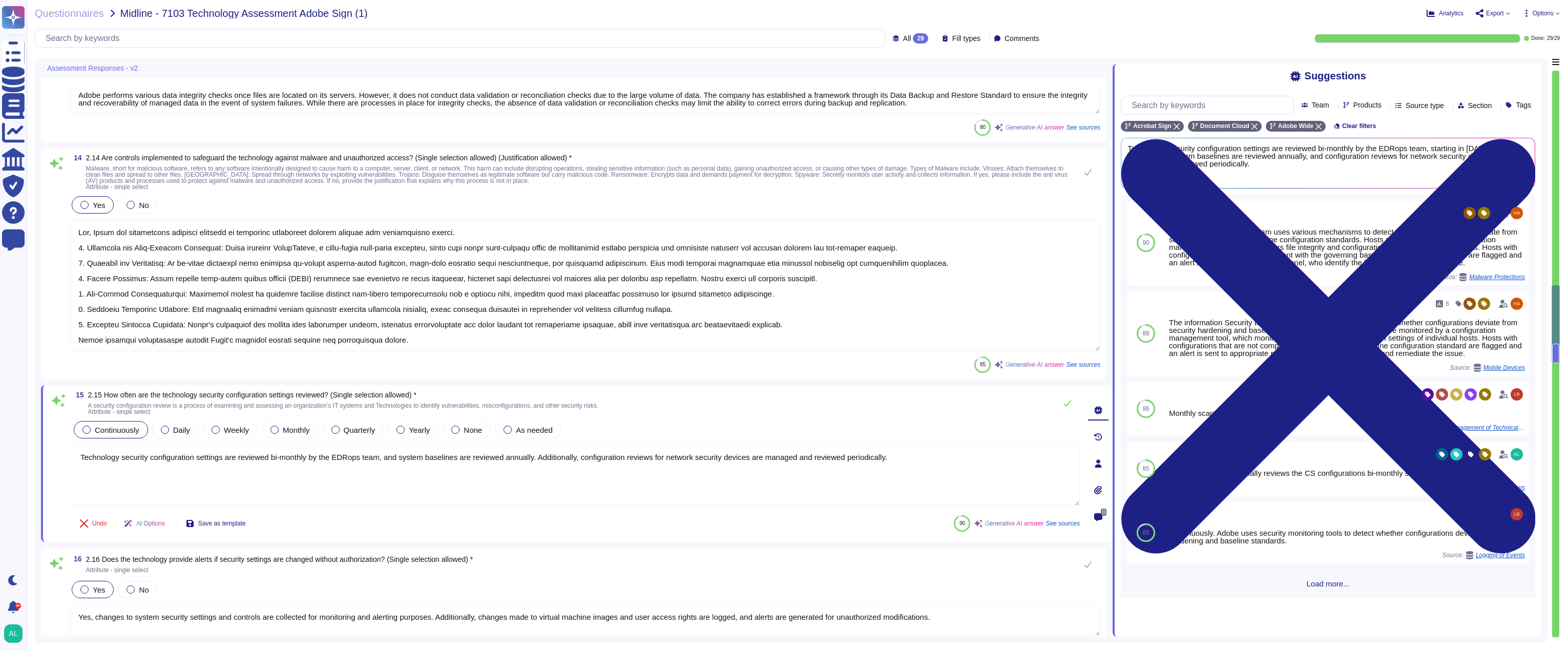
type textarea "Yes, Adobe's Secure Product Lifecycle (SPLC) is designed to integrate security …"
type textarea "Yes, secure code reviews are regularly conducted to analyze vulnerabilities and…"
type textarea "Adobe evaluates the backup integrity and restoration process annually. Individu…"
type textarea "Adobe performs various data integrity checks once files are located on its serv…"
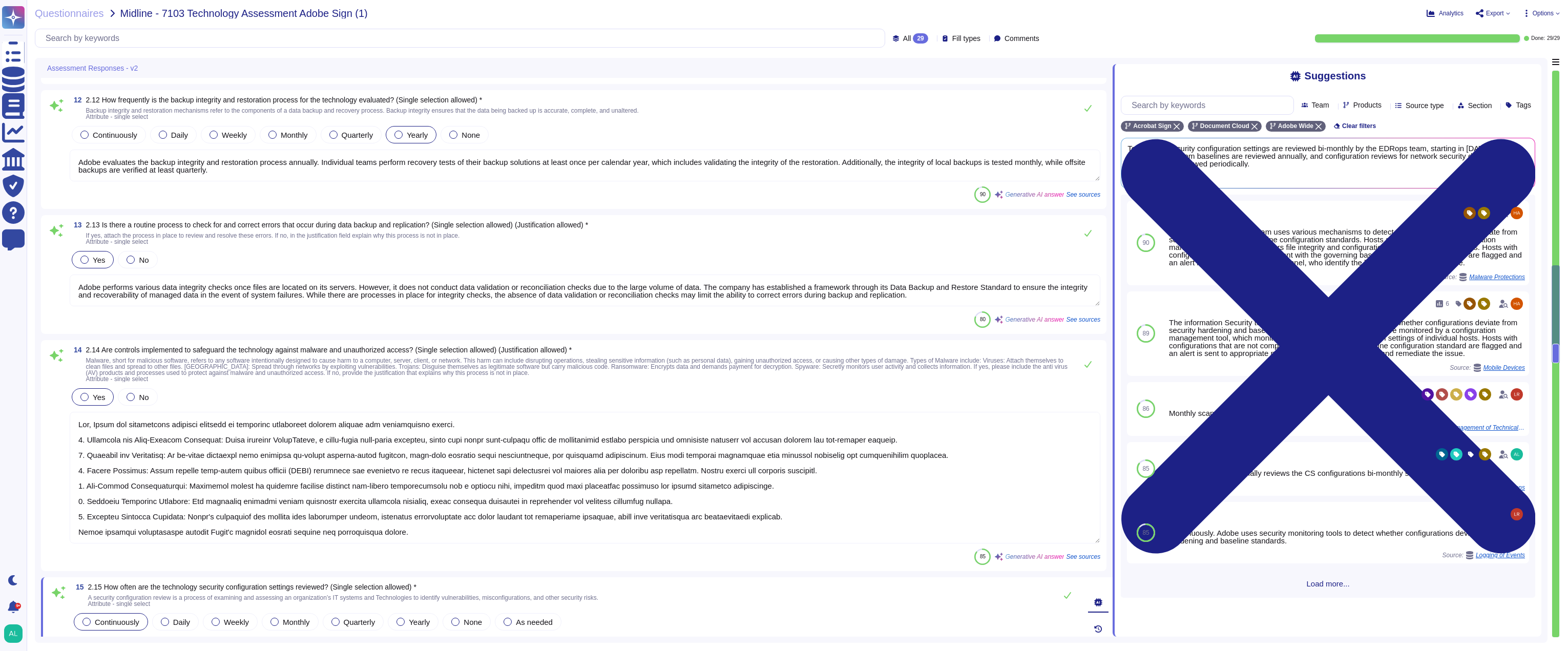
scroll to position [1275, 0]
click at [1508, 16] on span "Export" at bounding box center [1493, 13] width 34 height 8
click at [1513, 62] on p "Download" at bounding box center [1531, 76] width 37 height 29
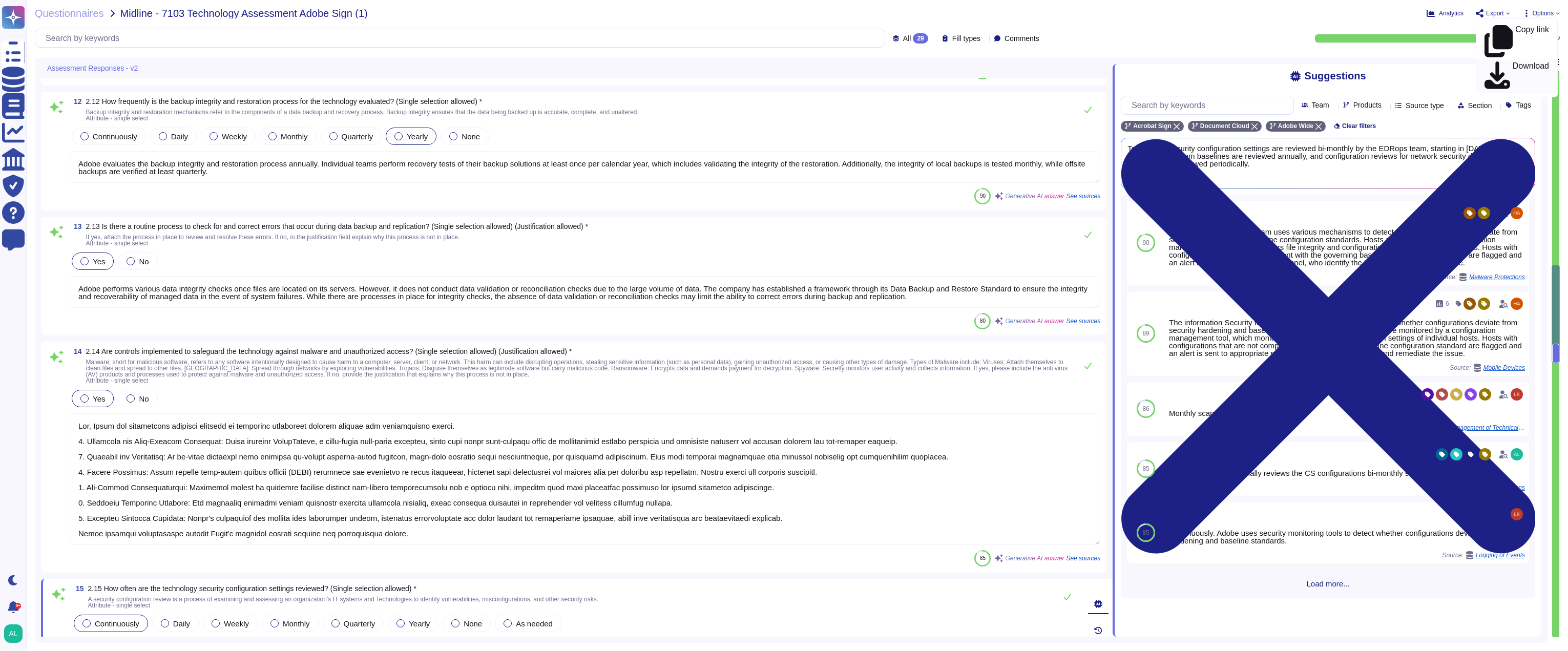
click at [1501, 43] on div "All 29 Fill types Comments Done: 29 / 29" at bounding box center [797, 38] width 1525 height 19
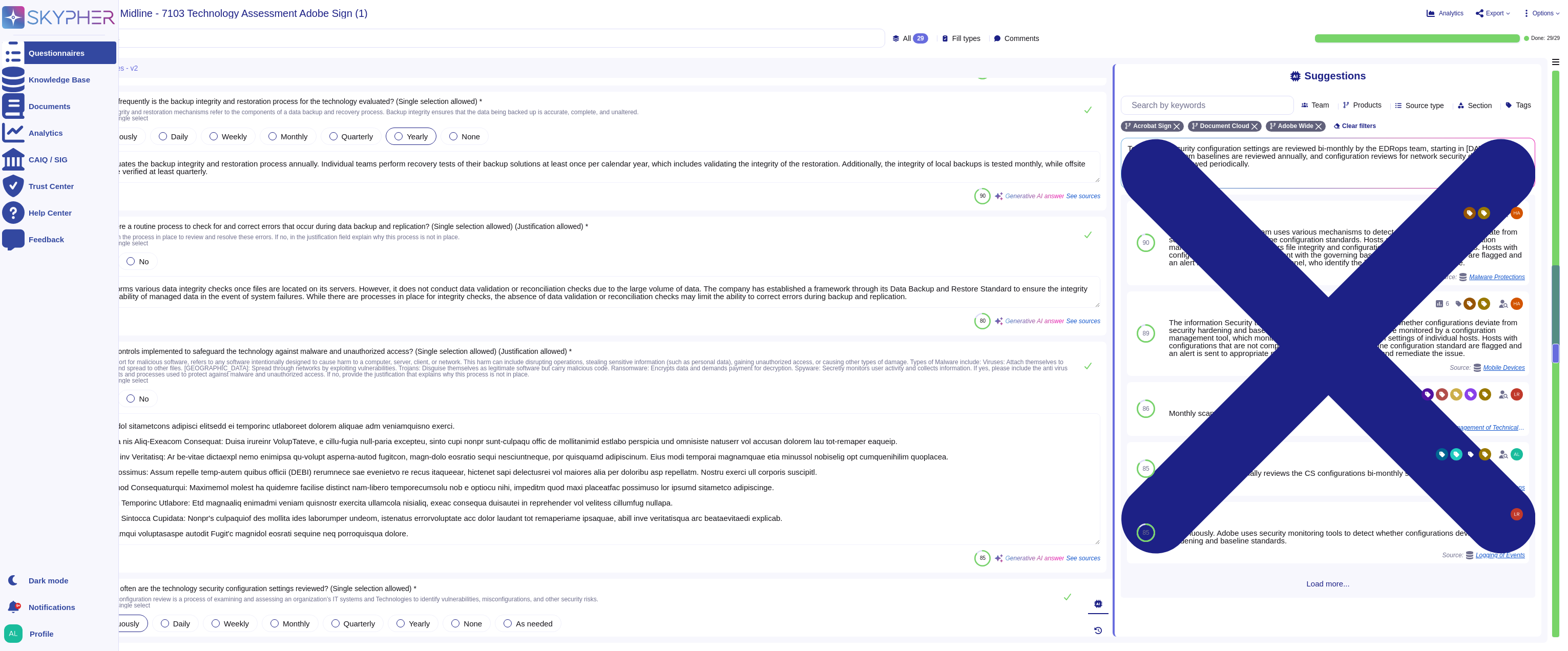
click at [7, 53] on div at bounding box center [13, 52] width 23 height 23
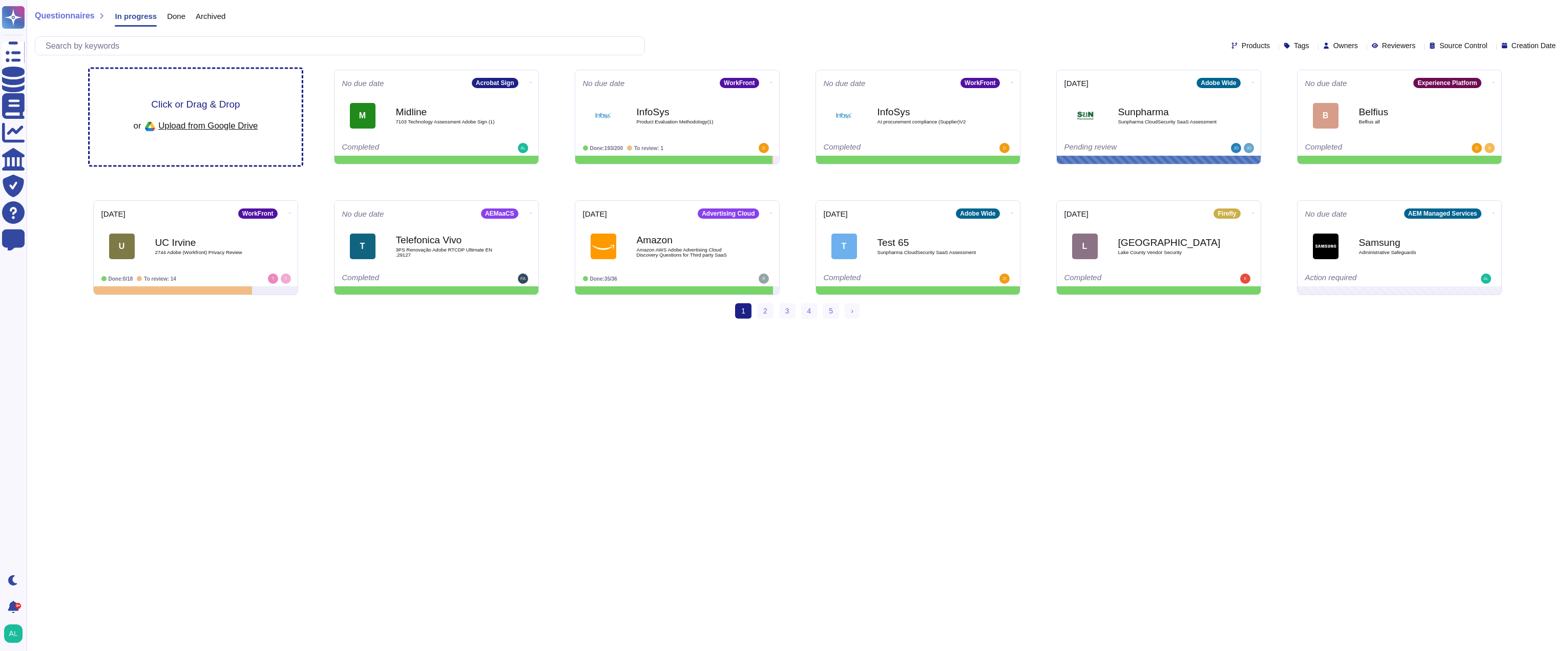
click at [228, 143] on div "Click or Drag & Drop or Upload from Google Drive" at bounding box center [195, 117] width 212 height 96
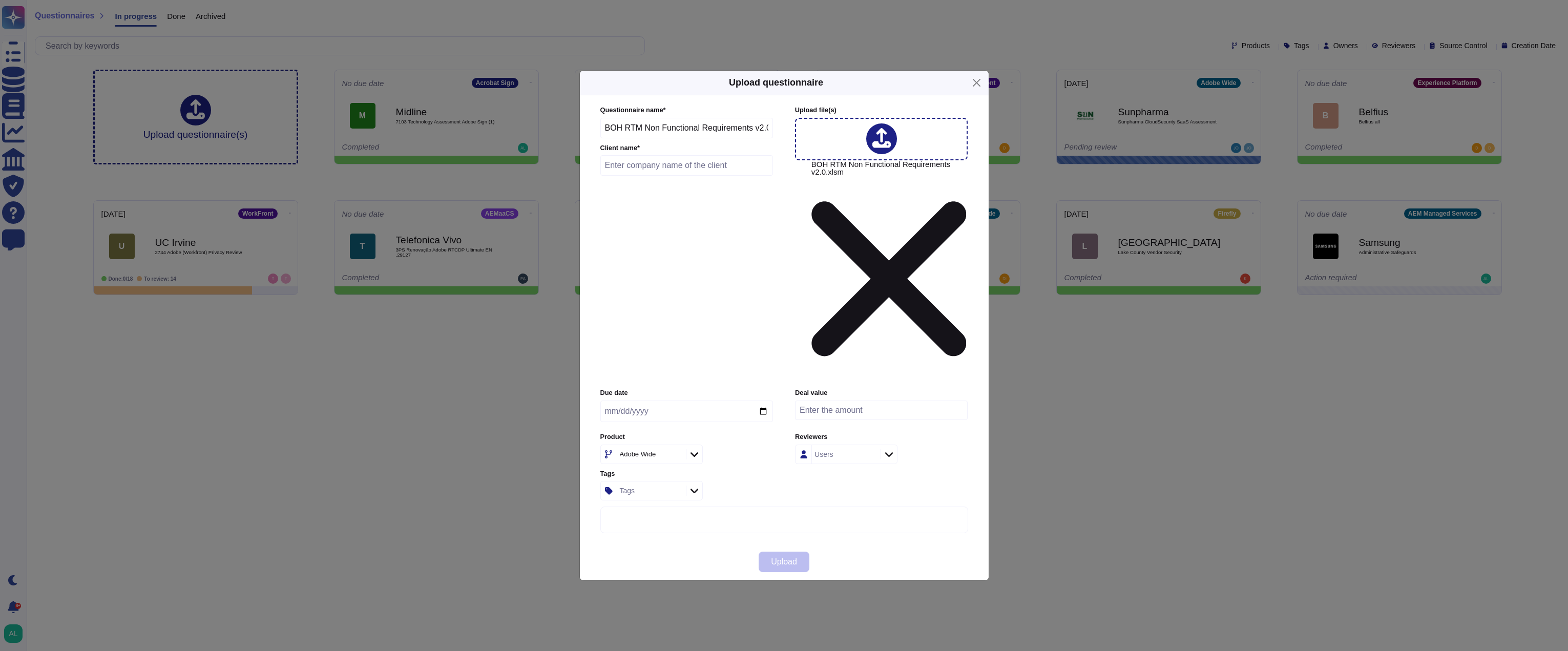
click at [642, 176] on input "text" at bounding box center [687, 164] width 173 height 20
type input "Bank of [US_STATE]"
click at [696, 449] on div at bounding box center [694, 454] width 17 height 11
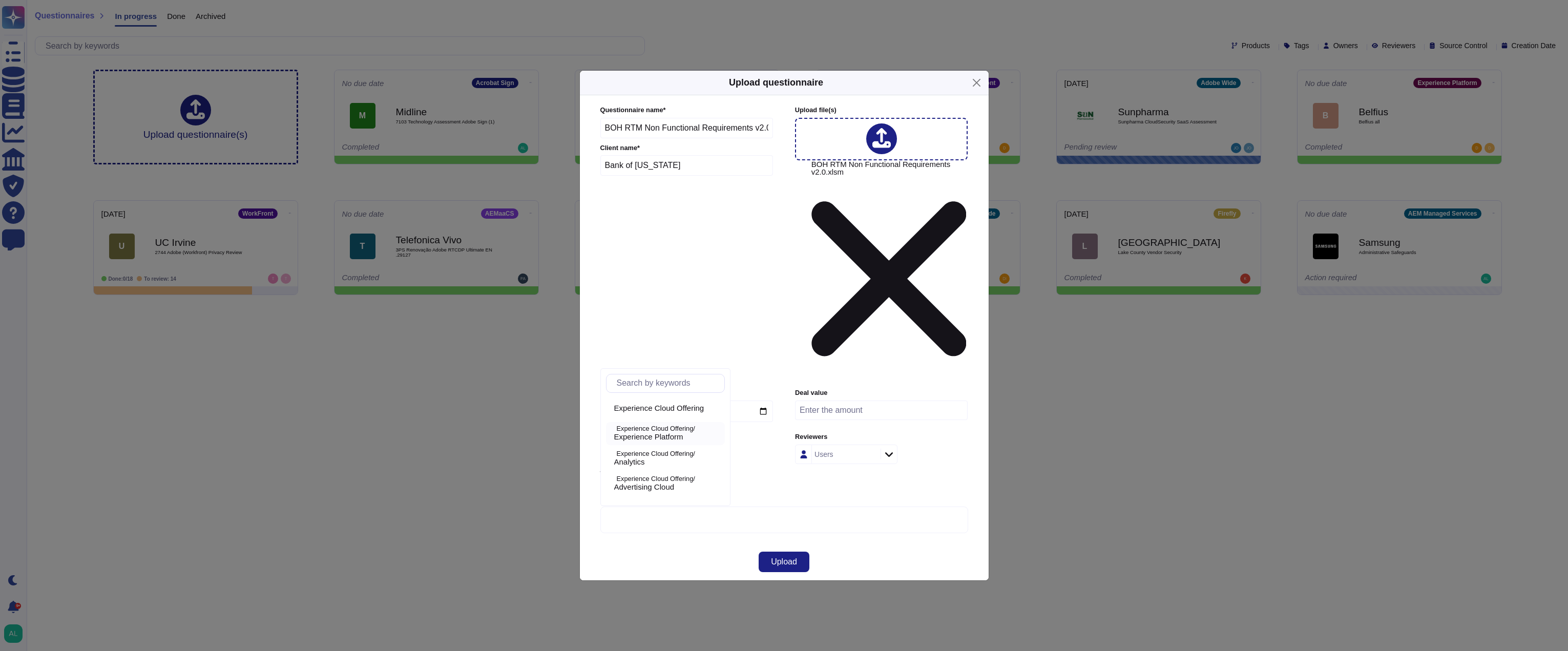
click at [660, 433] on span "Experience Platform" at bounding box center [648, 437] width 69 height 10
click at [775, 558] on span "Upload" at bounding box center [784, 562] width 26 height 8
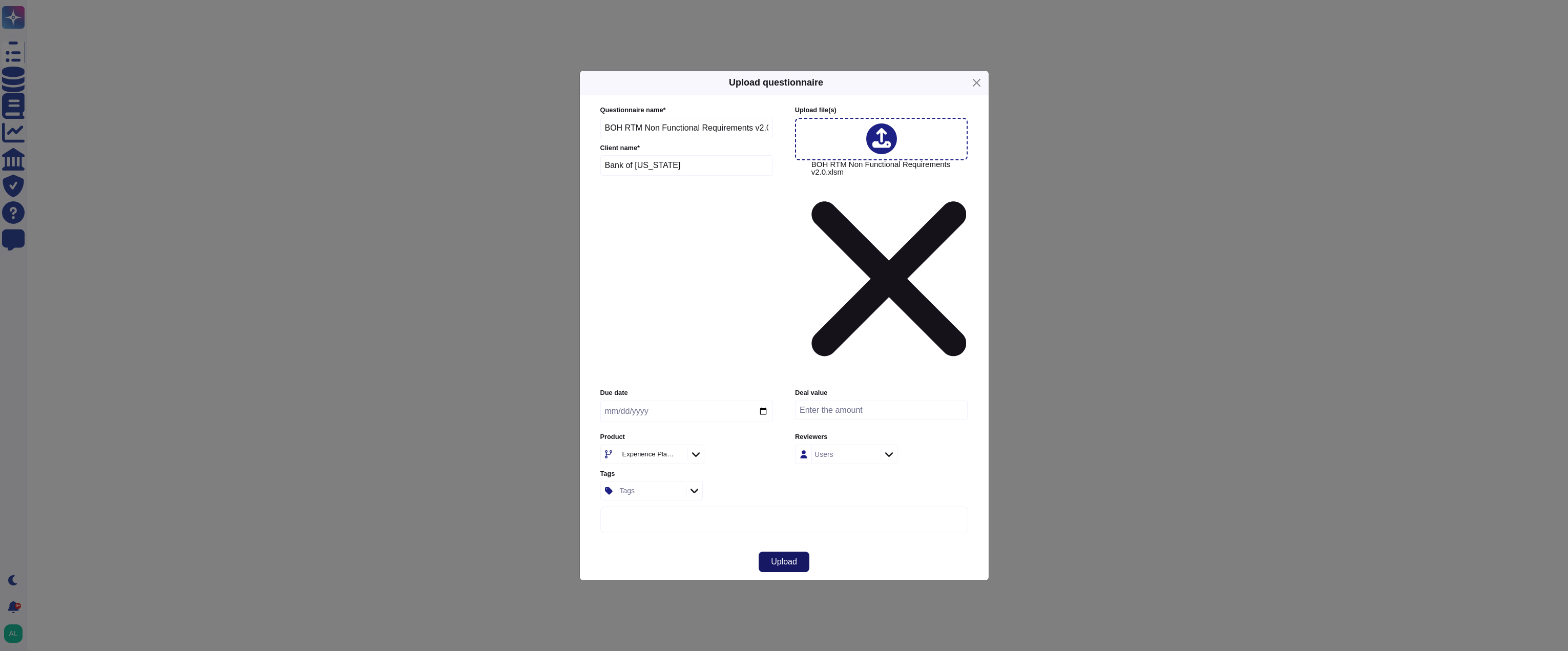
click at [775, 558] on span "Upload" at bounding box center [784, 562] width 26 height 8
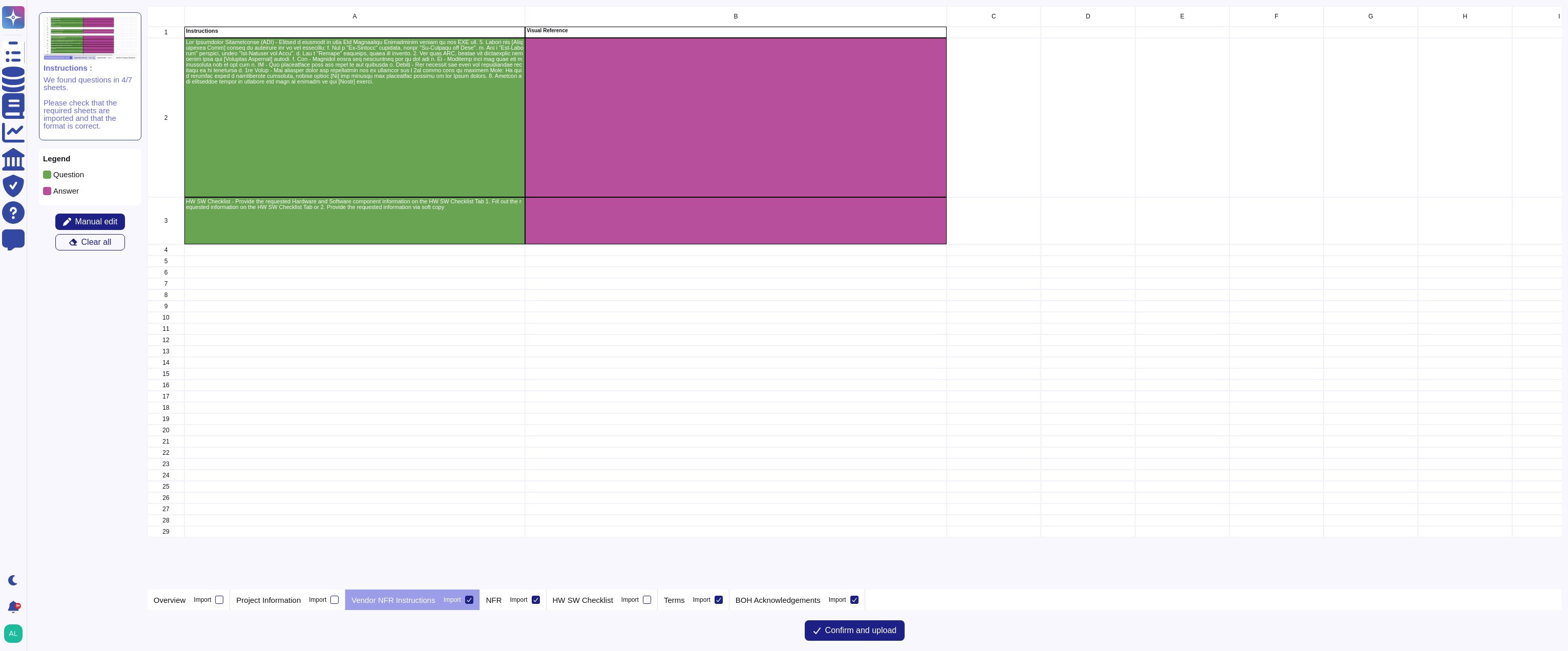
scroll to position [576, 1407]
click at [503, 343] on div "grid" at bounding box center [354, 340] width 340 height 11
click at [468, 600] on icon at bounding box center [469, 600] width 5 height 5
click at [0, 0] on input "Import" at bounding box center [0, 0] width 0 height 0
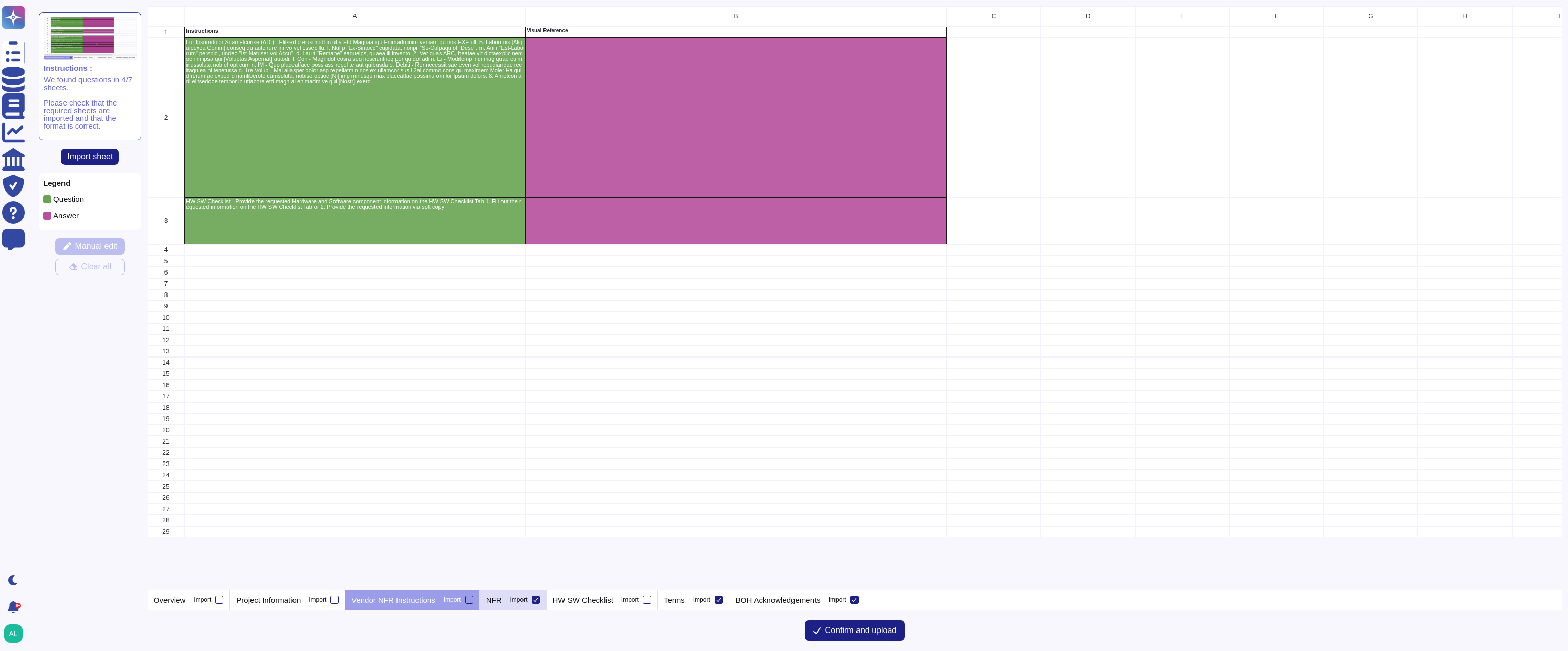
click at [499, 603] on p "NFR" at bounding box center [494, 600] width 16 height 8
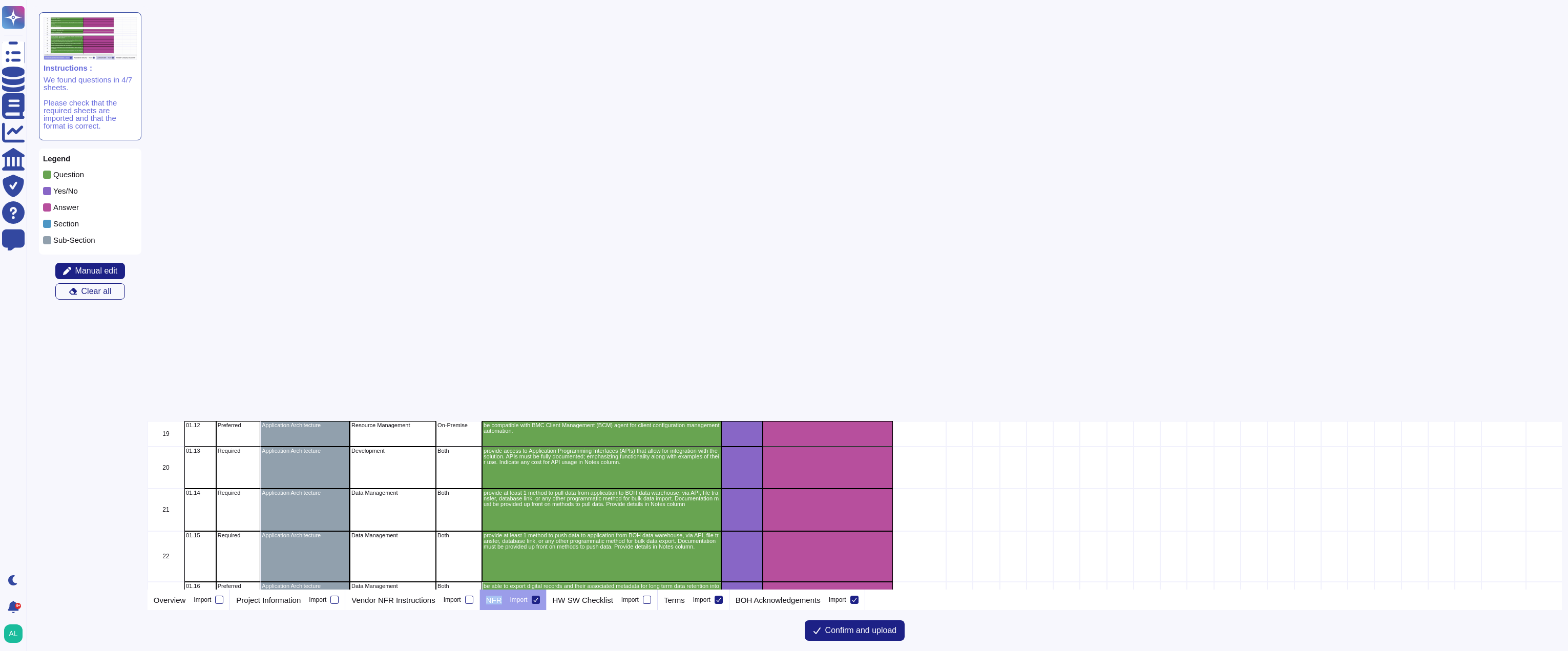
scroll to position [0, 0]
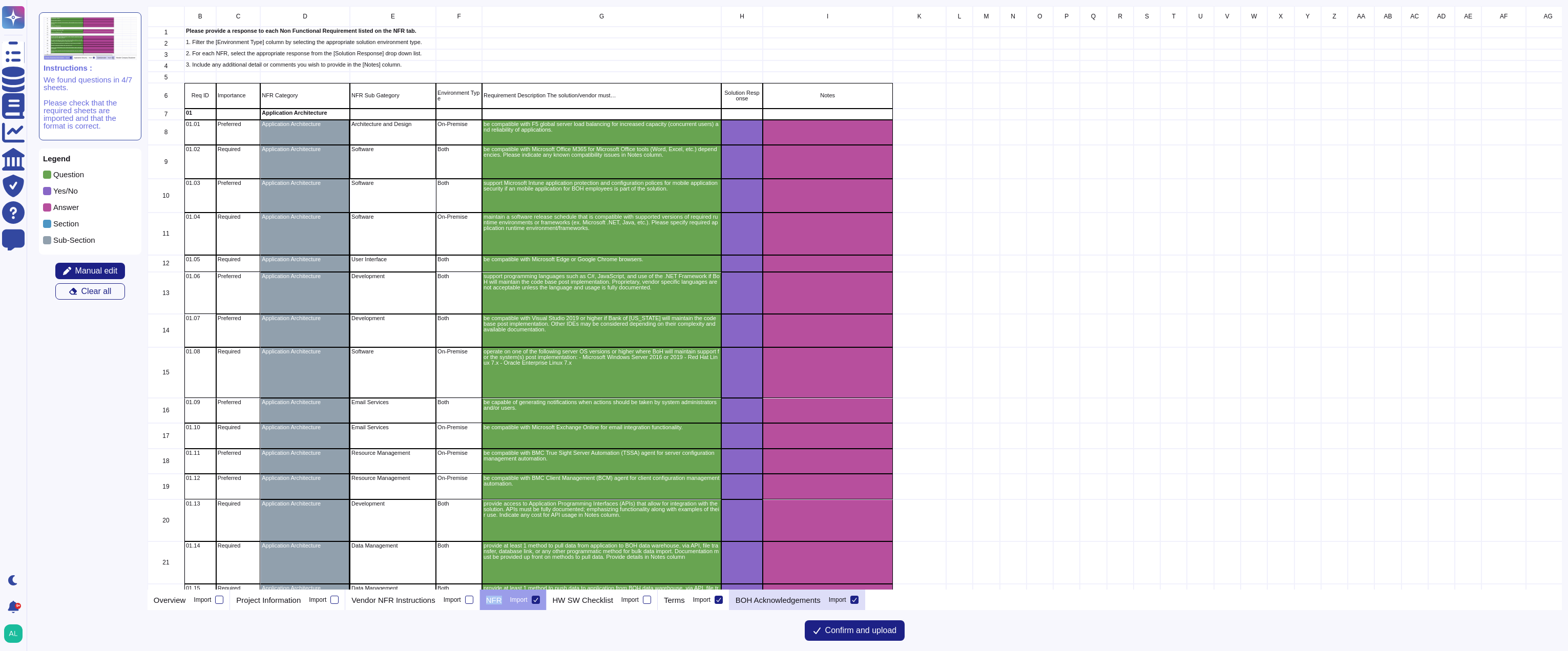
click at [850, 602] on div at bounding box center [854, 599] width 8 height 8
click at [0, 0] on input "Import" at bounding box center [0, 0] width 0 height 0
click at [850, 602] on div at bounding box center [854, 599] width 8 height 8
click at [0, 0] on input "Import" at bounding box center [0, 0] width 0 height 0
click at [855, 599] on icon at bounding box center [854, 599] width 4 height 4
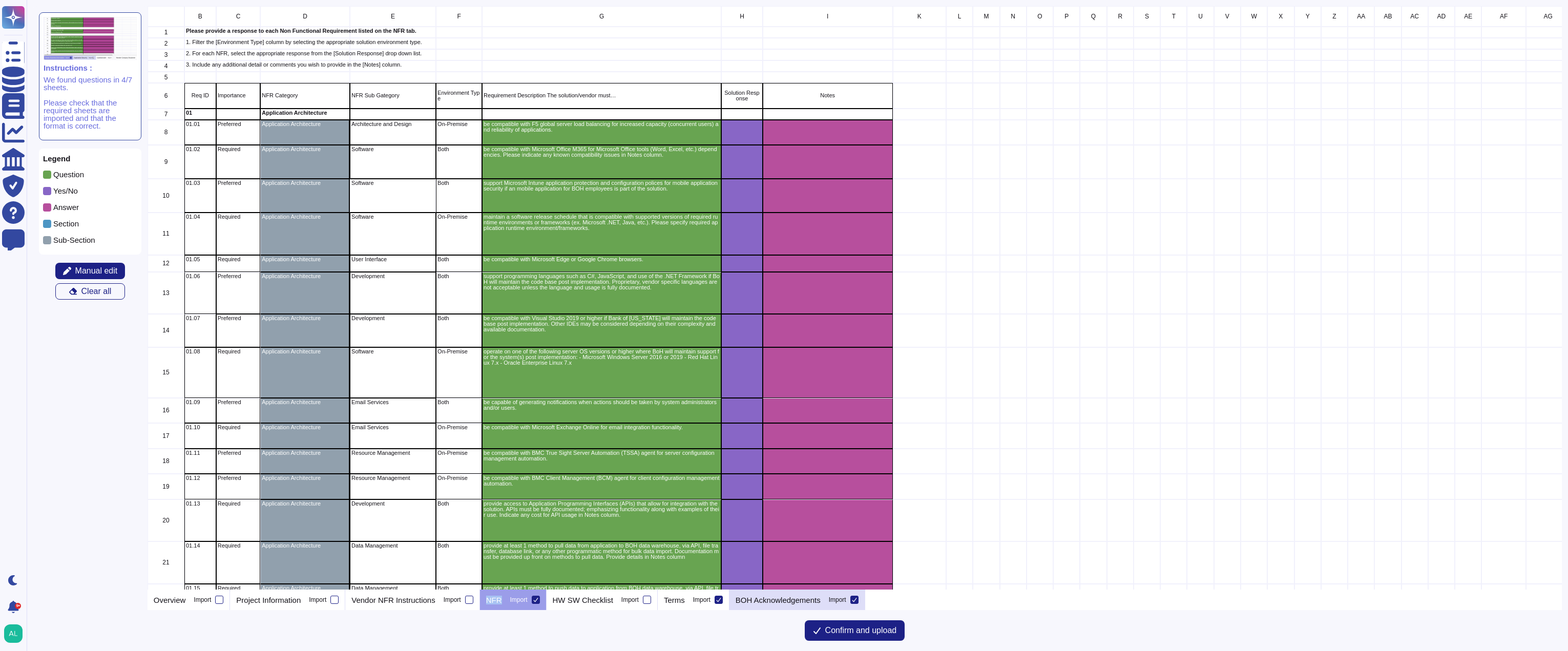
click at [0, 0] on input "Import" at bounding box center [0, 0] width 0 height 0
click at [717, 600] on icon at bounding box center [719, 600] width 5 height 5
click at [0, 0] on input "Import" at bounding box center [0, 0] width 0 height 0
click at [841, 633] on span "Confirm and upload" at bounding box center [861, 630] width 72 height 8
click at [841, 633] on html "Questionnaires Knowledge Base Documents Analytics CAIQ / SIG Trust Center Help …" at bounding box center [784, 326] width 1568 height 651
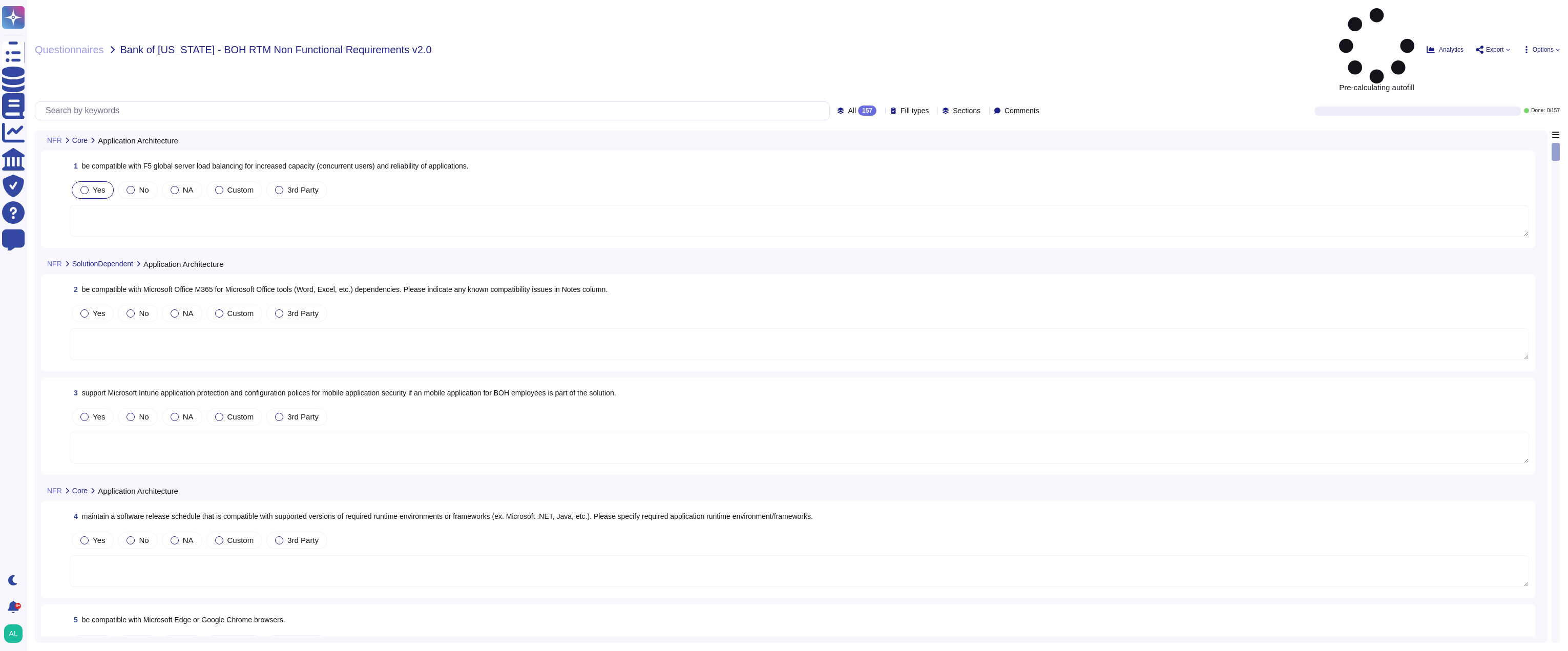
click at [80, 186] on div at bounding box center [84, 190] width 8 height 8
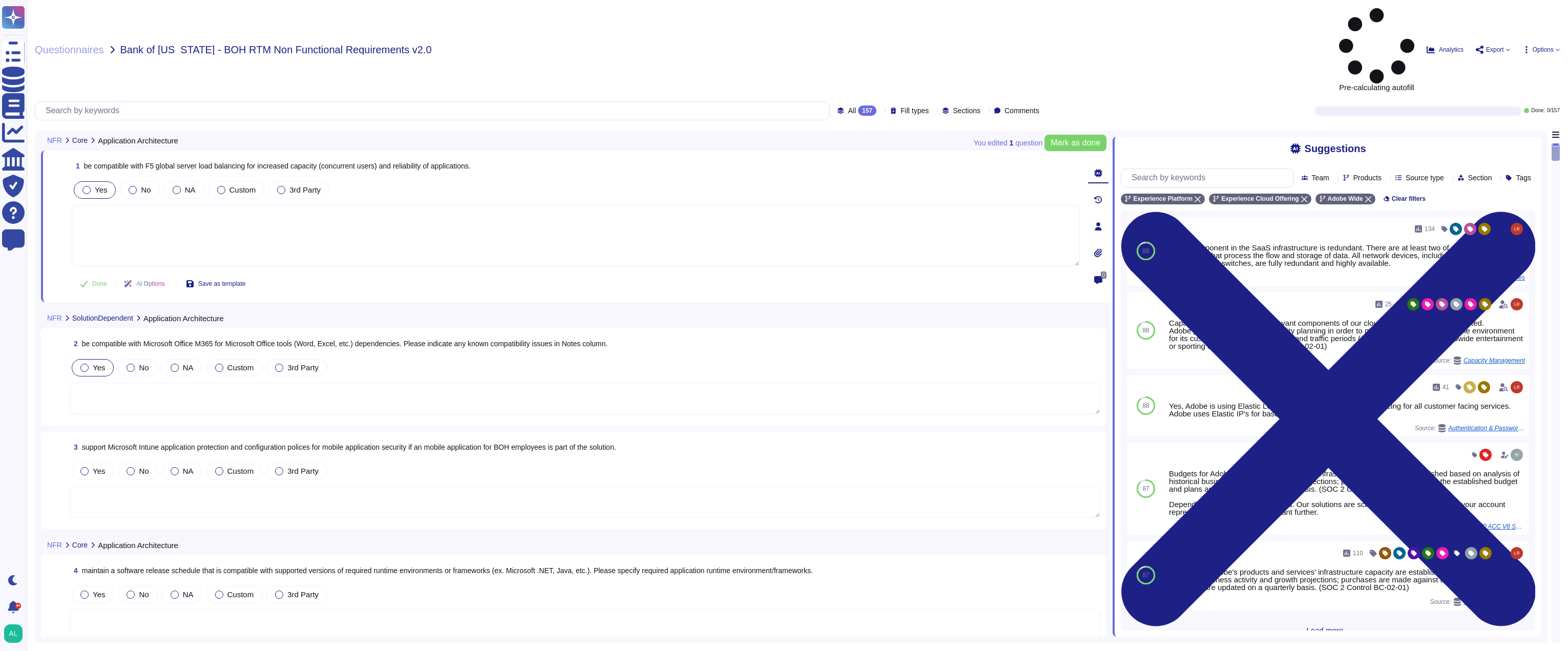
click at [80, 364] on div at bounding box center [84, 368] width 8 height 8
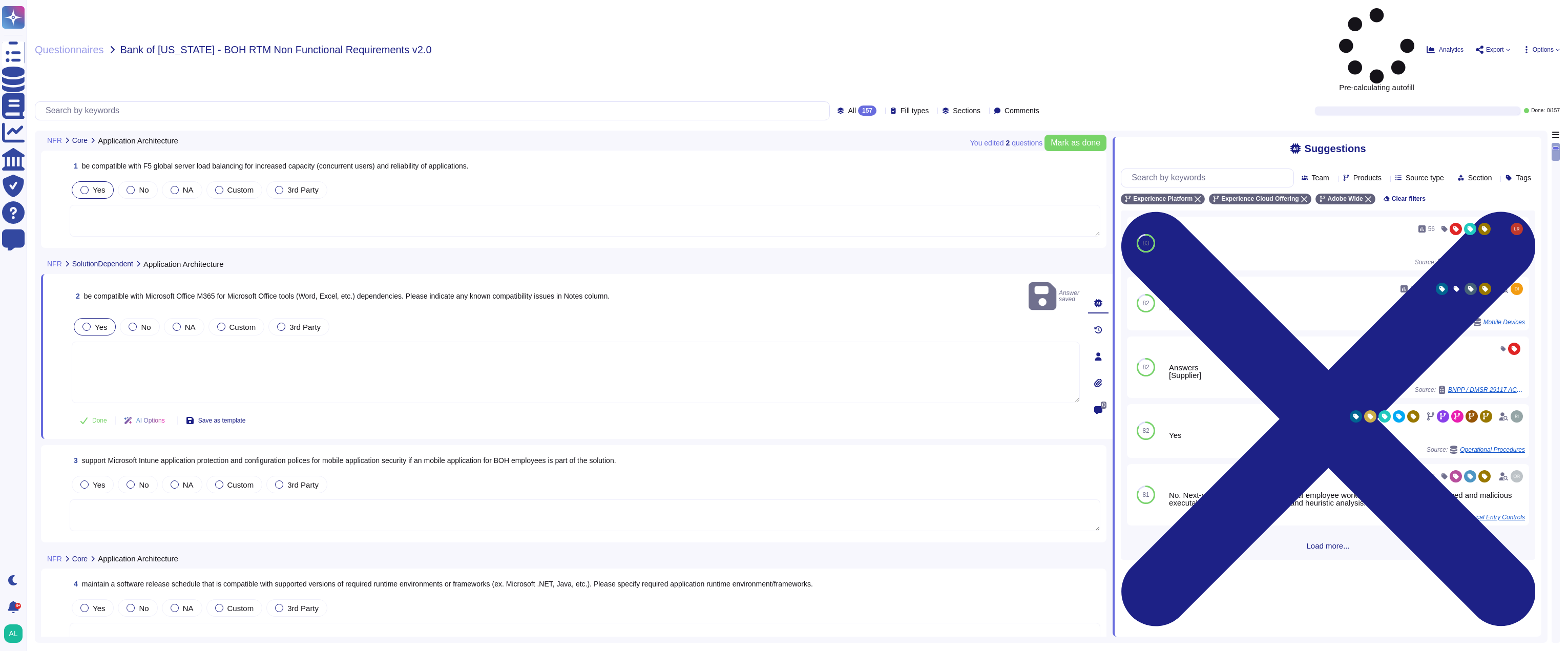
click at [126, 342] on textarea at bounding box center [576, 373] width 1008 height 61
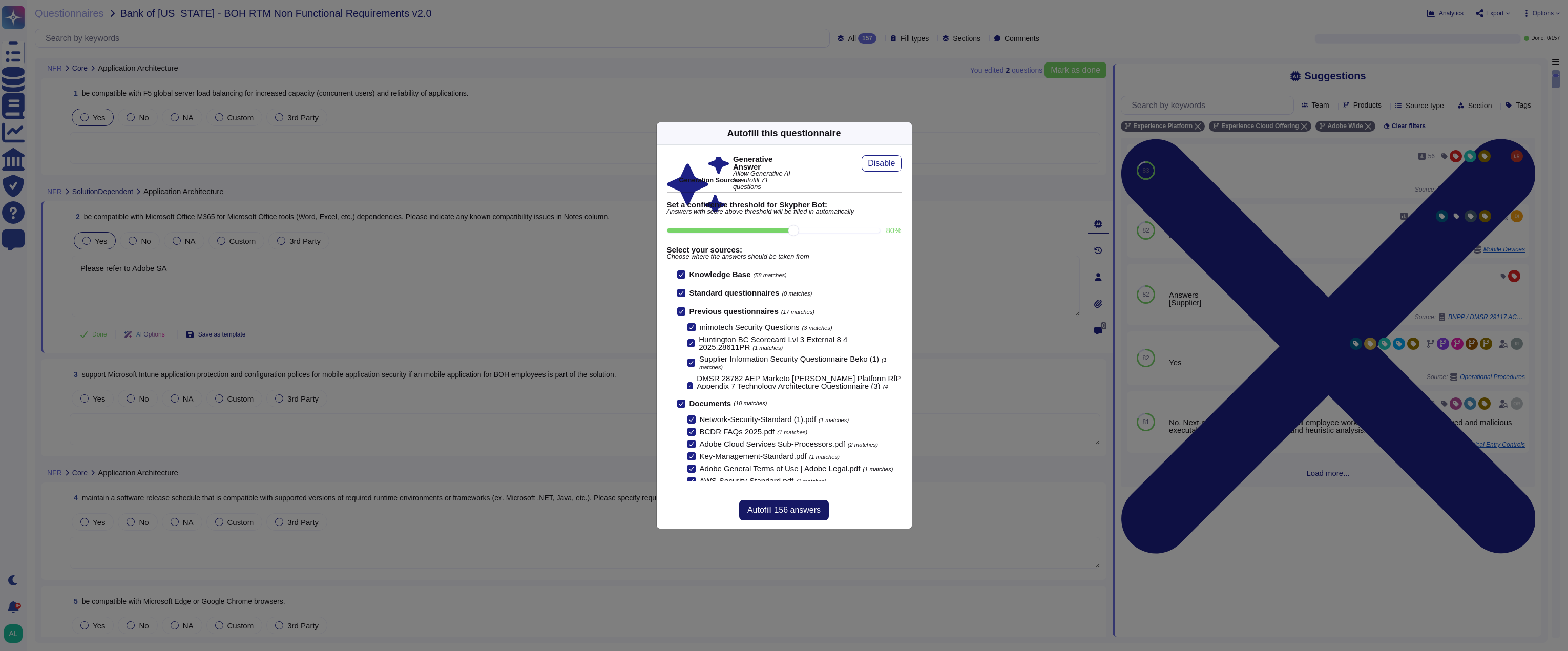
click at [780, 508] on span "Autofill 156 answers" at bounding box center [784, 509] width 74 height 8
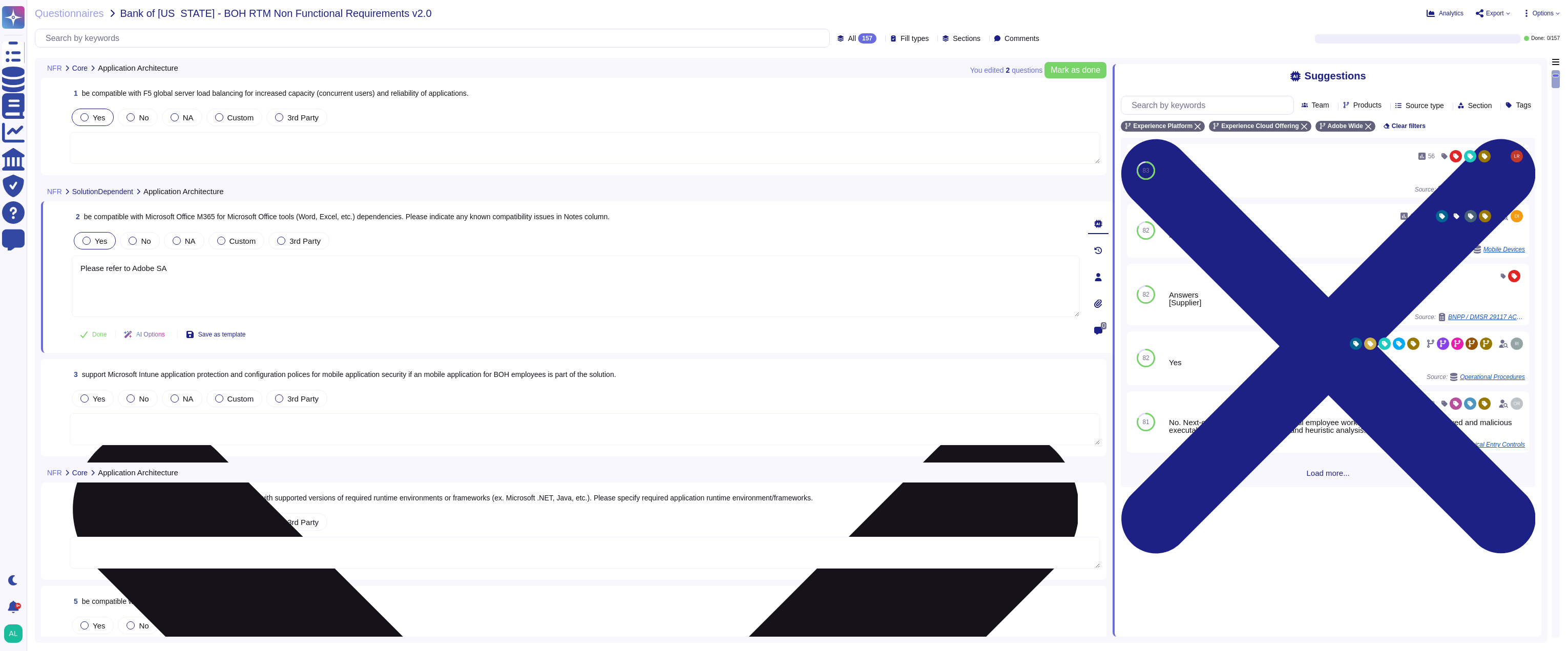
click at [209, 270] on textarea "Please refer to Adobe SA" at bounding box center [576, 286] width 1008 height 61
type textarea "Please refer to Adobe Sales for more it"
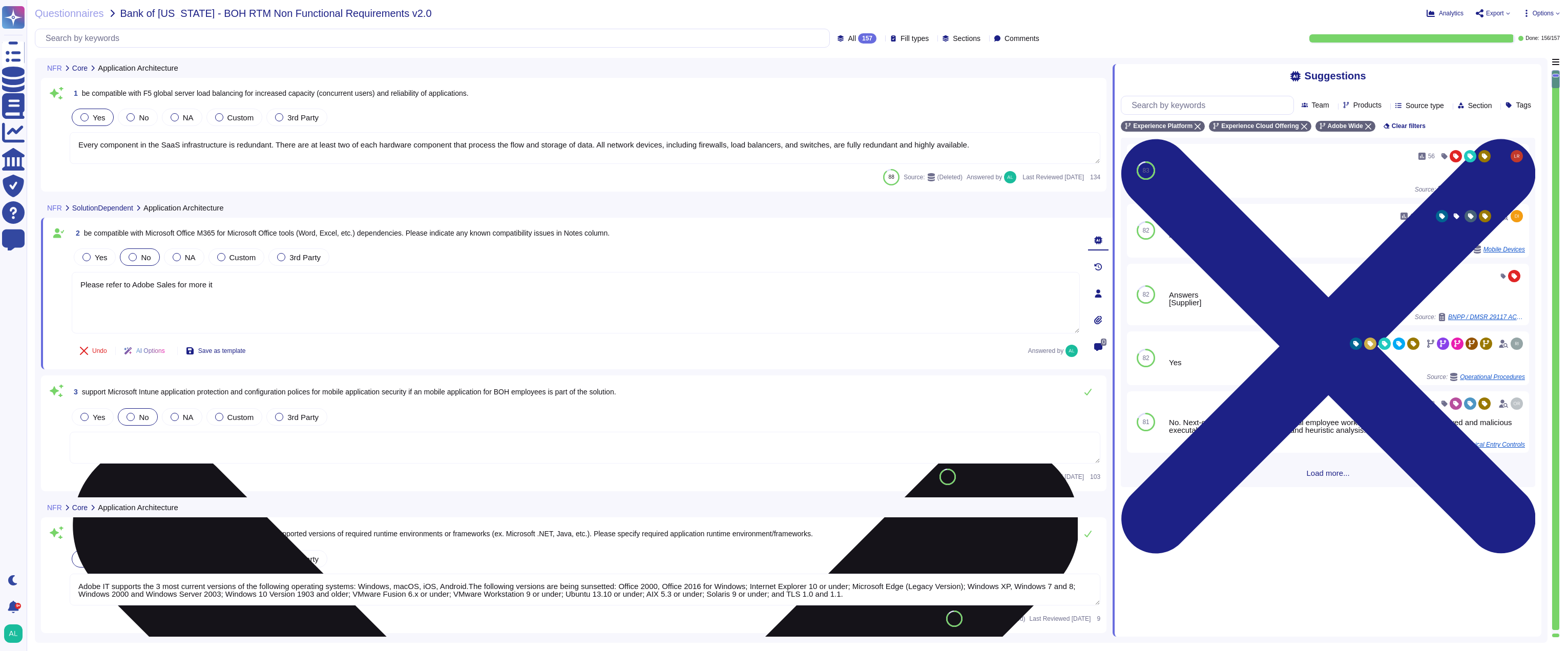
type textarea "Adobe IT supports the 3 most current versions of the following operating system…"
type textarea "Adobe Experience Cloud generally supports the current and previous versions of …"
type textarea "Services and Software are not available in all languages."
type textarea "Every component in the SaaS infrastructure is redundant. There are at least two…"
type textarea "Please refer to Adobe Sales for more information."
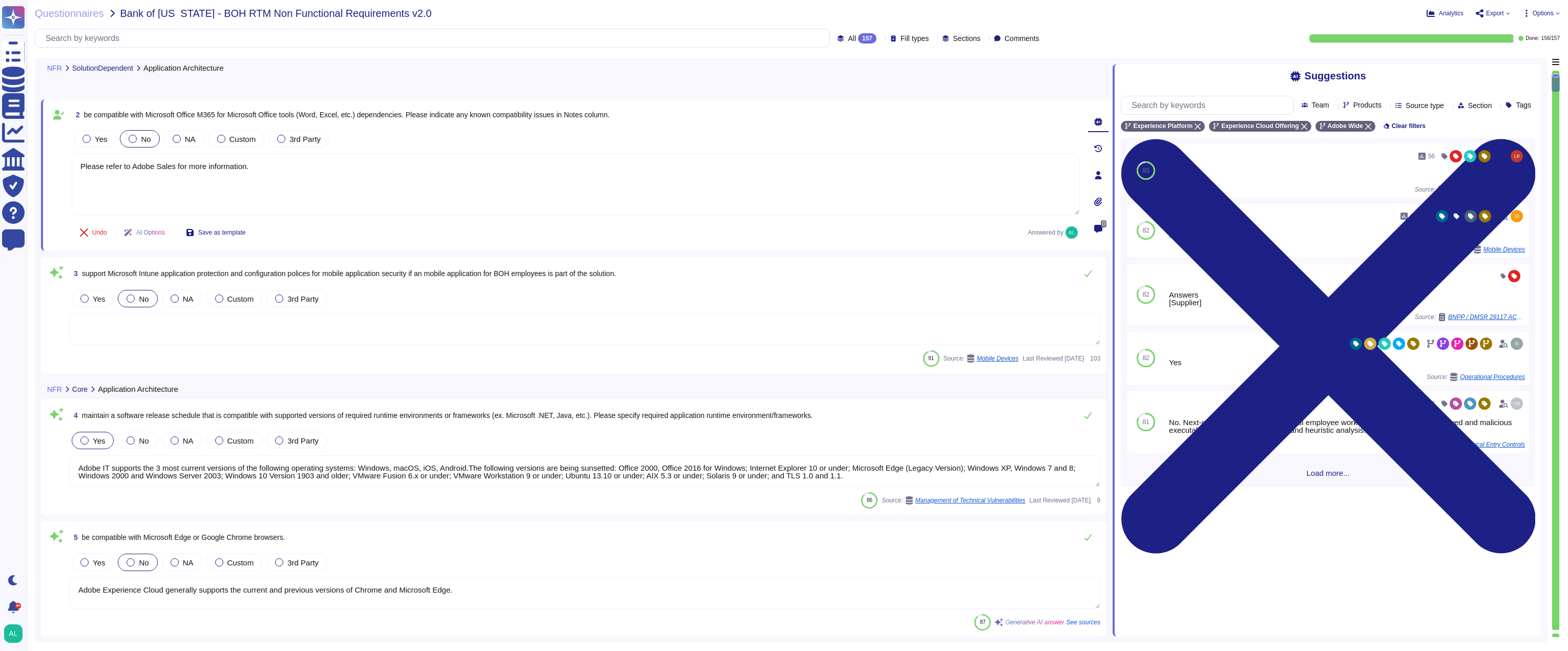
type textarea "Please speak with your Adobe representative for more information regarding cust…"
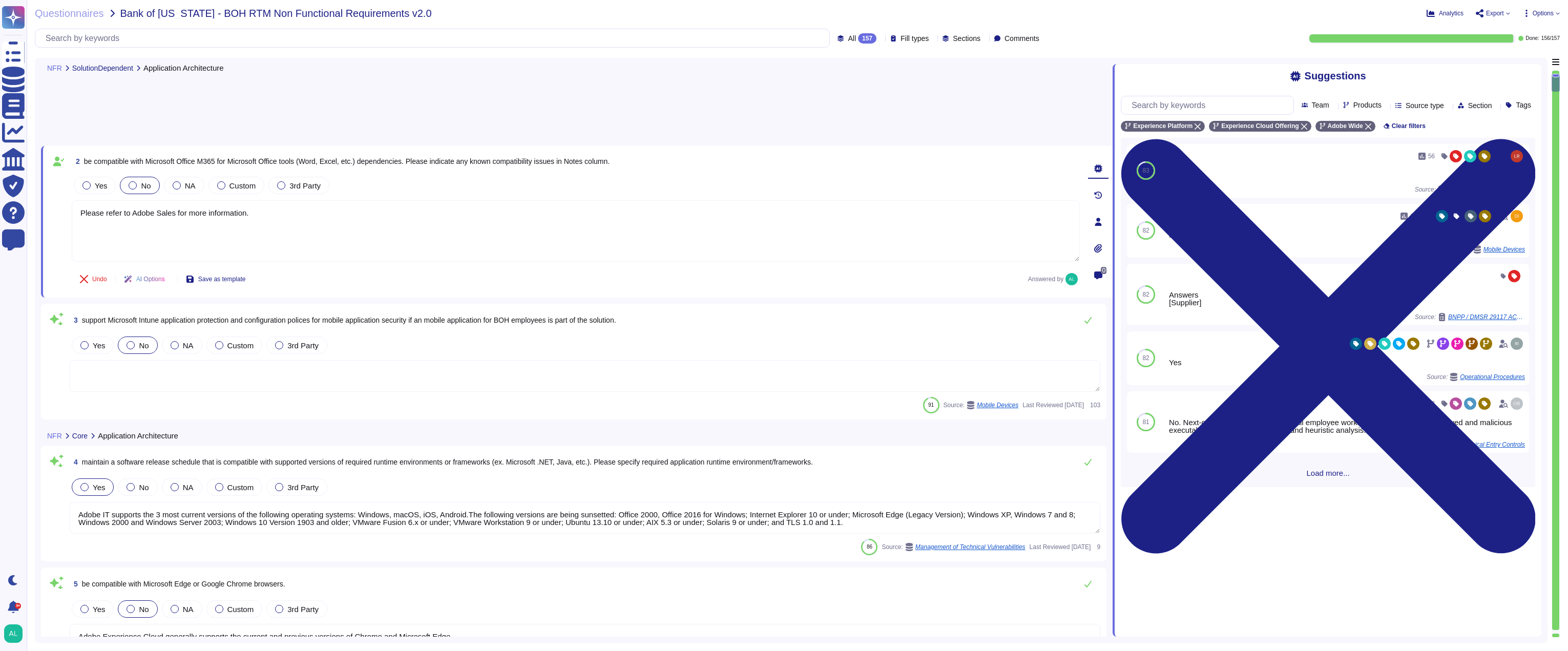
scroll to position [52, 0]
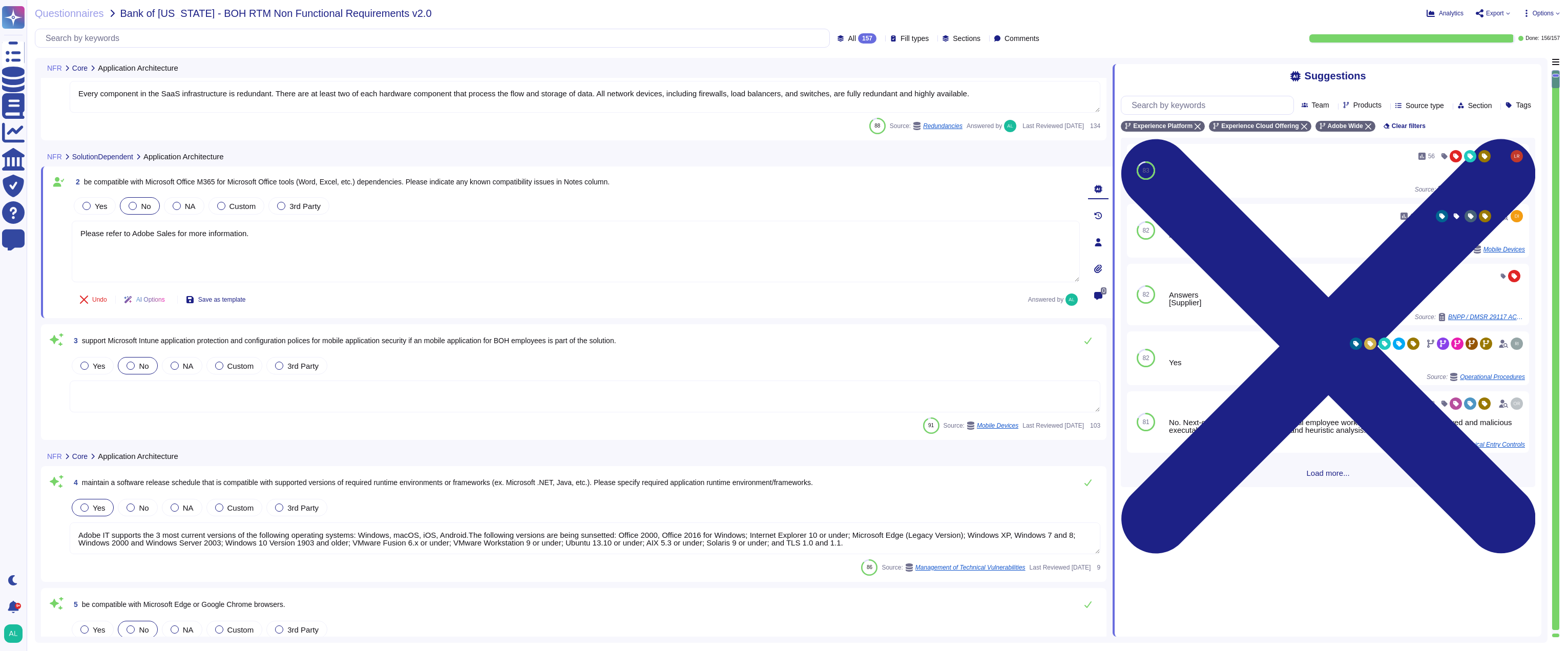
type textarea "Every component in the SaaS infrastructure is redundant. There are at least two…"
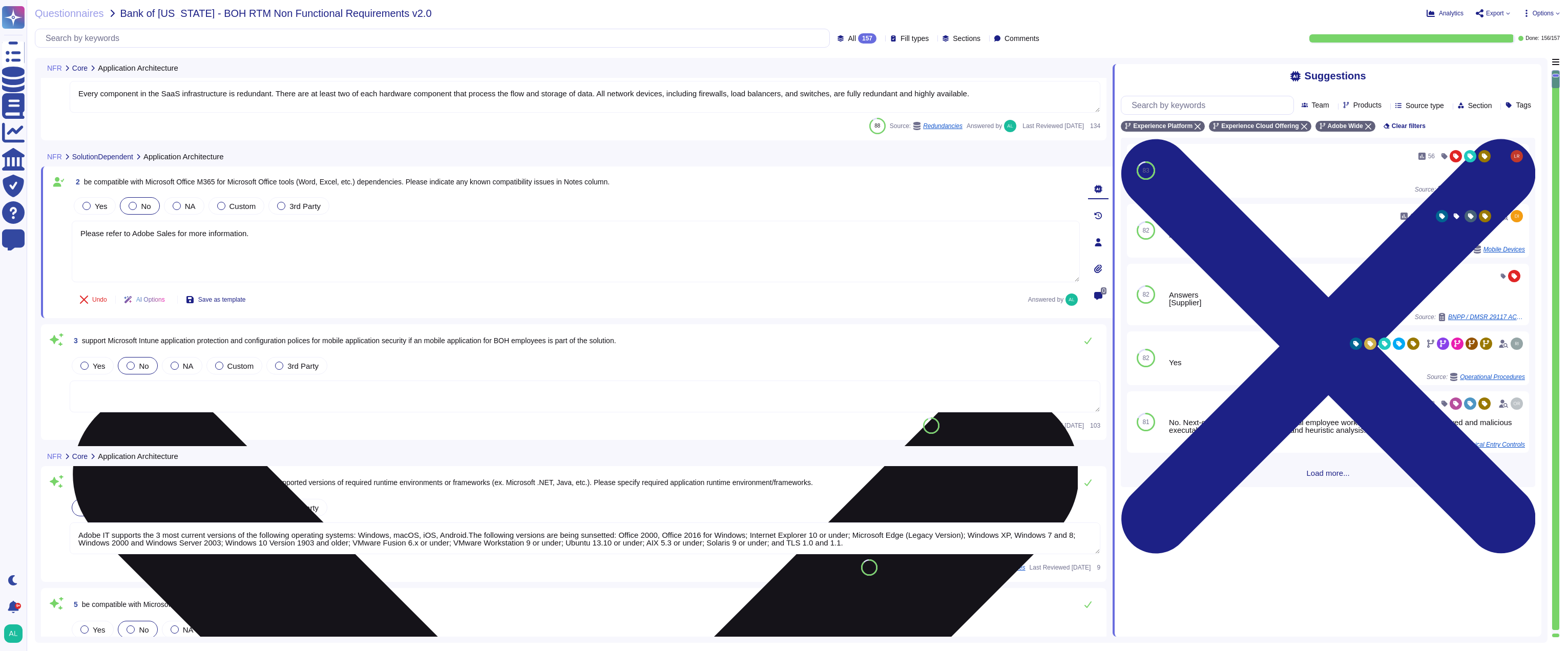
scroll to position [0, 0]
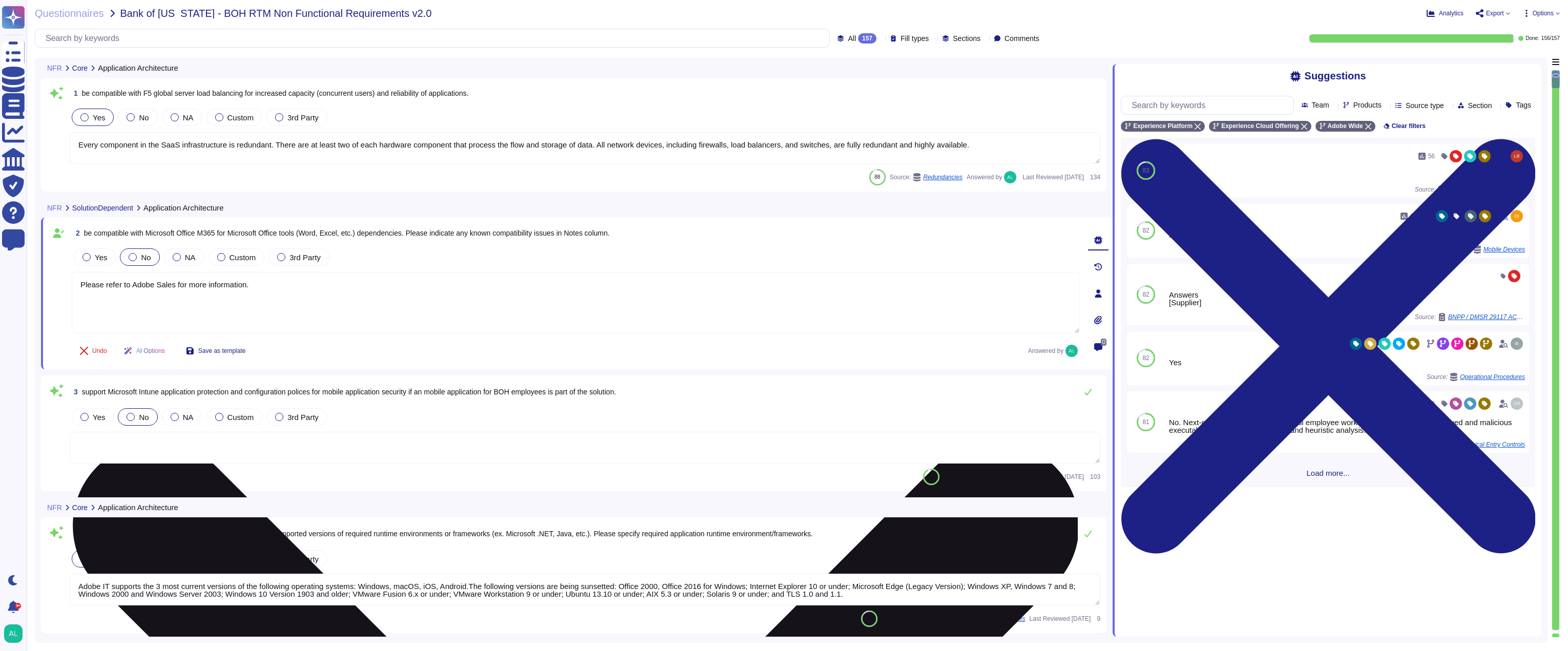
type textarea "Please speak with your Adobe representative for more information regarding cust…"
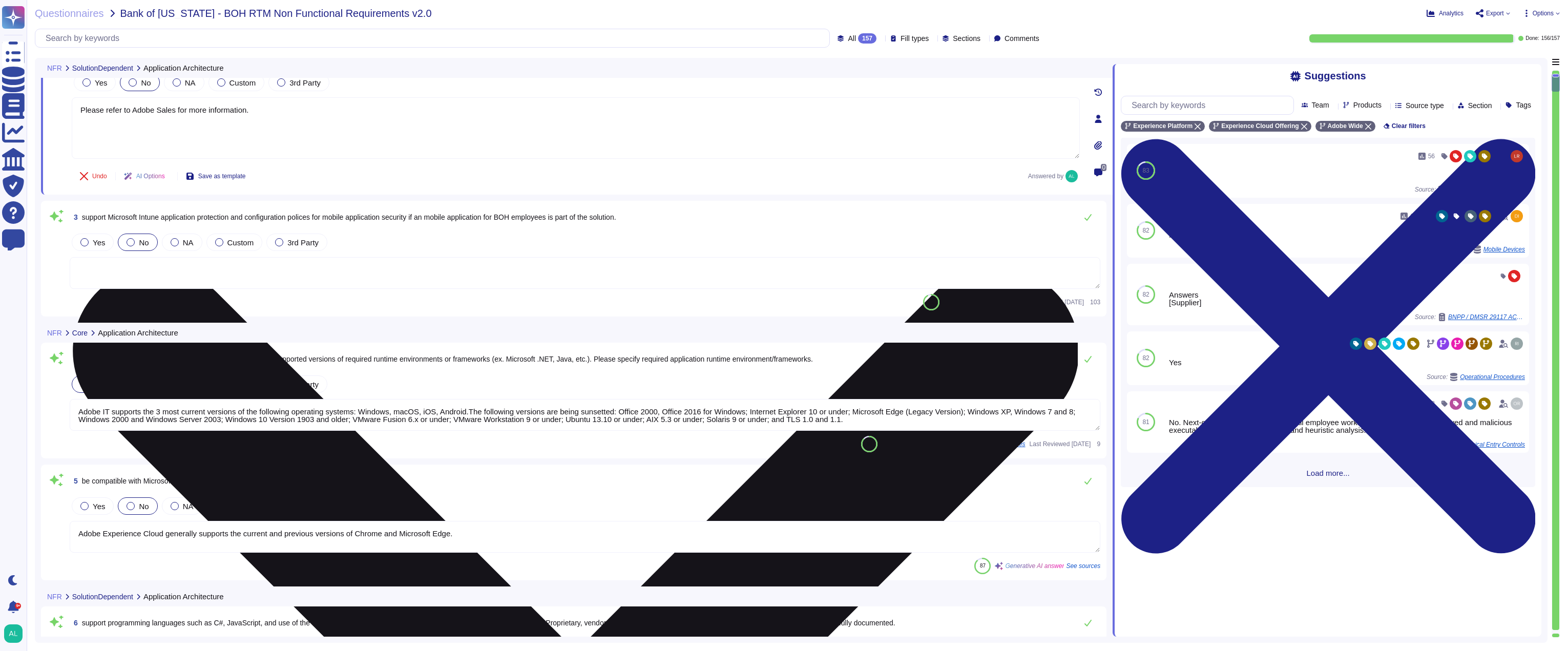
type textarea "Adobe uses paravirtual (PV), hardware virtual machine (HVM) on Amazon Web Servi…"
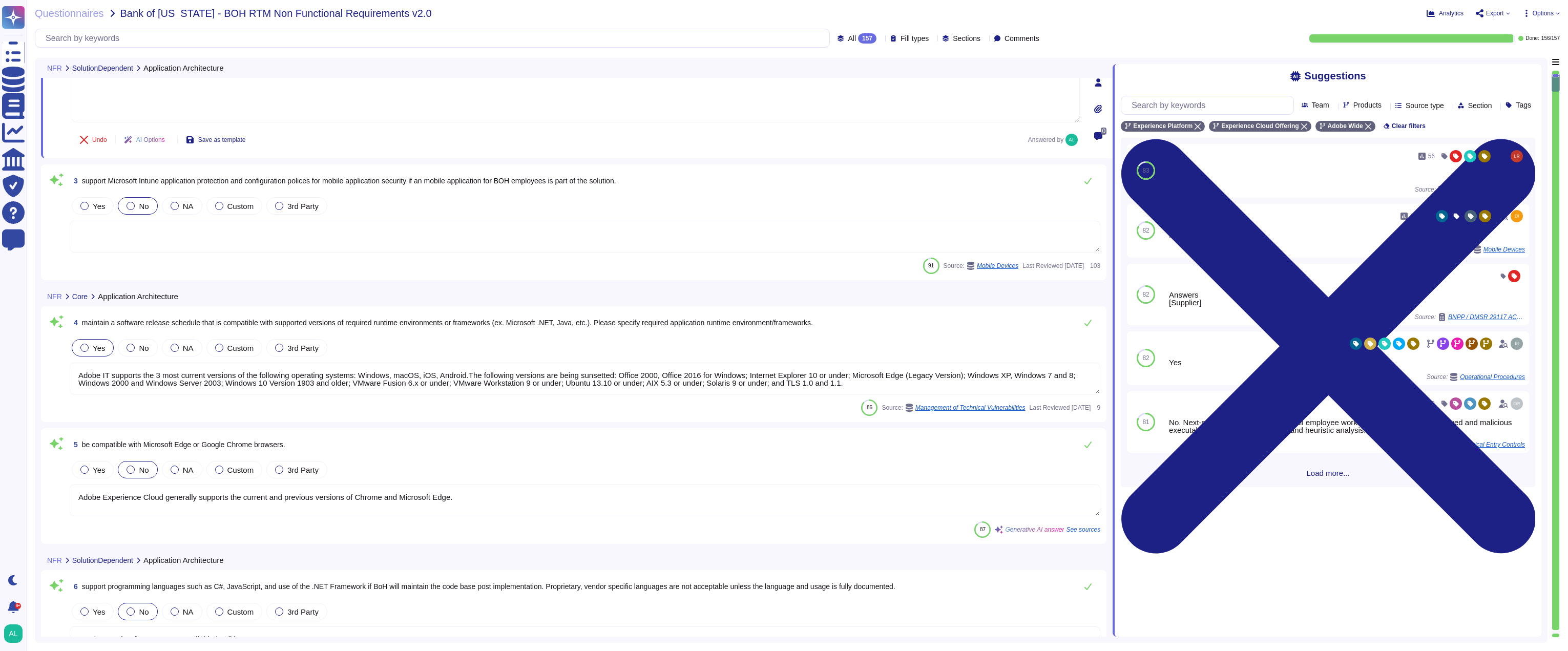
type textarea "Please refer to Adobe Sales for more information."
click at [101, 235] on textarea at bounding box center [585, 236] width 1031 height 32
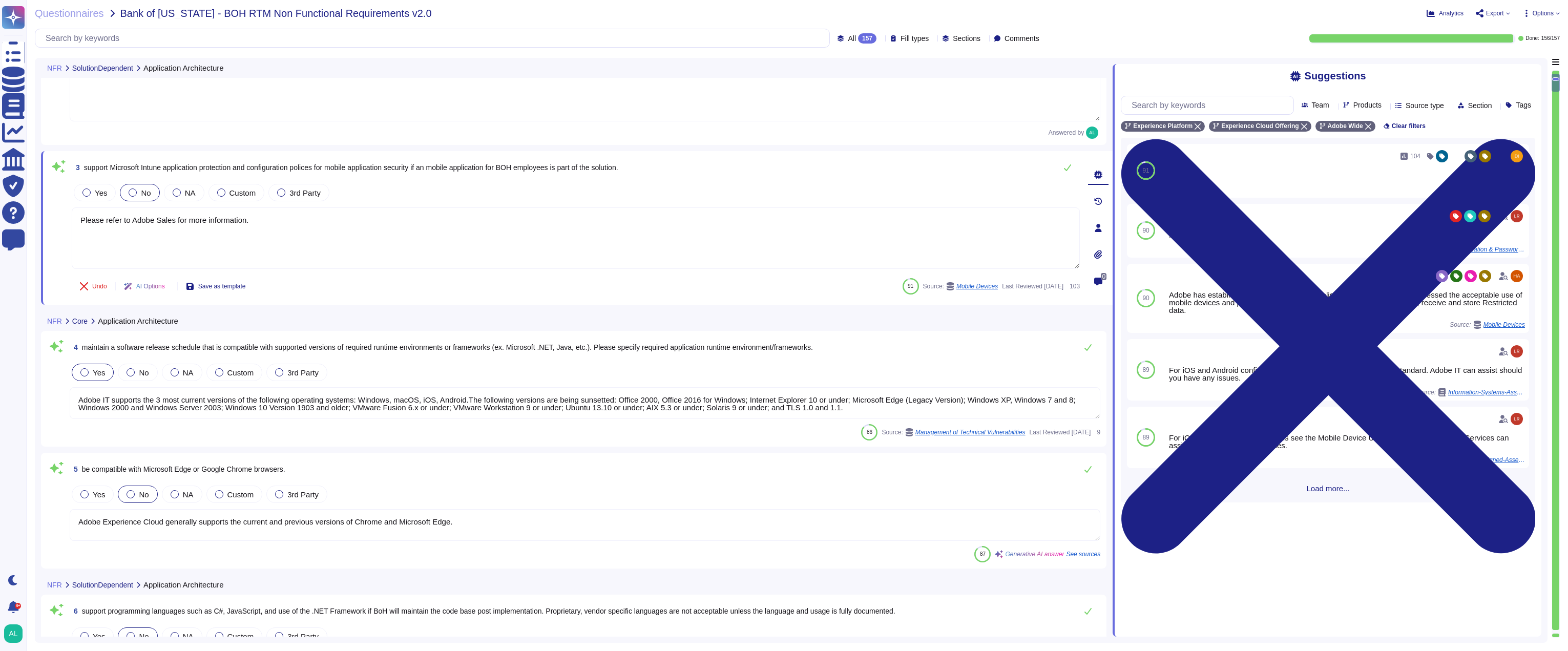
type textarea "Please refer to Adobe Sales for more information."
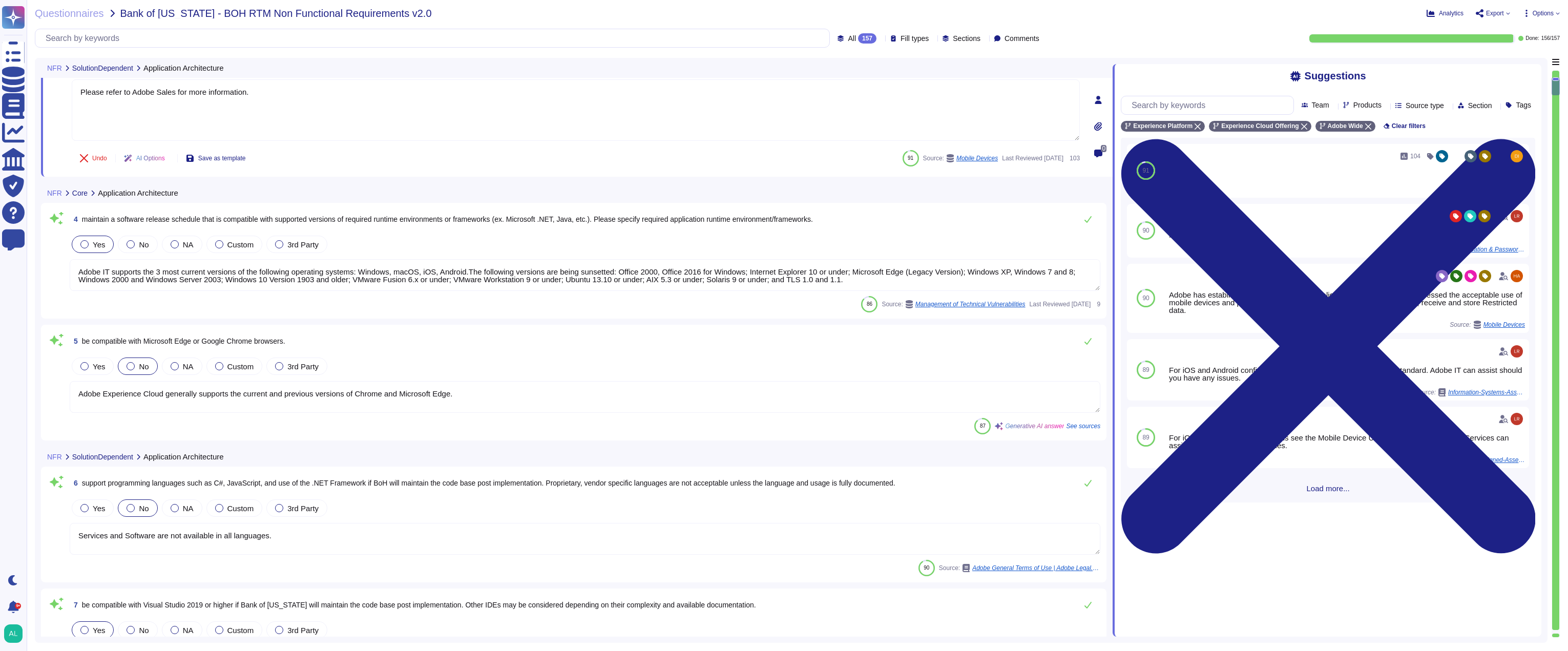
type textarea "Adobe has implemented a comprehensive notification system that generates alerts…"
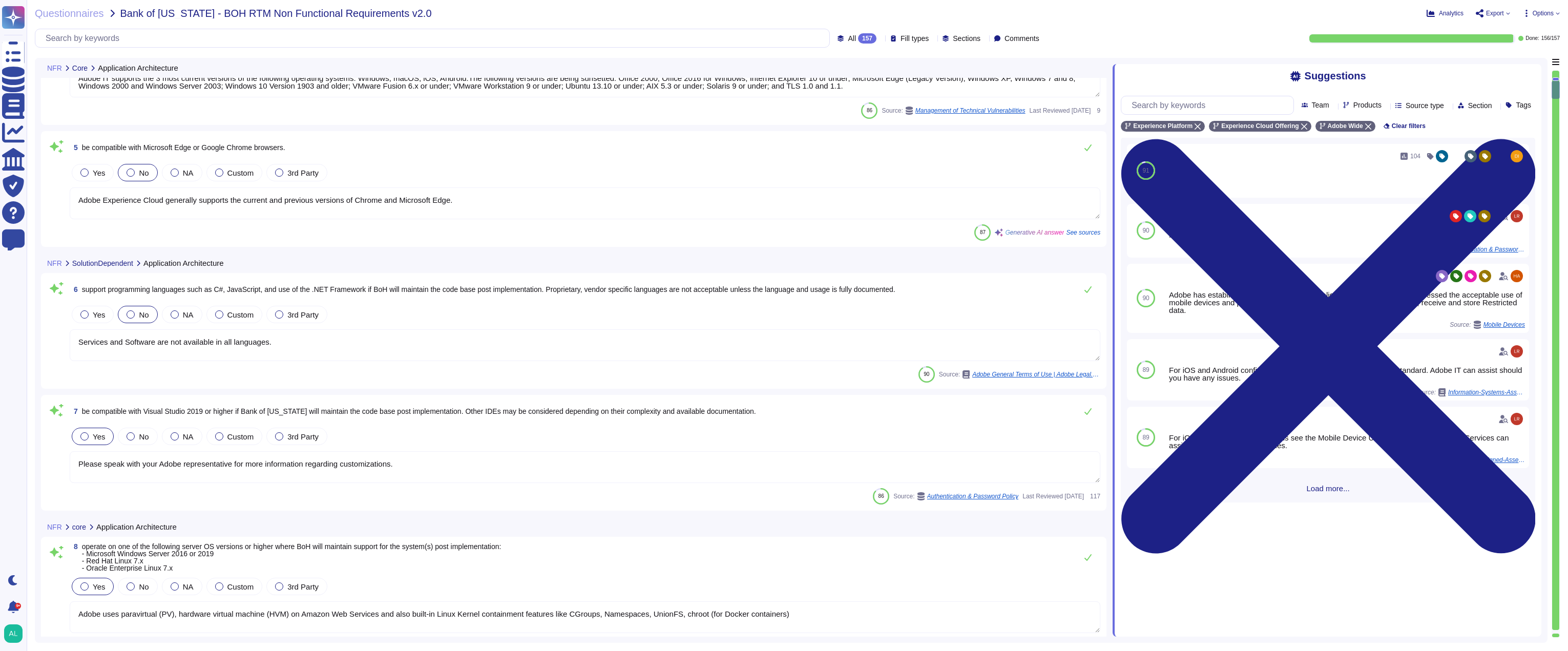
scroll to position [564, 0]
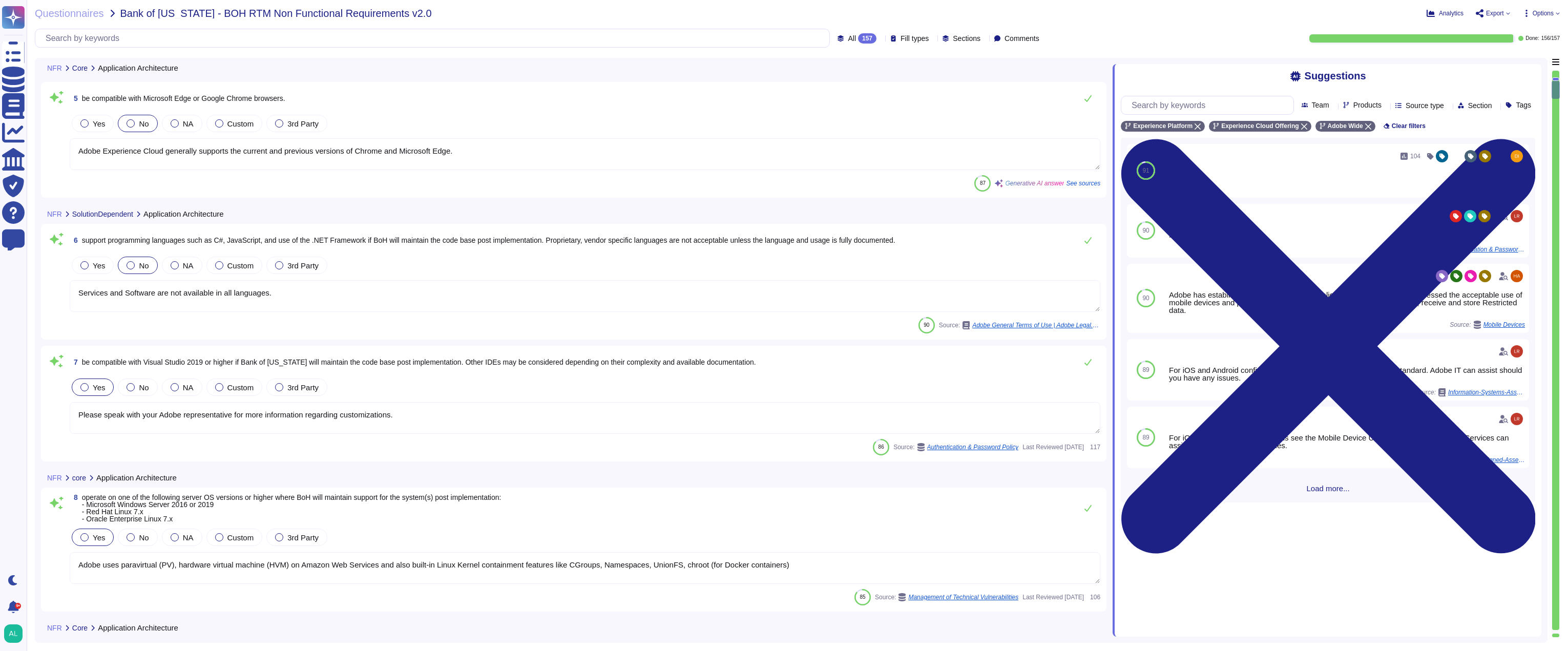
type textarea "TLS can be forced on emails sent by Adobe to specific customer domains. It must…"
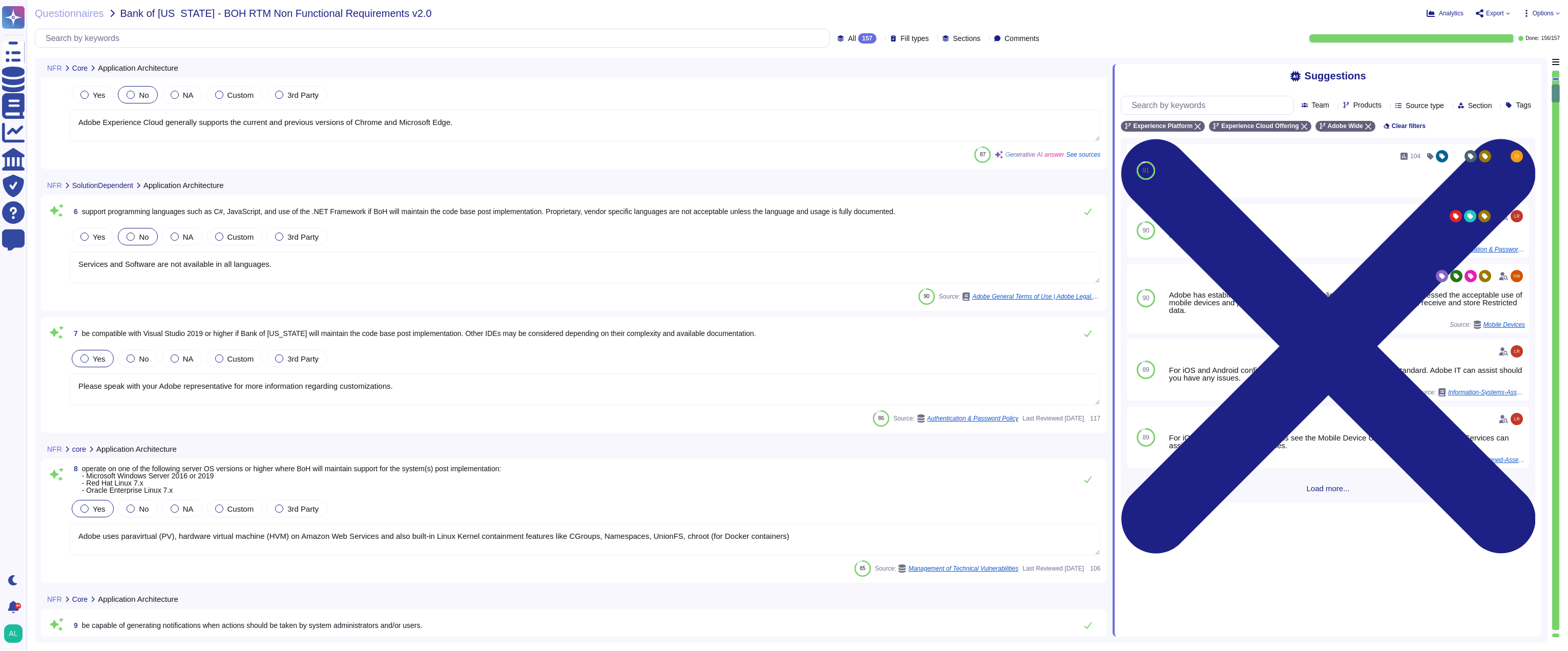
scroll to position [666, 0]
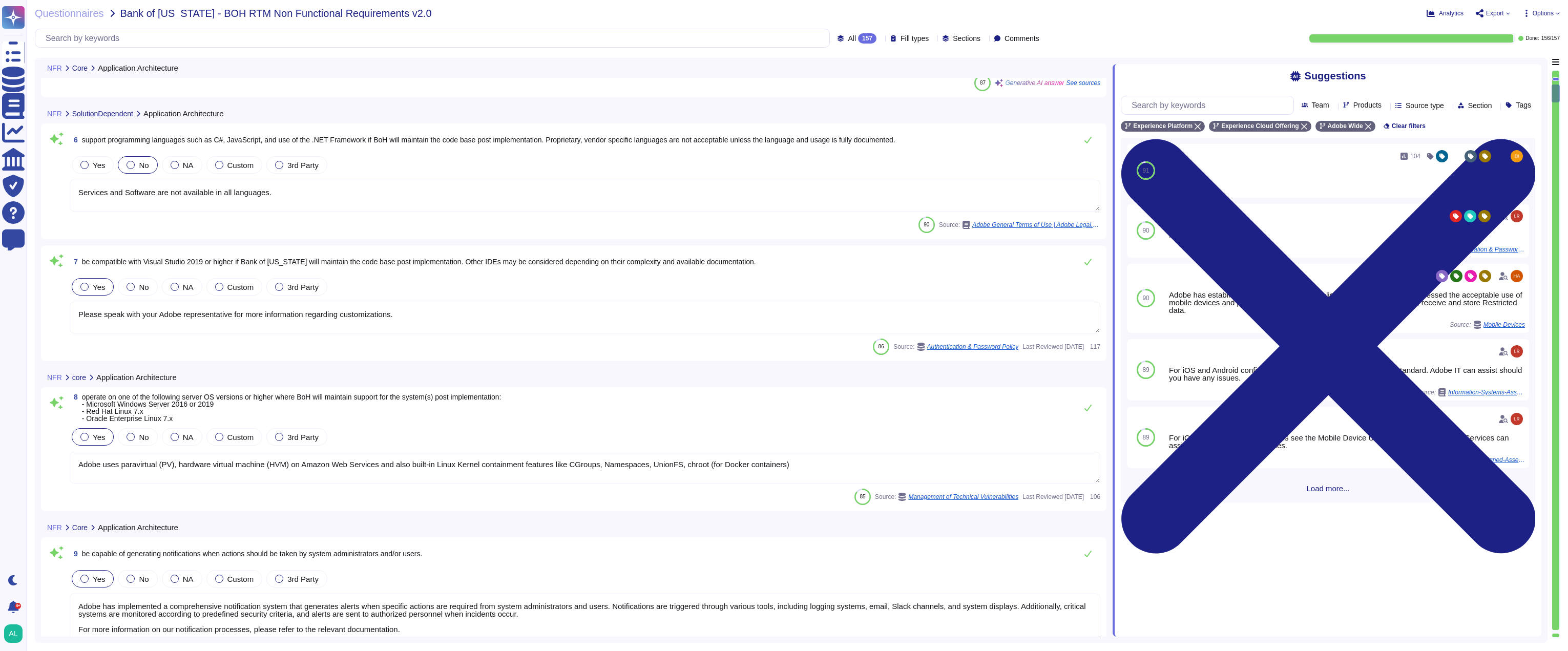
type textarea "Solution consultant to provide"
click at [298, 191] on textarea "Services and Software are not available in all languages." at bounding box center [585, 193] width 1031 height 32
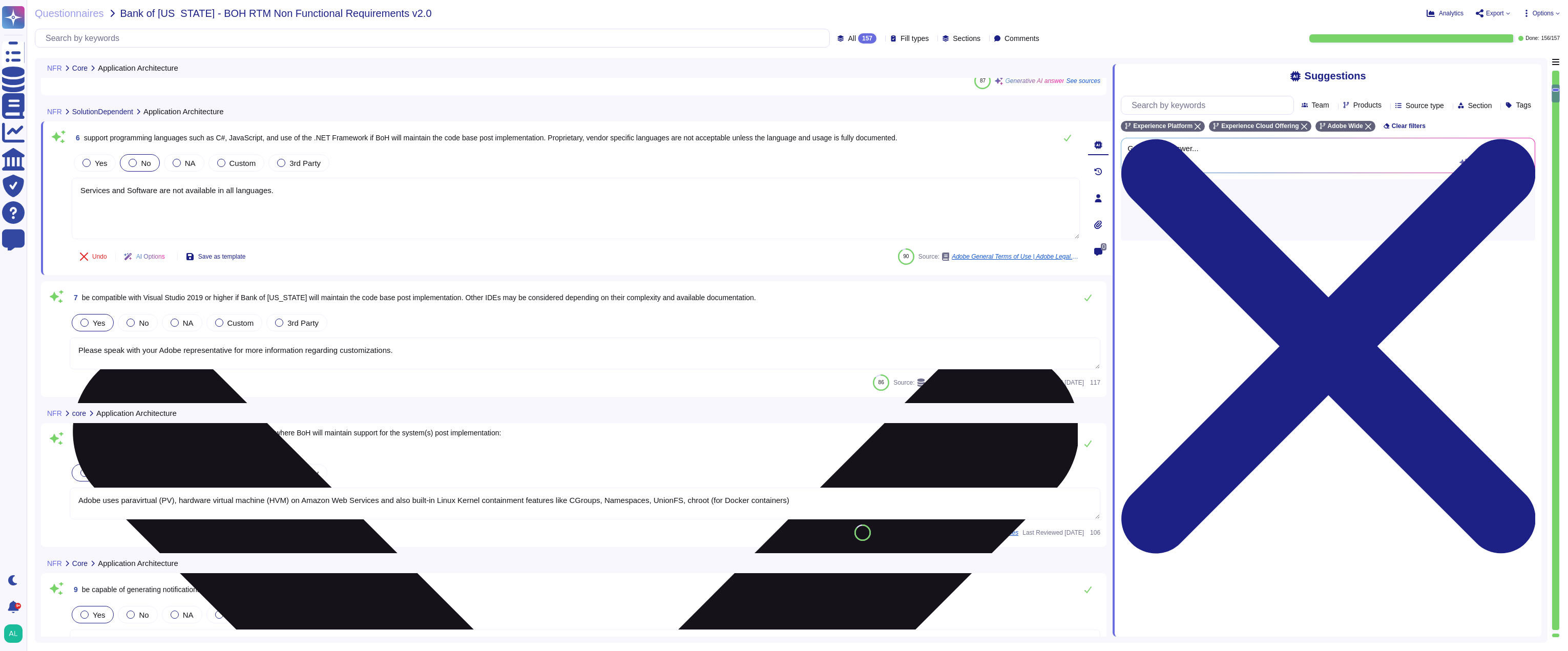
type textarea "Solution consultant to provide"
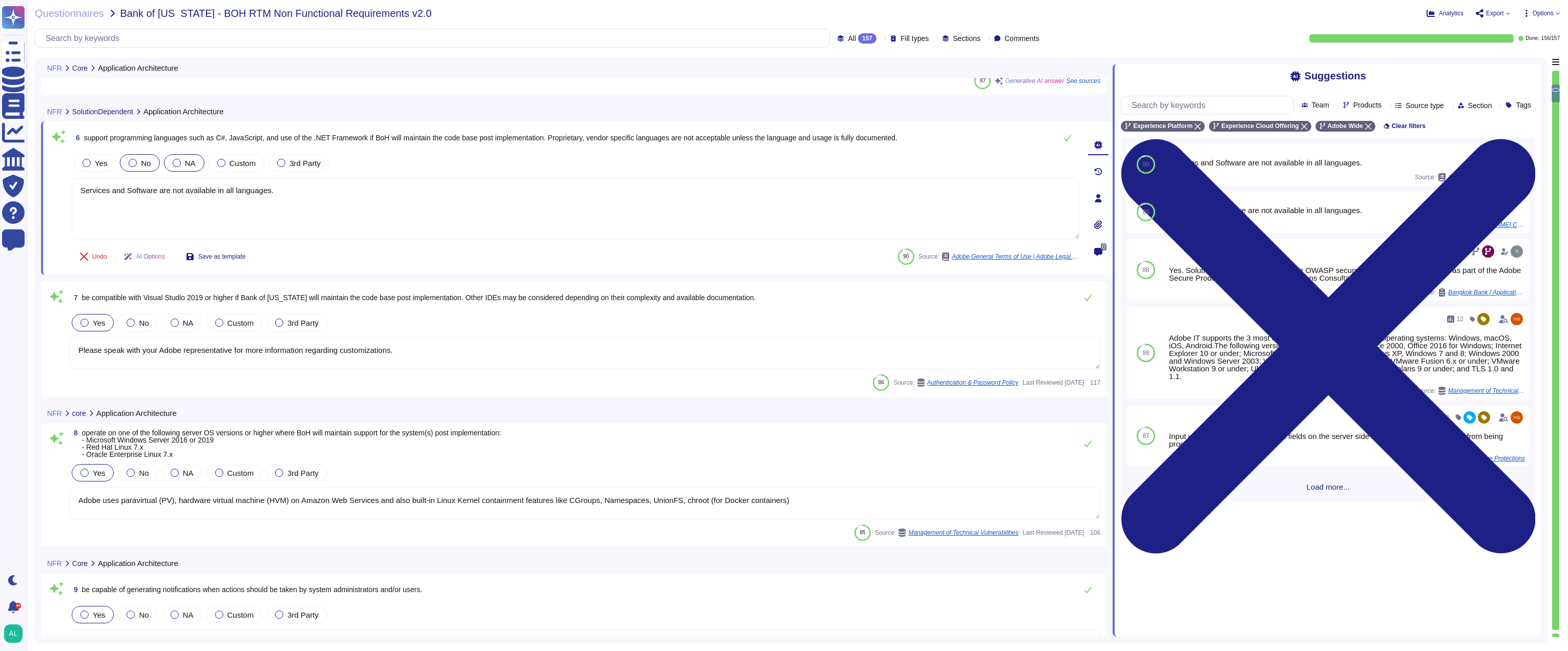
click at [185, 161] on span "NA" at bounding box center [190, 164] width 10 height 9
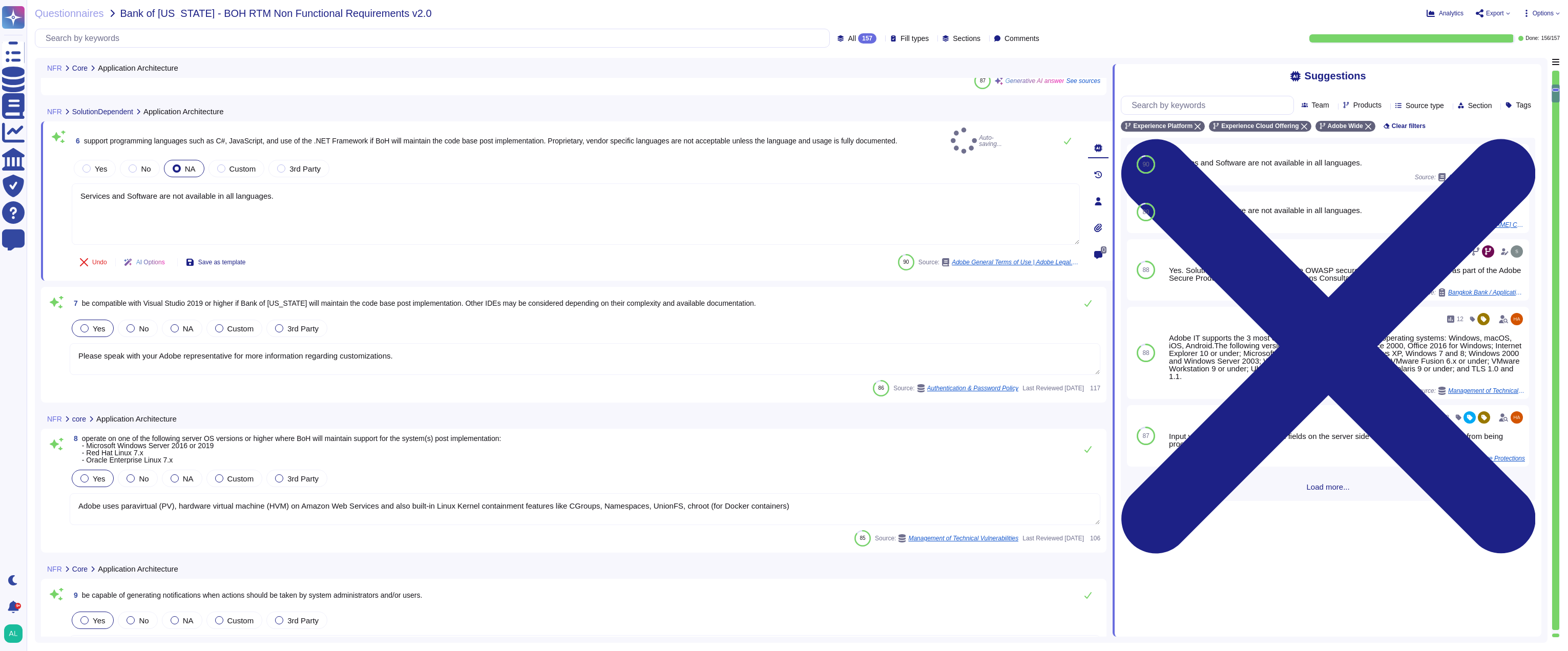
click at [185, 164] on span "NA" at bounding box center [190, 169] width 10 height 9
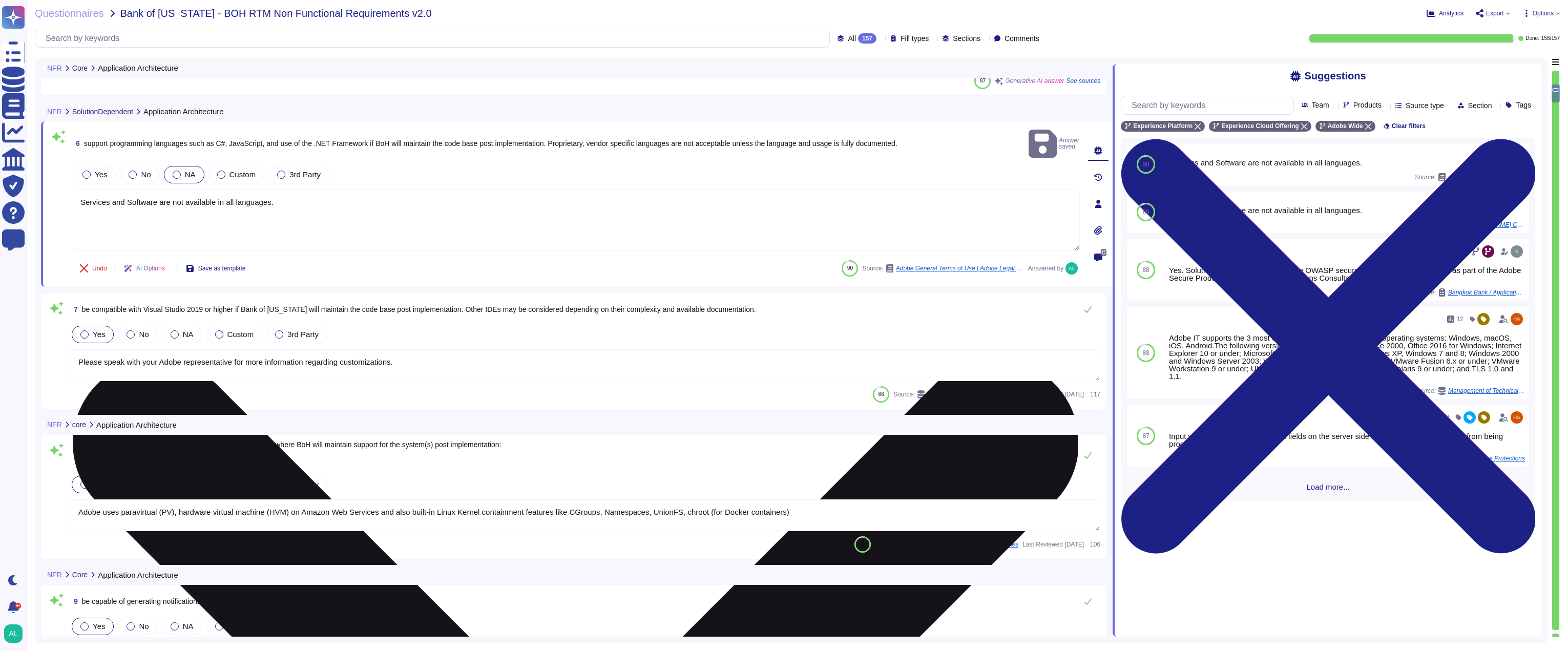
click at [399, 191] on textarea "Services and Software are not available in all languages." at bounding box center [576, 220] width 1008 height 61
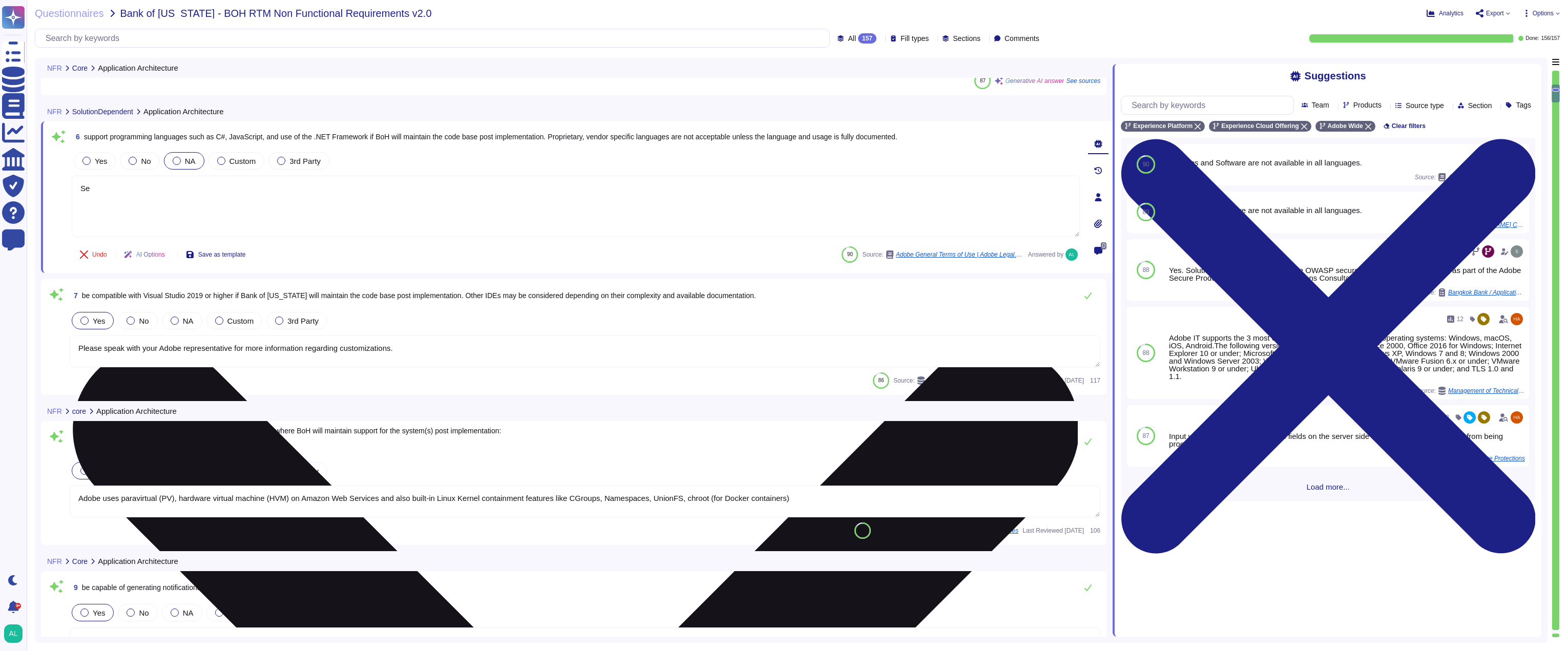
type textarea "S"
type textarea "While these programming languages maybe used to develop the offering. The input…"
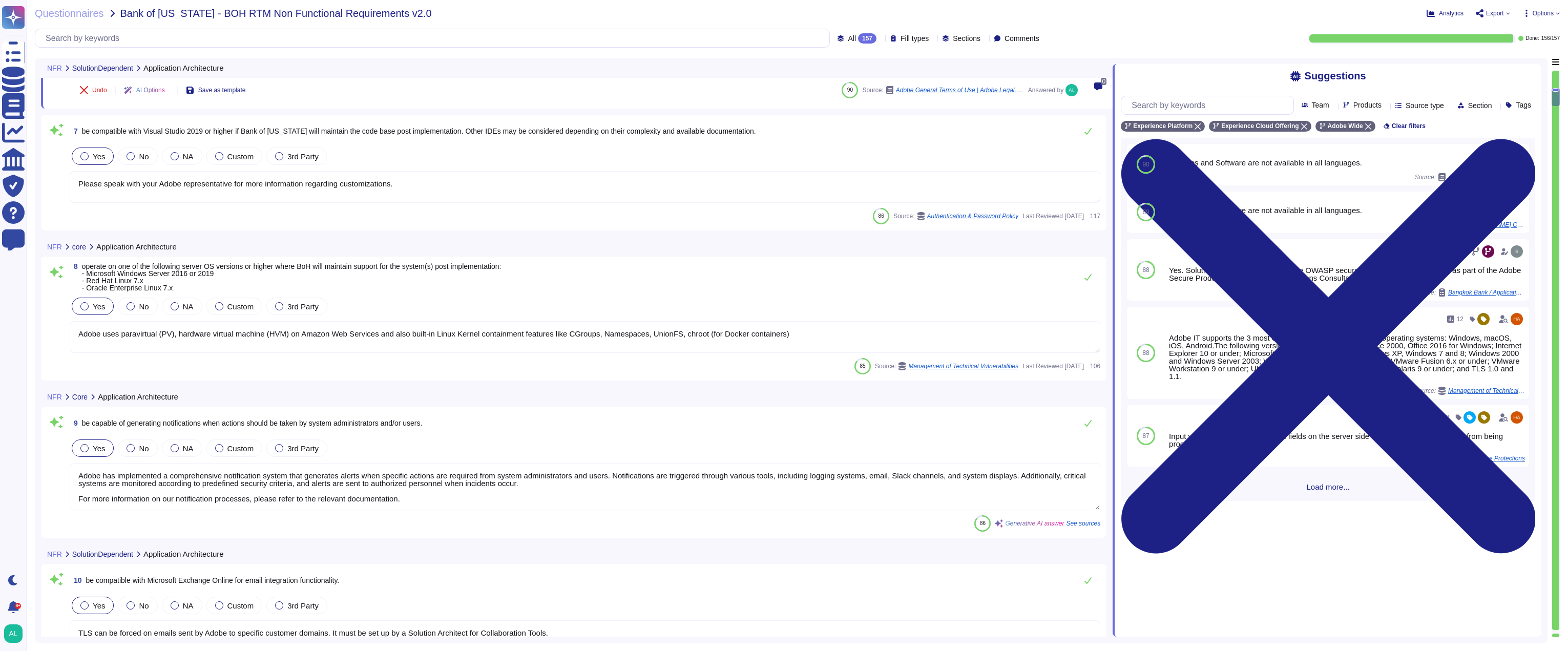
type textarea "Solution consultant to provide"
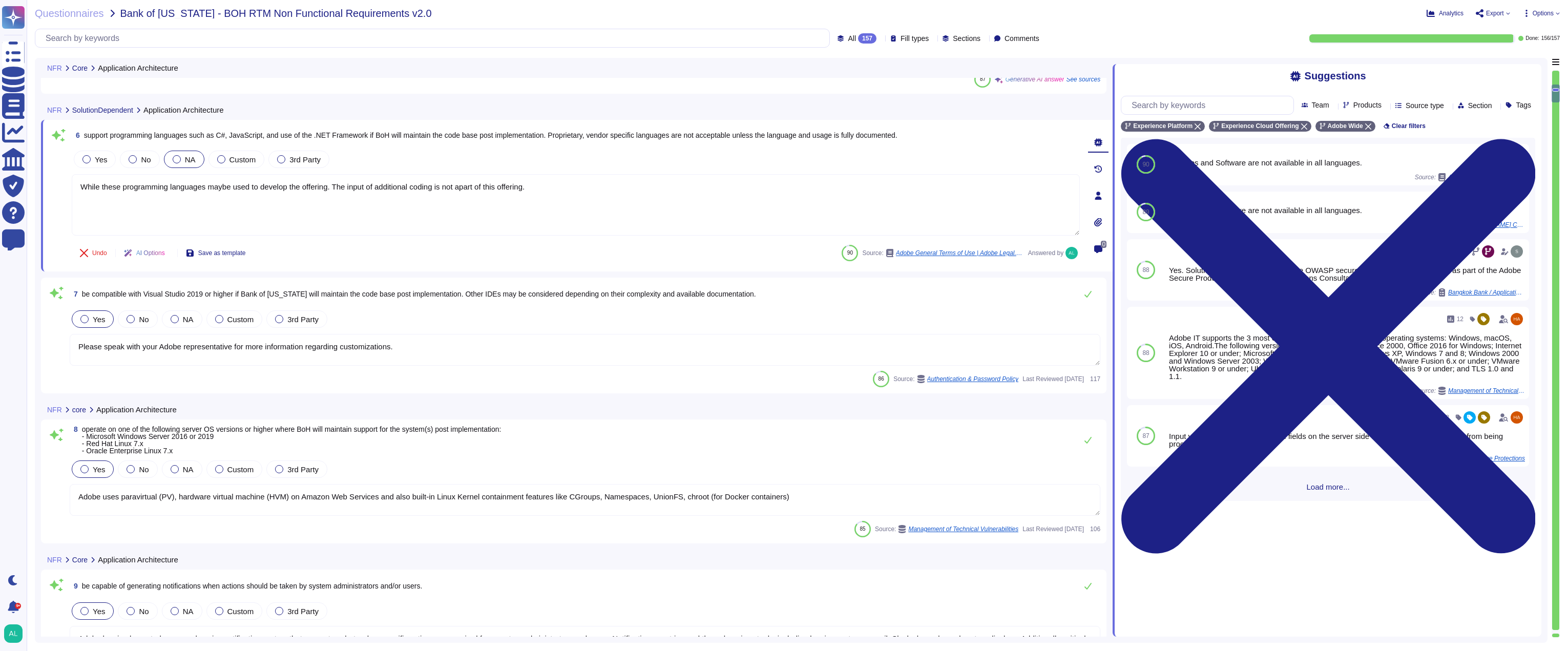
type textarea "Adobe IT supports the 3 most current versions of the following operating system…"
type textarea "Adobe Experience Cloud generally supports the current and previous versions of …"
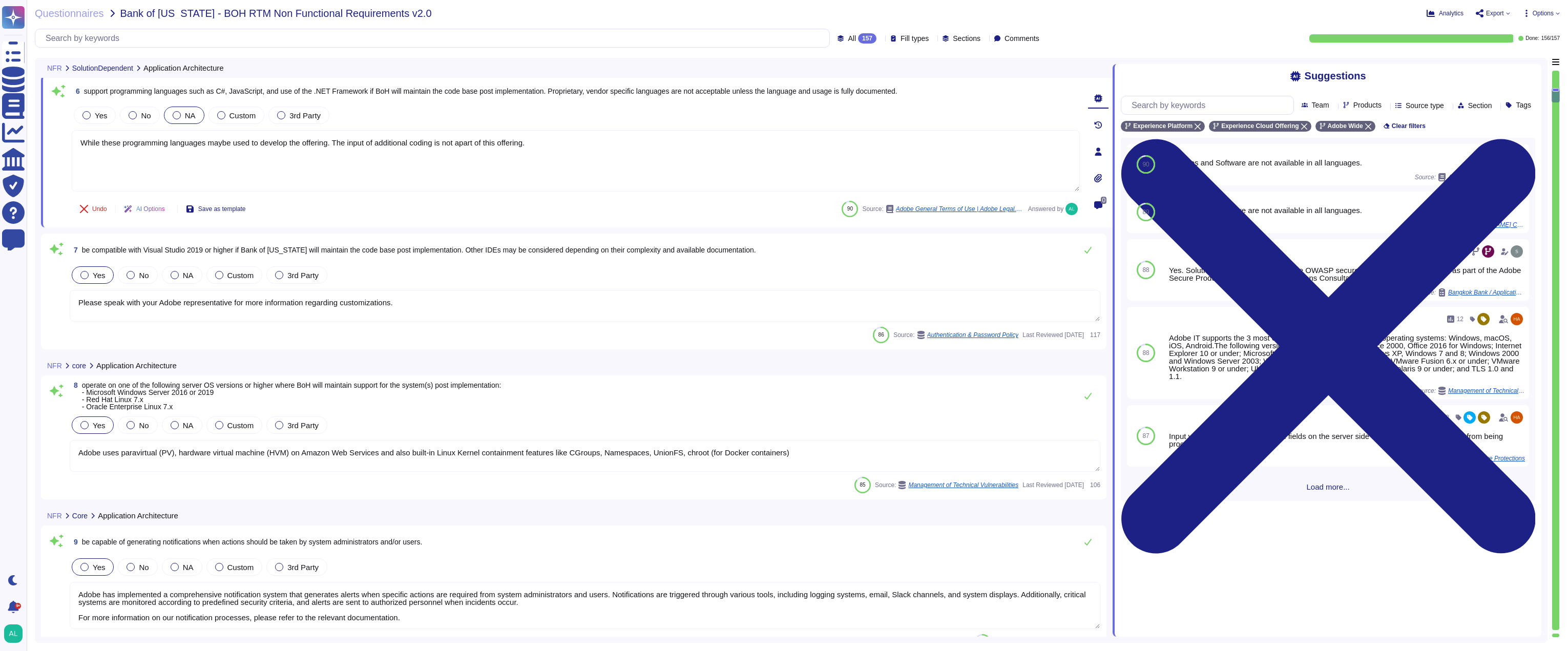
scroll to position [718, 0]
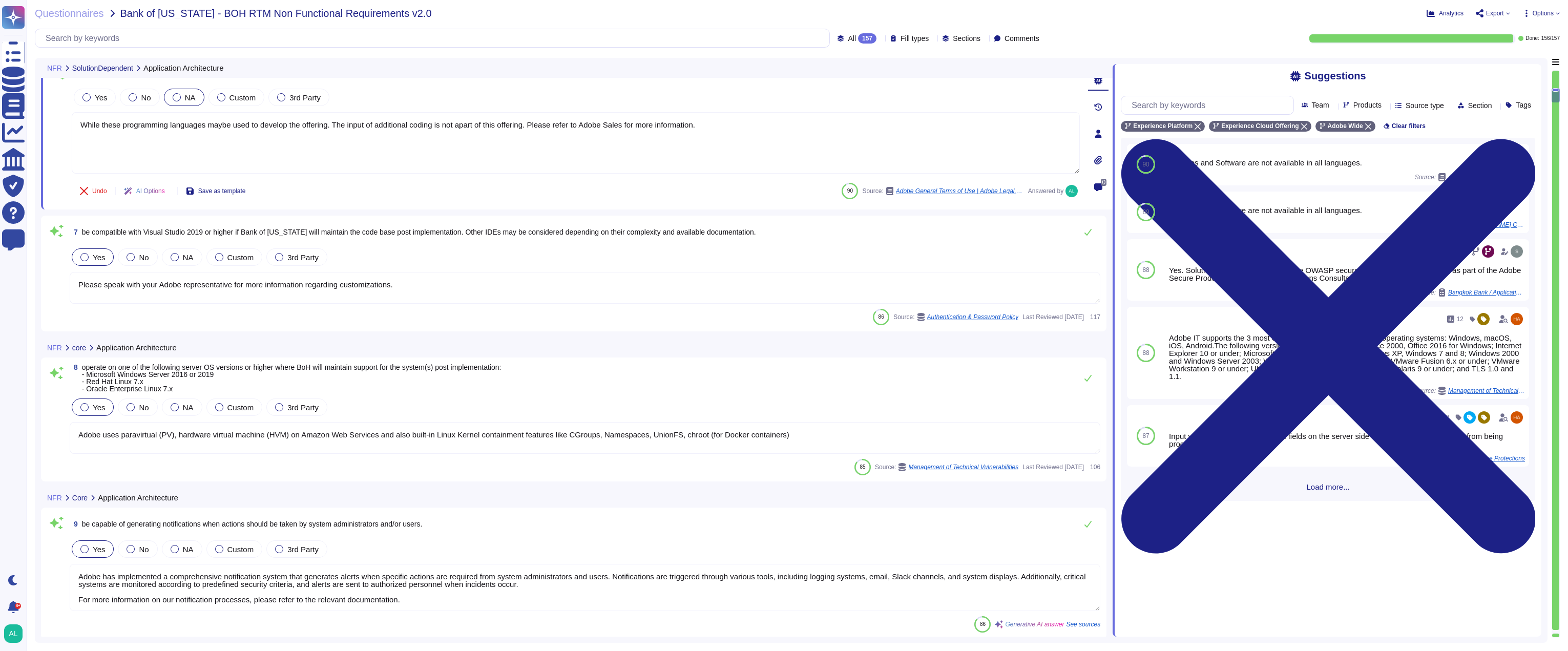
type textarea "While these programming languages maybe used to develop the offering. The input…"
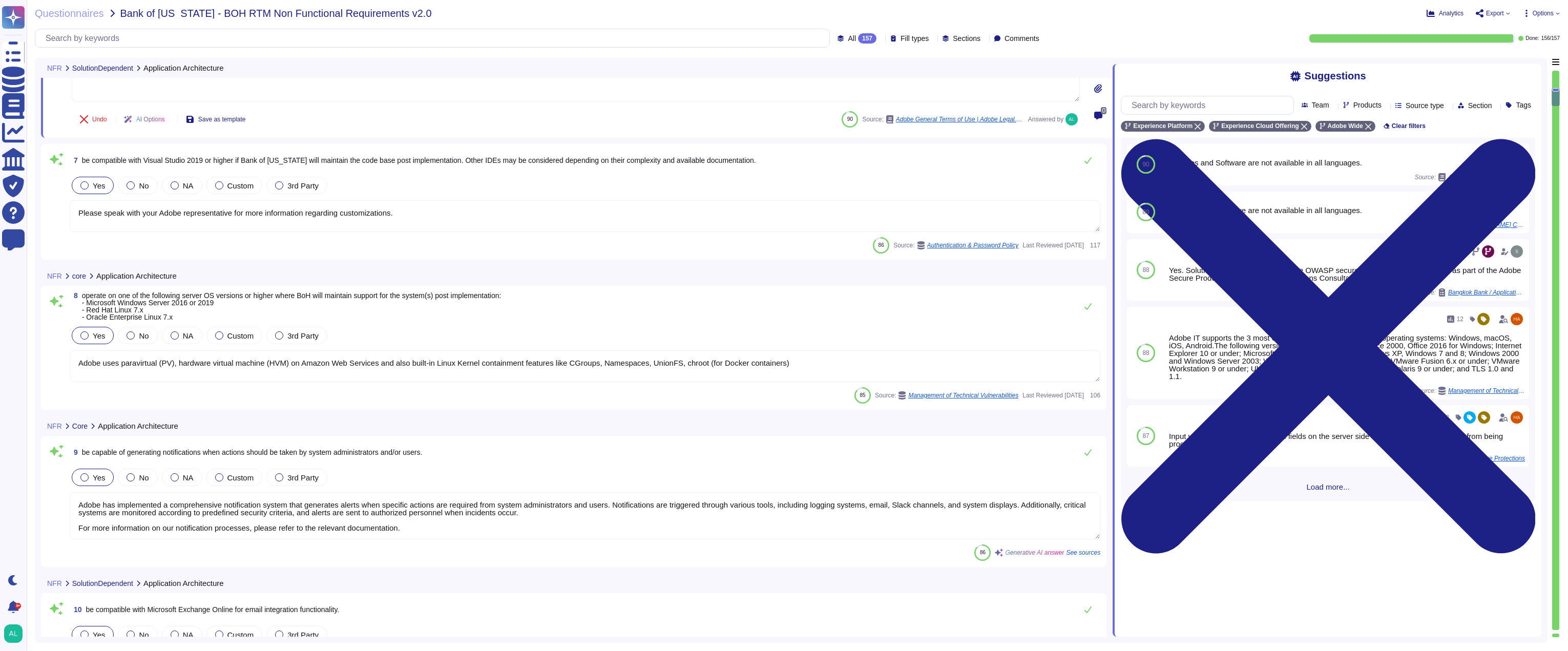
scroll to position [820, 0]
type textarea "Solution consultant to provide"
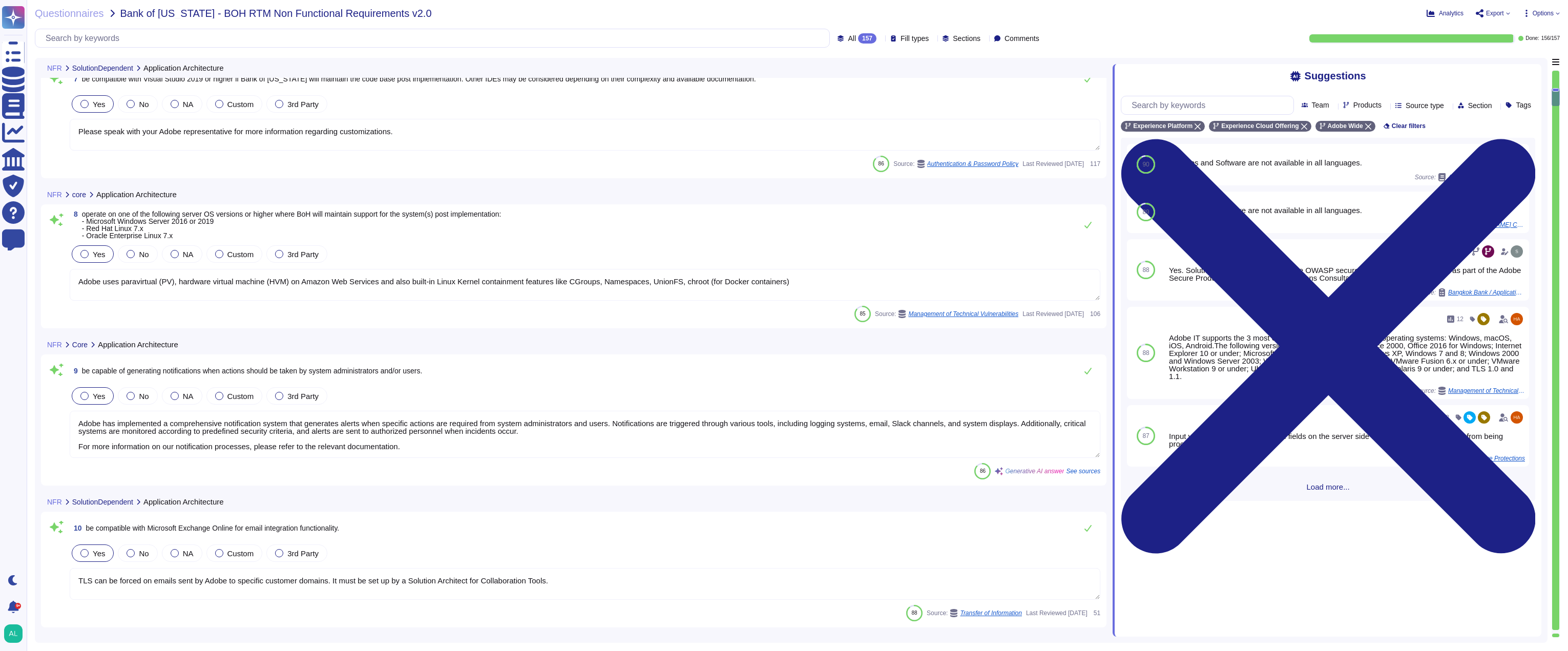
type textarea "While these programming languages maybe used to develop the offering. The input…"
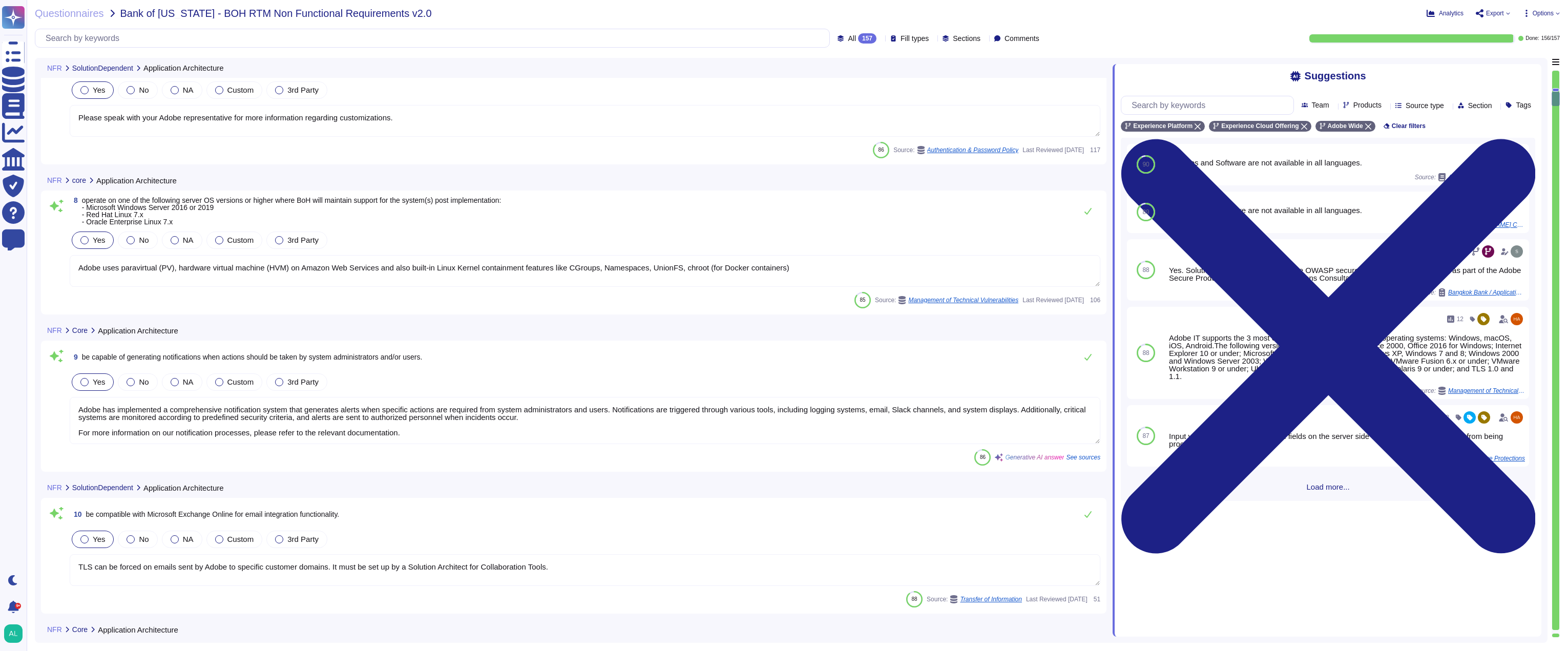
scroll to position [922, 0]
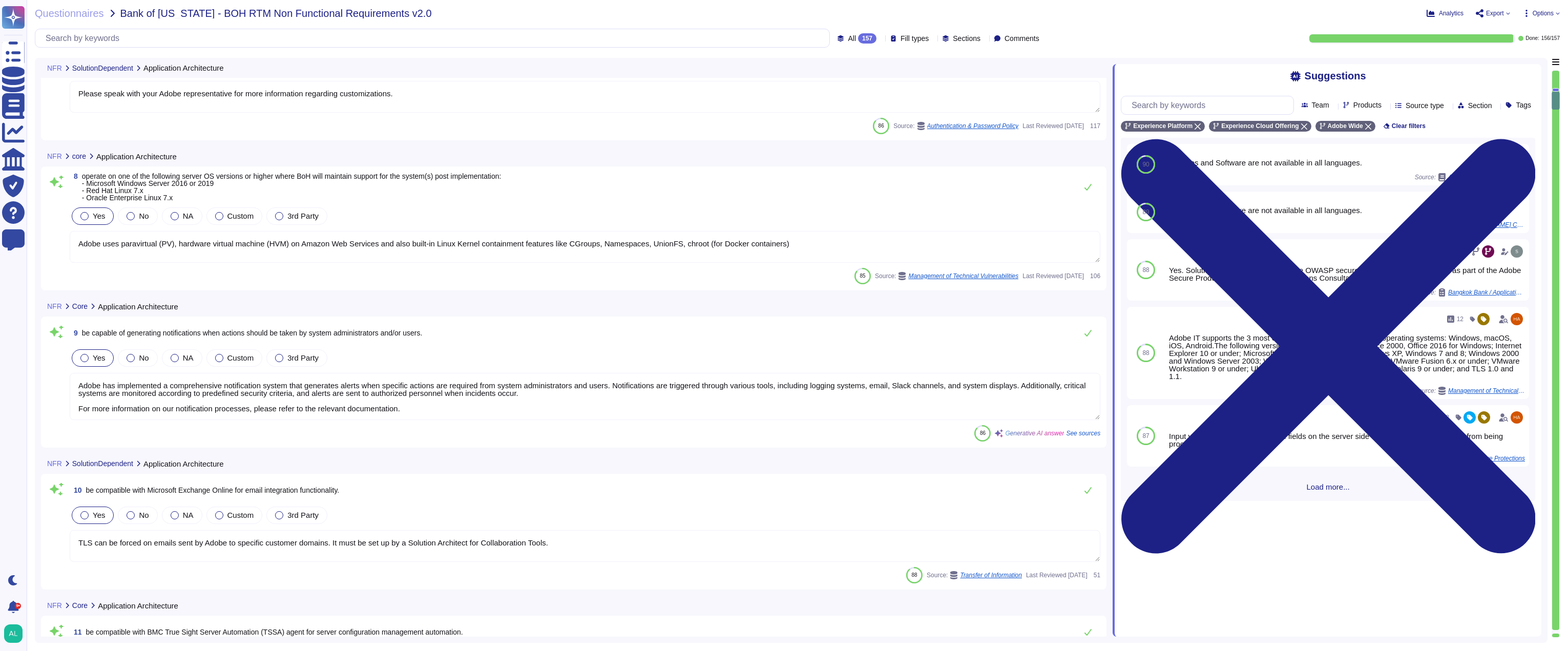
type textarea "Adobe offers several APIs that enable integration with our solutions. Comprehen…"
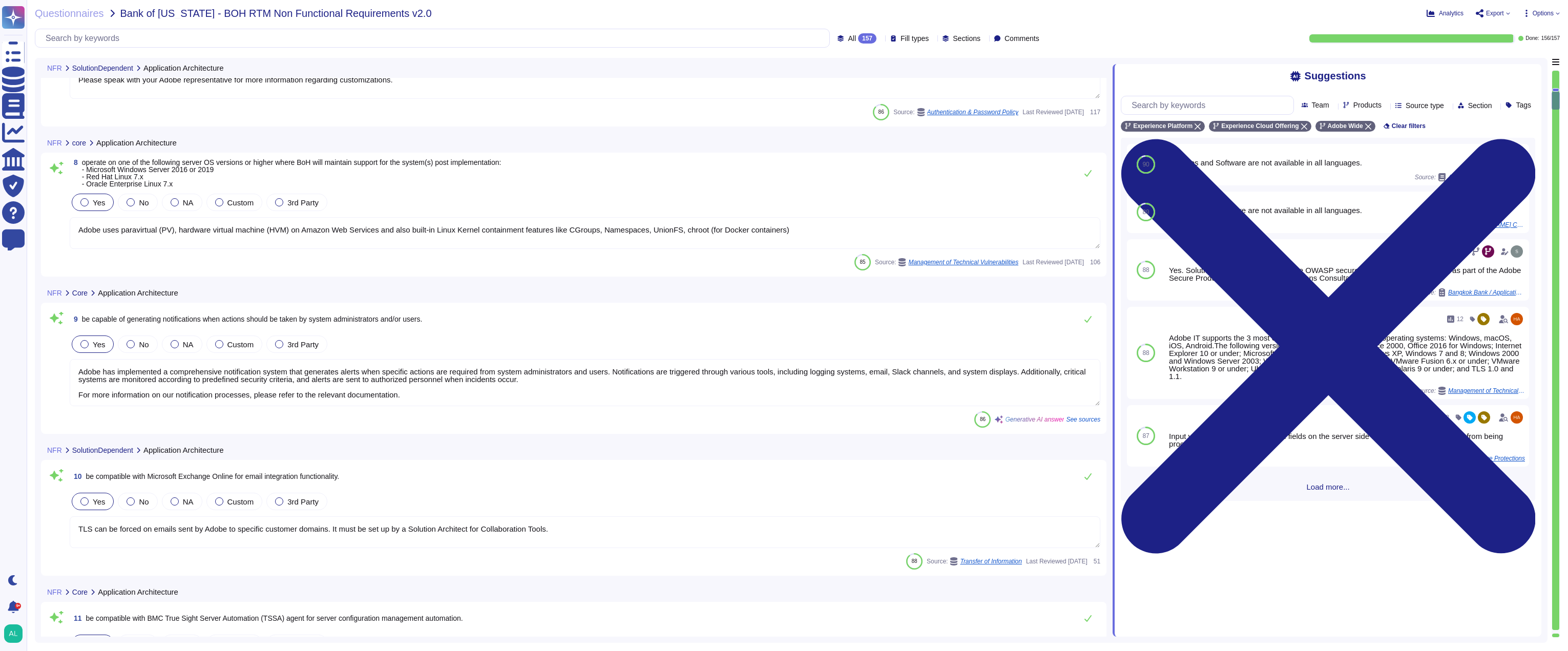
click at [807, 234] on textarea "Adobe uses paravirtual (PV), hardware virtual machine (HVM) on Amazon Web Servi…" at bounding box center [585, 233] width 1031 height 32
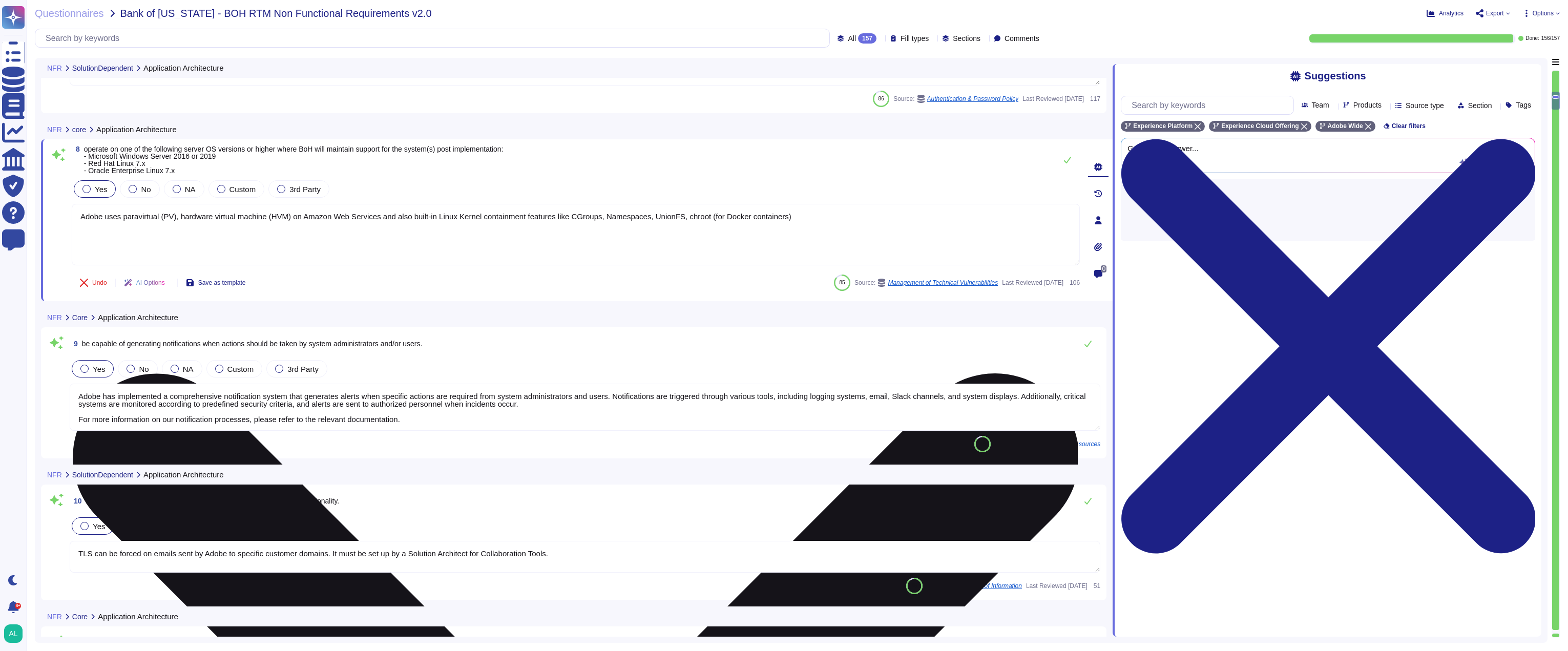
click at [807, 234] on textarea "Adobe uses paravirtual (PV), hardware virtual machine (HVM) on Amazon Web Servi…" at bounding box center [576, 234] width 1008 height 61
type textarea "Adobe offers several APIs that enable integration with our solutions. Comprehen…"
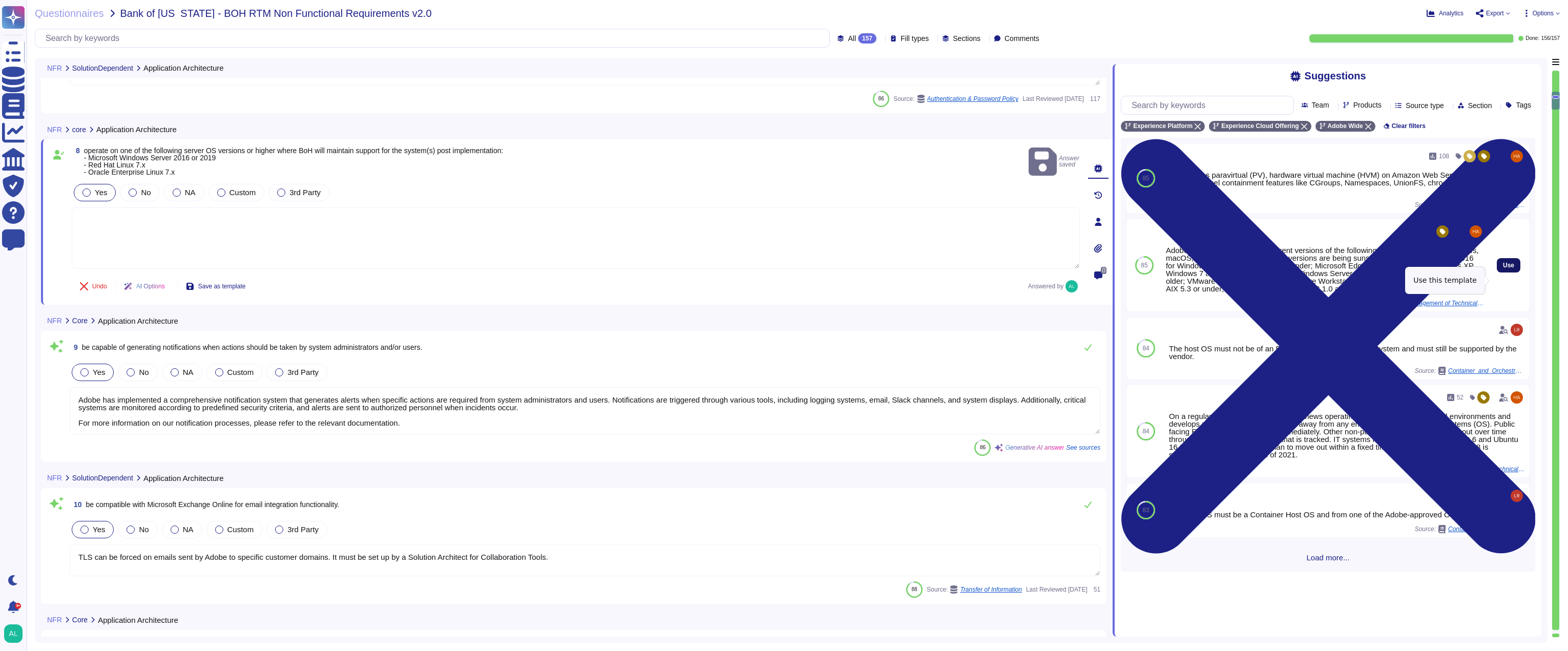
click at [1503, 269] on span "Use" at bounding box center [1508, 265] width 11 height 6
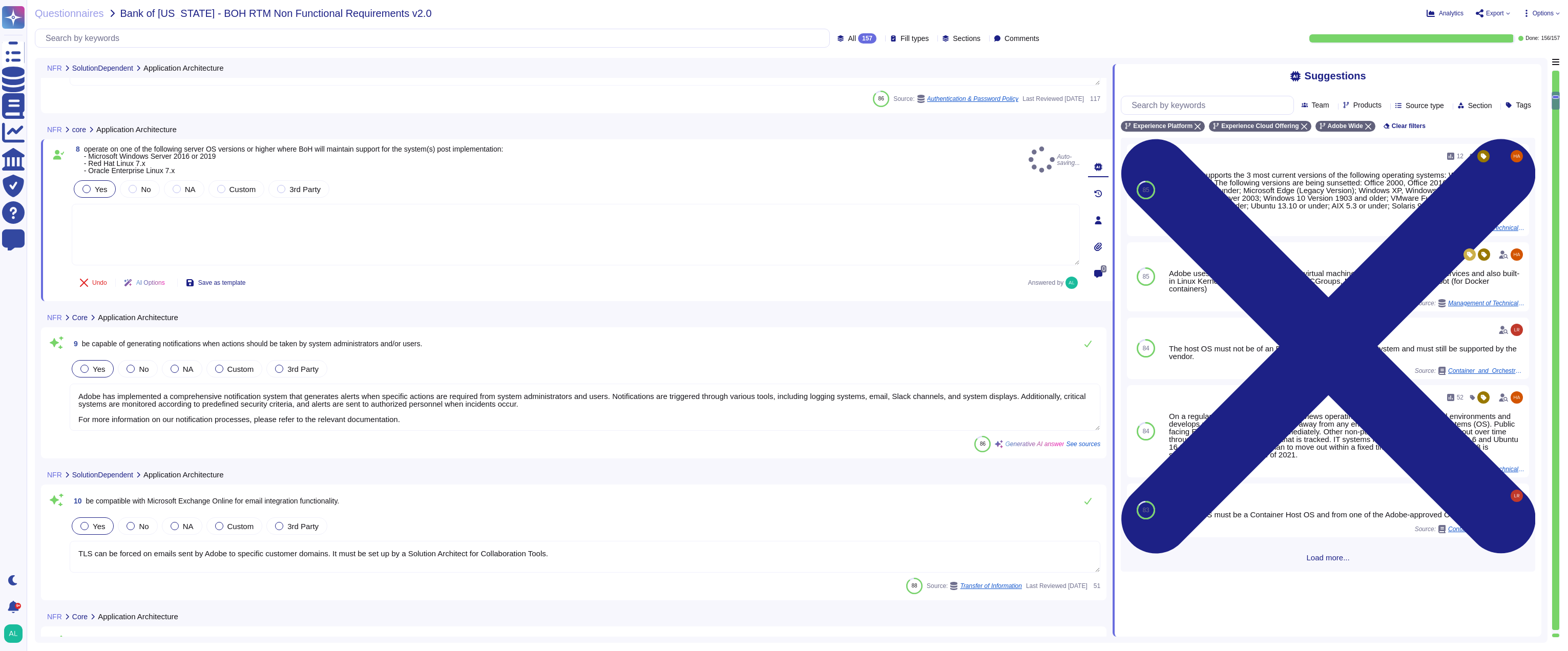
type textarea "Adobe IT supports the 3 most current versions of the following operating system…"
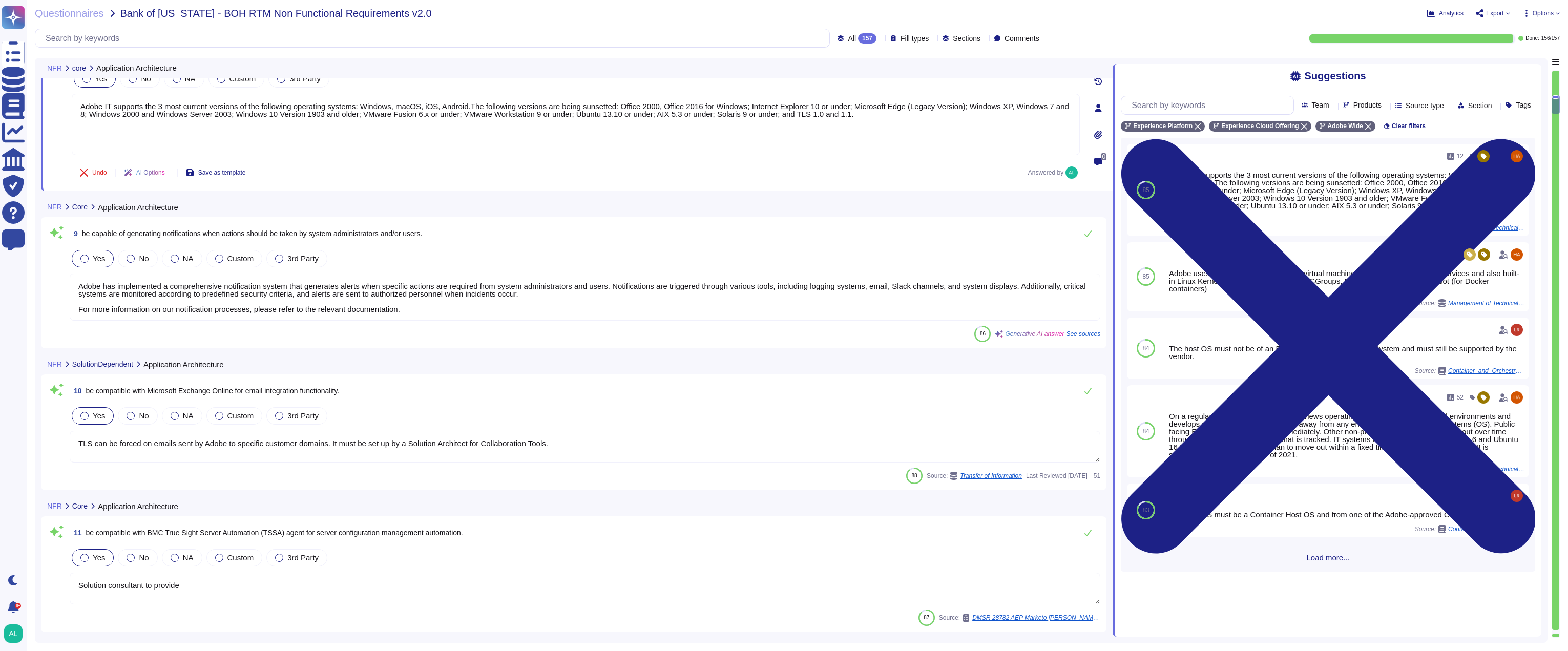
scroll to position [1076, 0]
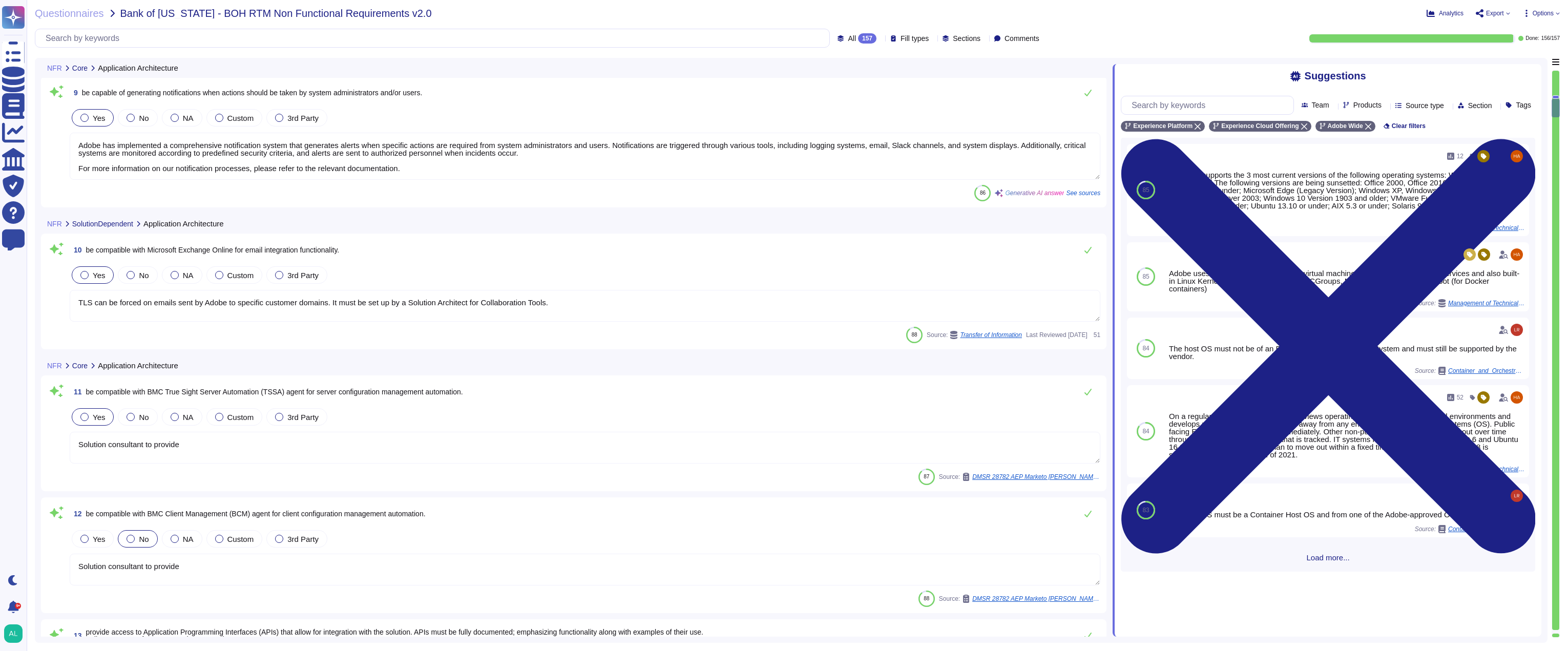
type textarea "Method to Pull Data: 1. API Integration - Description: Utilize Adobe's REST API…"
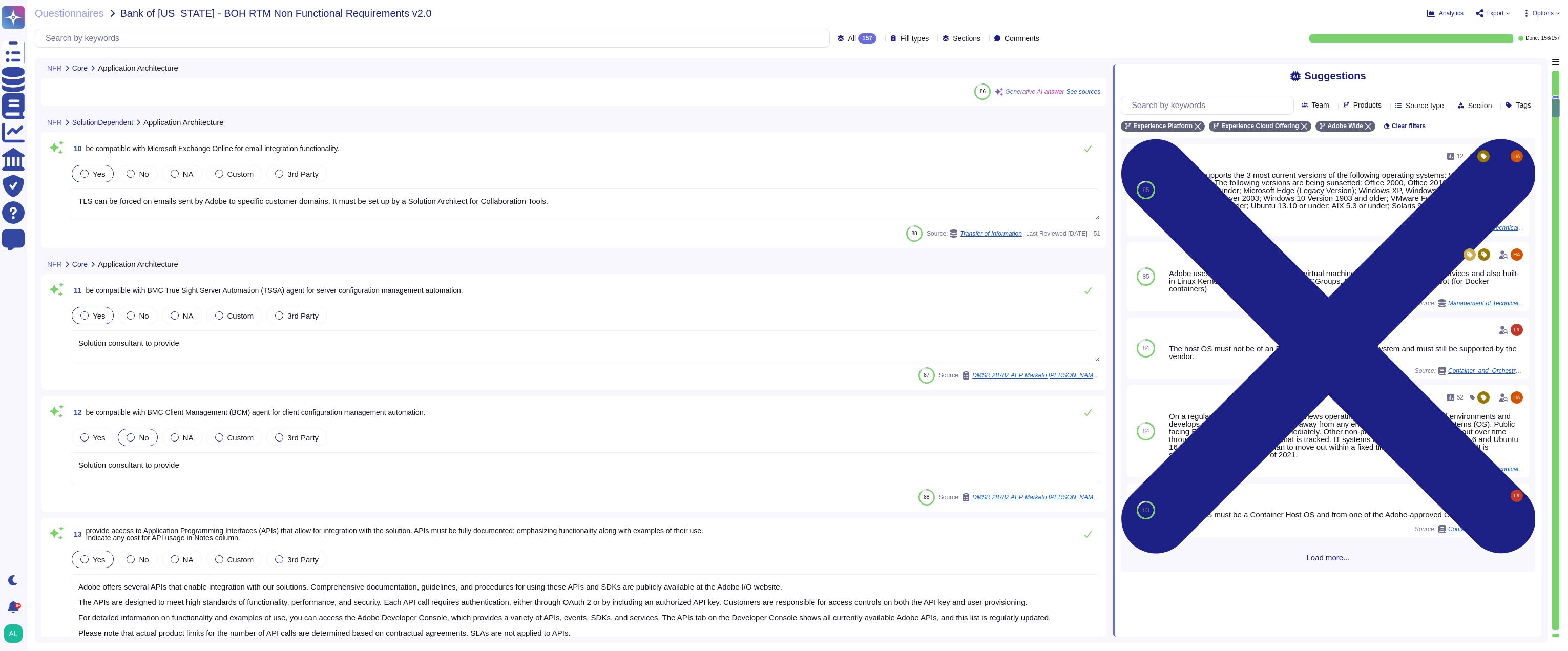
scroll to position [1281, 0]
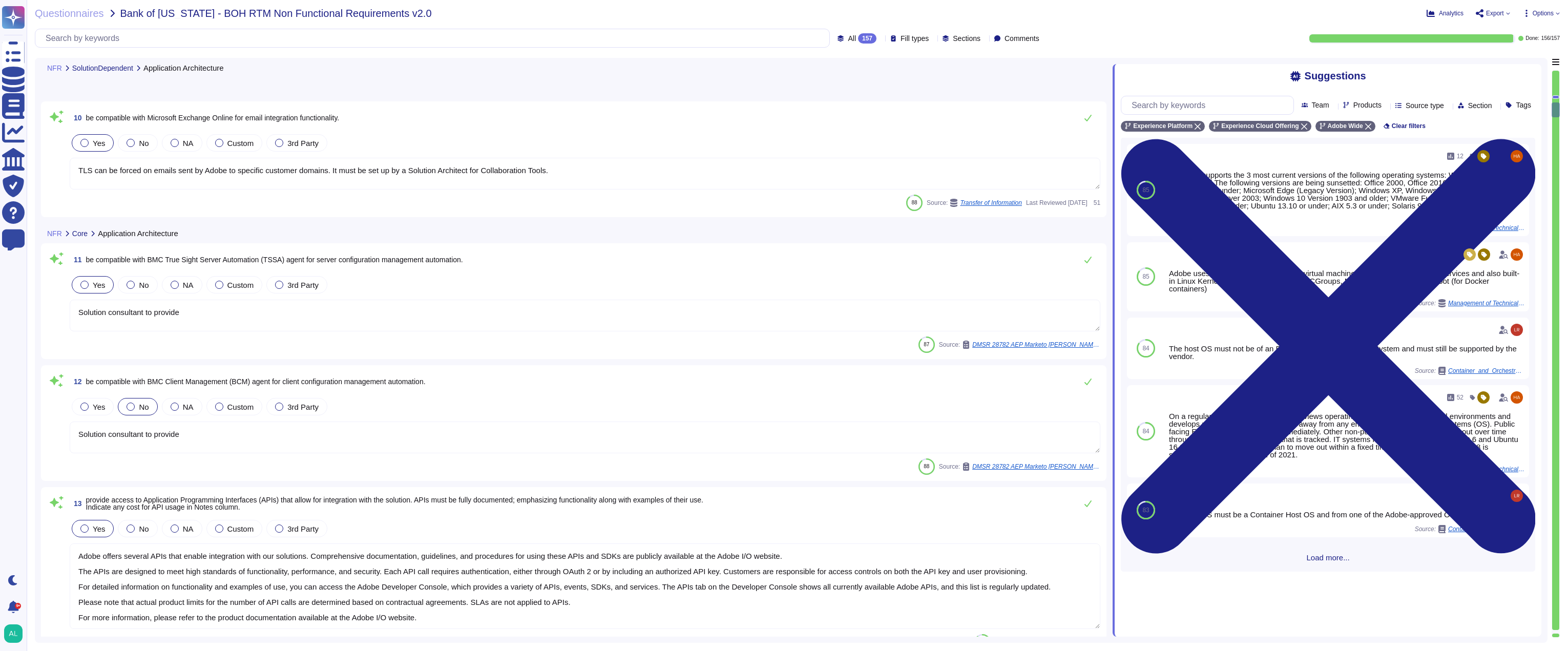
type textarea "- Method: REST APIs Details: Adobe provides REST APIs that allow for programmat…"
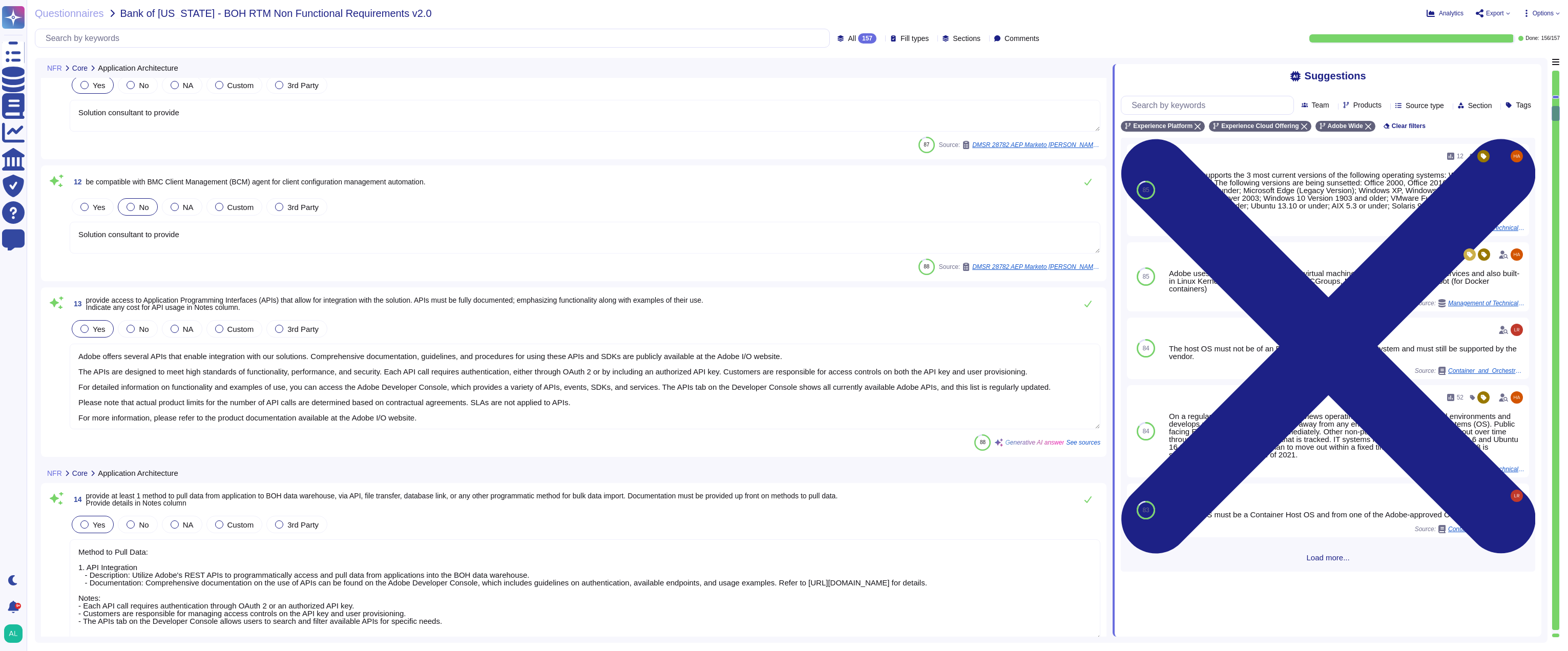
scroll to position [1486, 0]
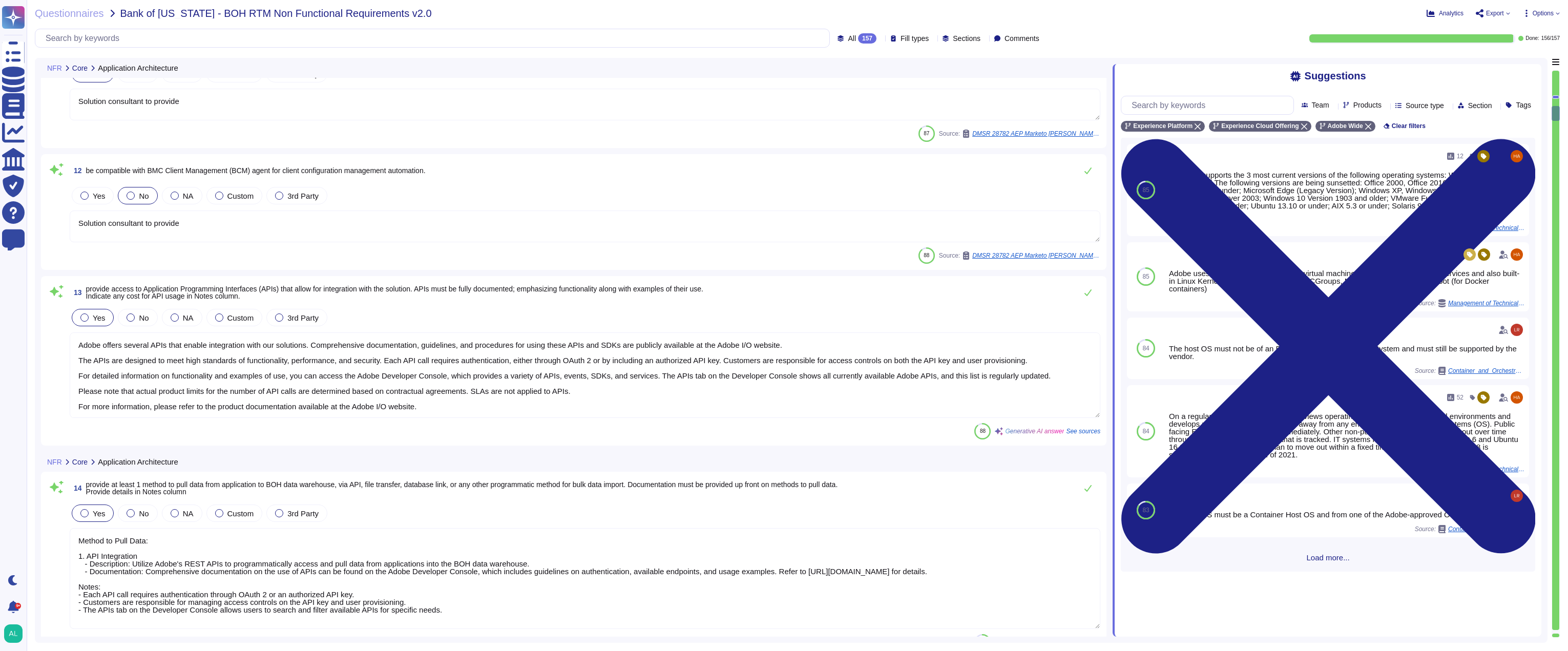
type textarea "Information and methods on exporting the data varies depending on the Adobe ser…"
